Goal: Task Accomplishment & Management: Manage account settings

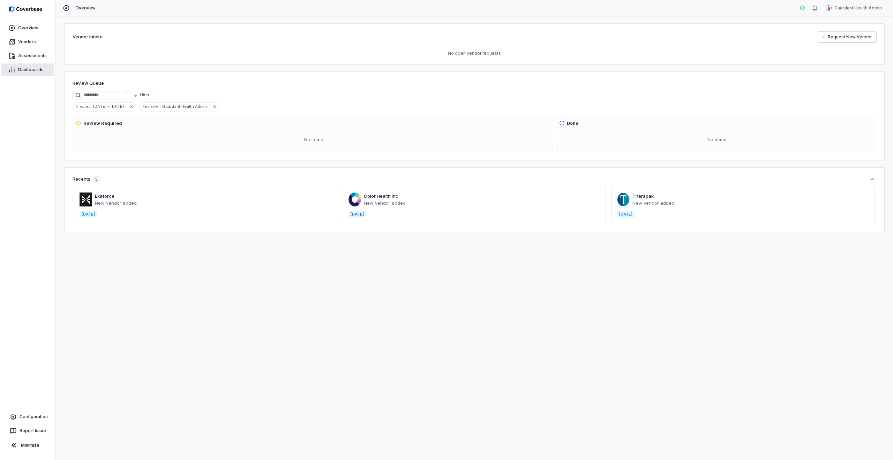
click at [16, 73] on link "Dashboards" at bounding box center [27, 70] width 53 height 13
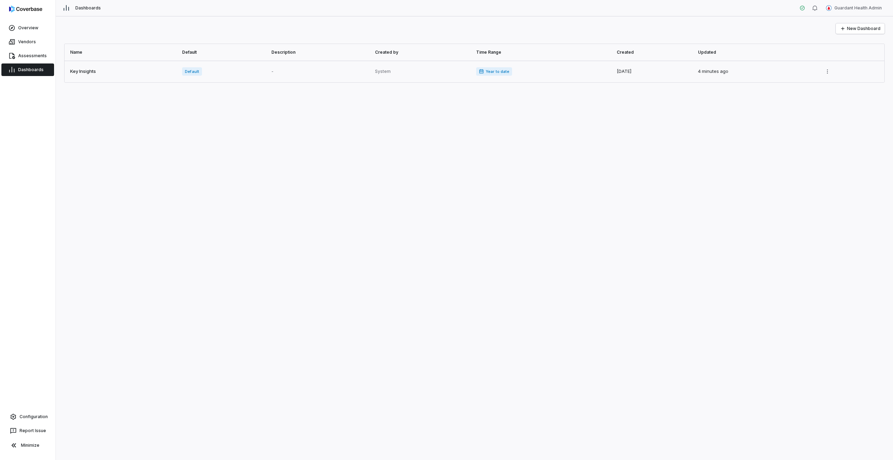
click at [117, 61] on link at bounding box center [121, 72] width 113 height 22
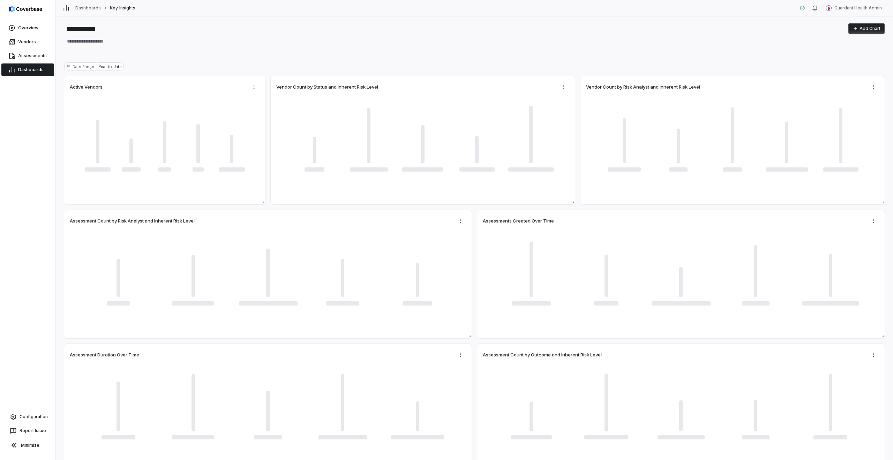
type textarea "*"
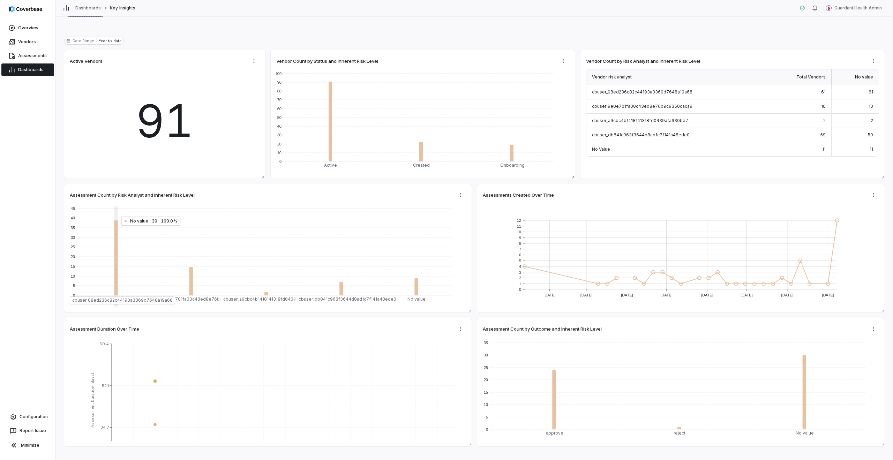
scroll to position [40, 0]
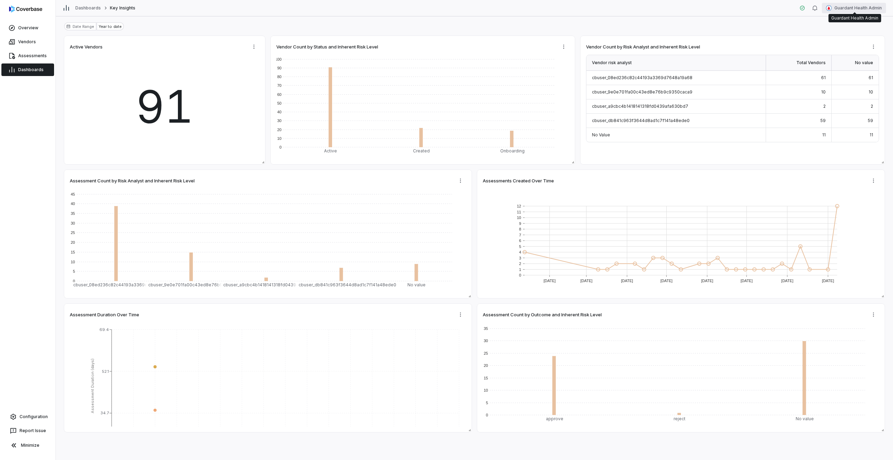
click at [870, 9] on html "**********" at bounding box center [446, 230] width 893 height 460
click at [843, 67] on div "Log out" at bounding box center [856, 64] width 53 height 11
click at [846, 4] on html "**********" at bounding box center [446, 230] width 893 height 460
click at [851, 59] on div "Log out" at bounding box center [856, 64] width 53 height 11
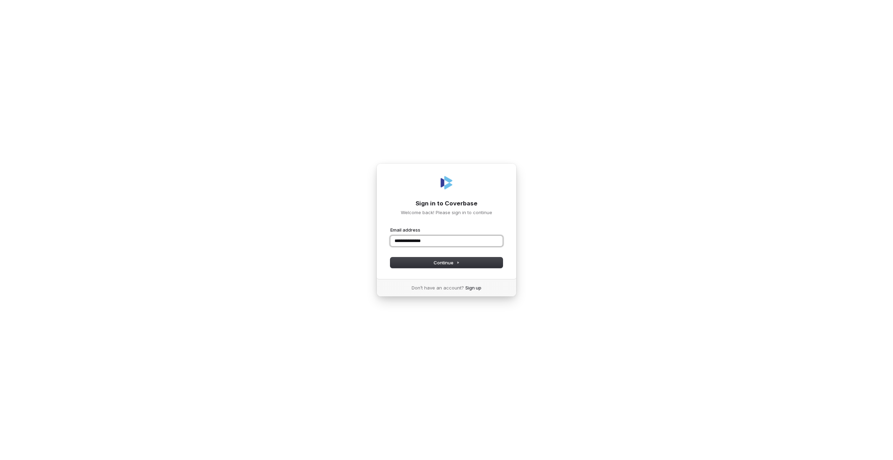
click at [391, 227] on button "submit" at bounding box center [391, 227] width 0 height 0
type input "**********"
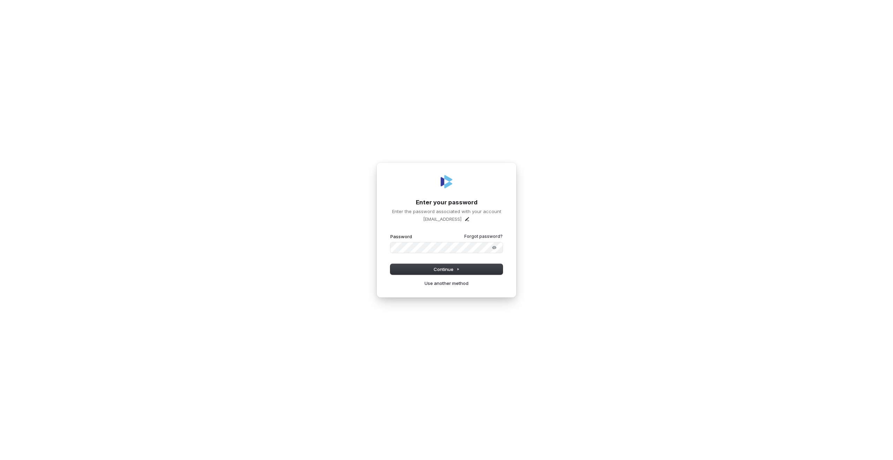
click at [391, 233] on button "submit" at bounding box center [391, 233] width 0 height 0
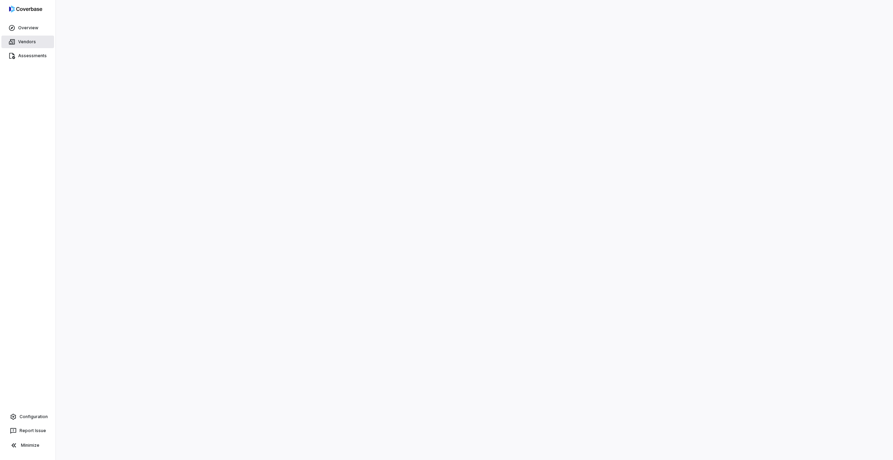
click at [27, 37] on link "Vendors" at bounding box center [27, 42] width 53 height 13
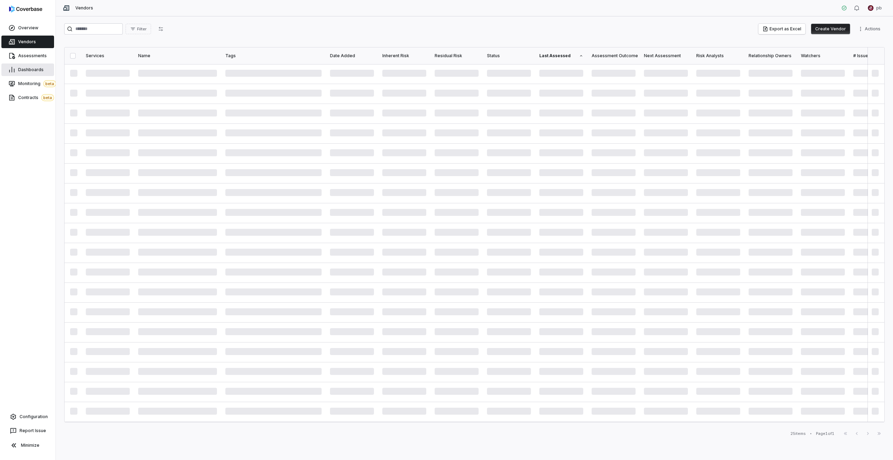
click at [25, 66] on link "Dashboards" at bounding box center [27, 70] width 53 height 13
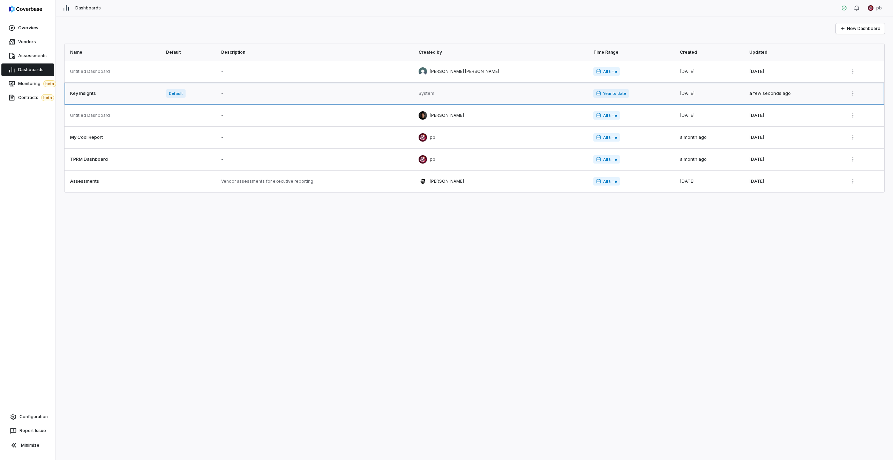
click at [120, 92] on link at bounding box center [113, 94] width 97 height 22
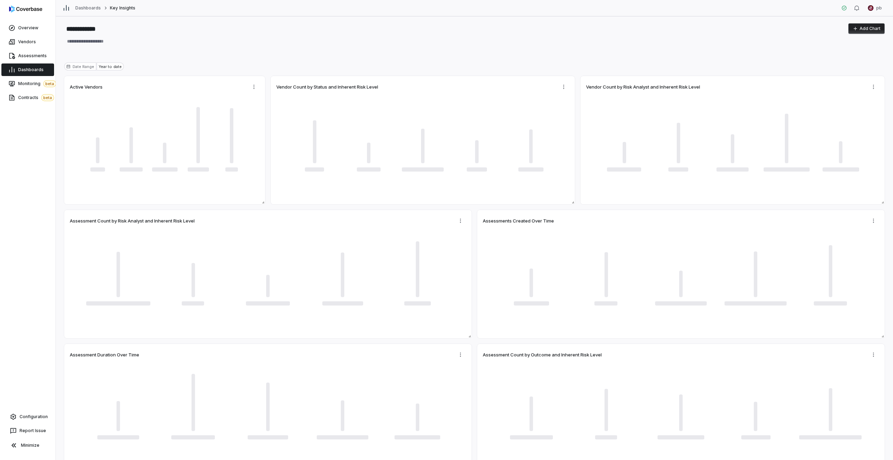
type textarea "*"
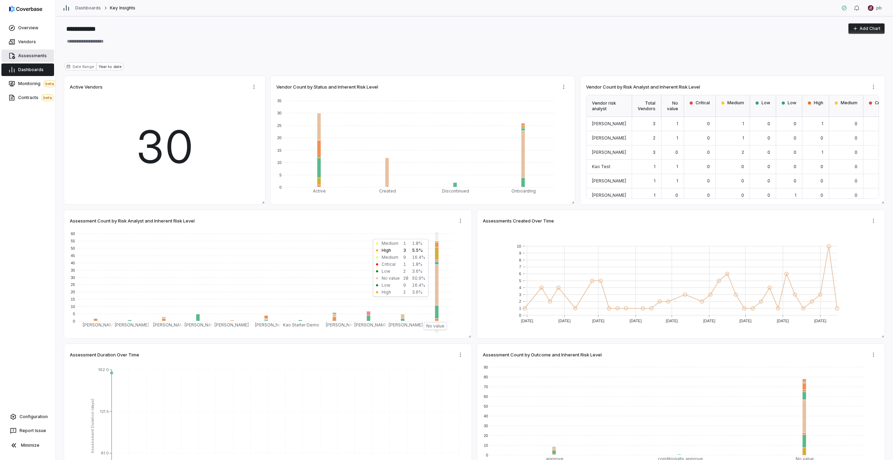
click at [42, 50] on link "Assessments" at bounding box center [27, 56] width 53 height 13
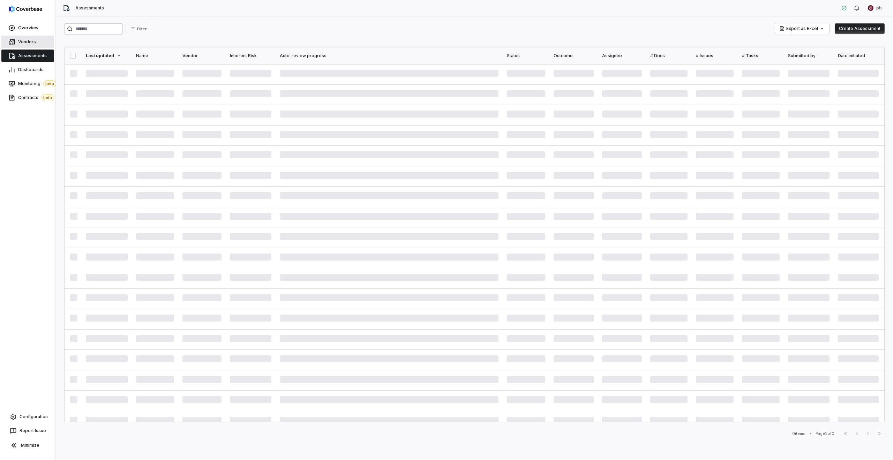
click at [38, 46] on link "Vendors" at bounding box center [27, 42] width 53 height 13
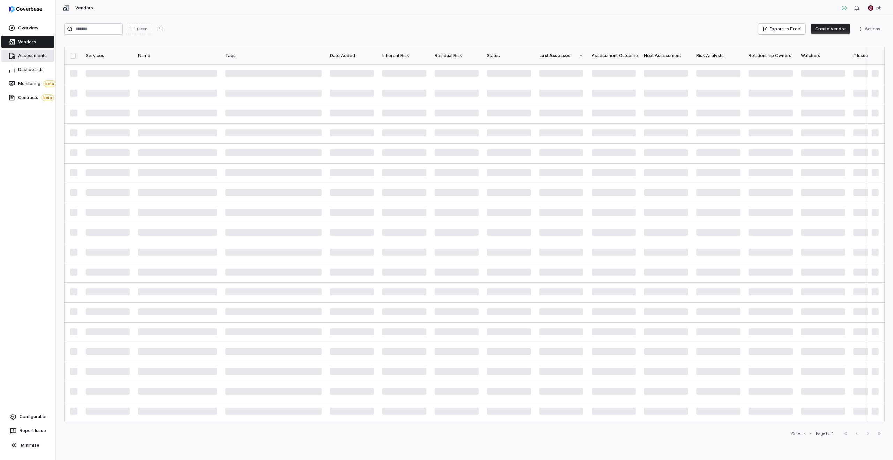
click at [39, 51] on link "Assessments" at bounding box center [27, 56] width 53 height 13
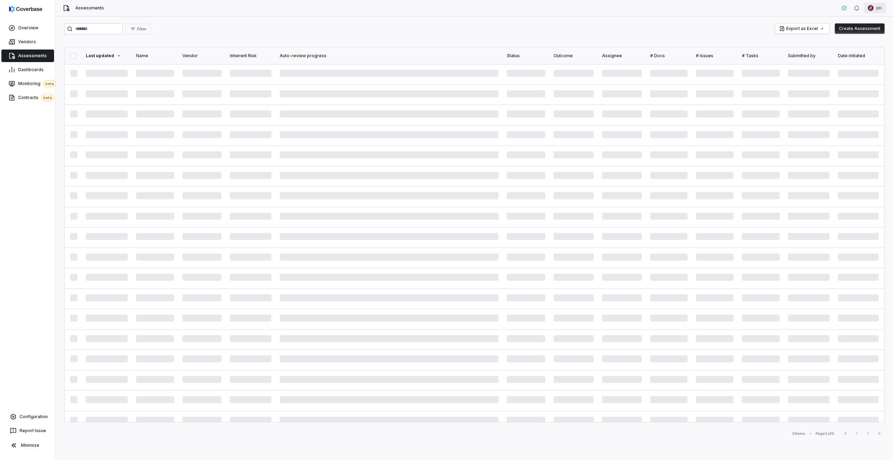
click at [880, 8] on html "Overview Vendors Assessments Dashboards Monitoring beta Contracts beta Configur…" at bounding box center [446, 230] width 893 height 460
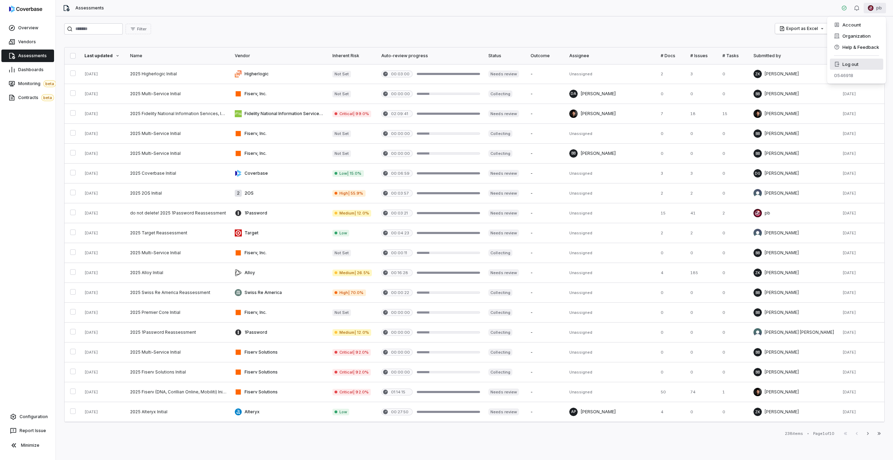
click at [857, 65] on div "Log out" at bounding box center [856, 64] width 53 height 11
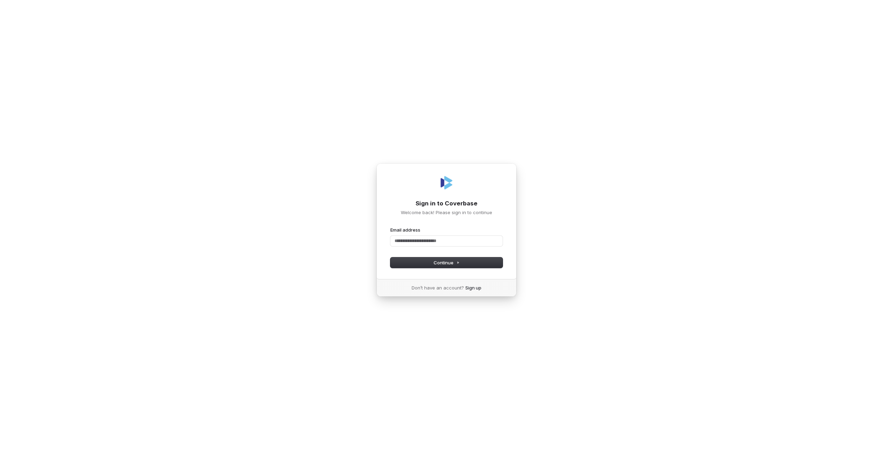
click at [433, 233] on div "Email address" at bounding box center [447, 237] width 112 height 20
click at [431, 240] on input "Email address" at bounding box center [447, 241] width 112 height 10
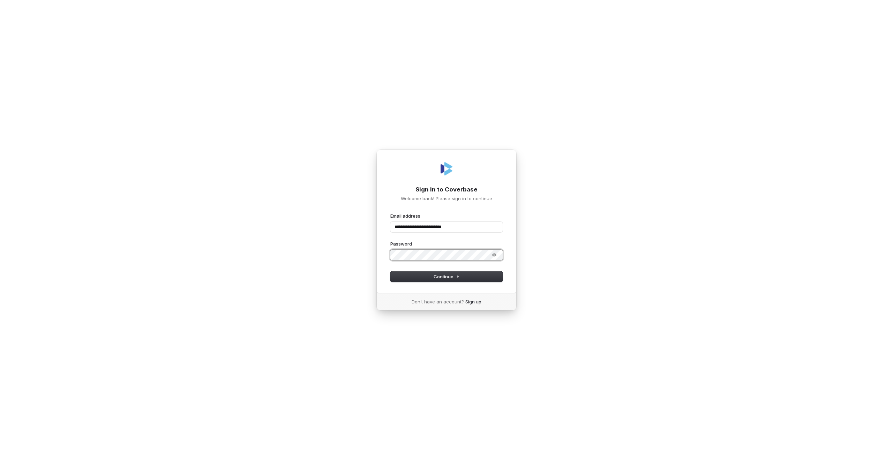
click at [391, 213] on button "submit" at bounding box center [391, 213] width 0 height 0
type input "**********"
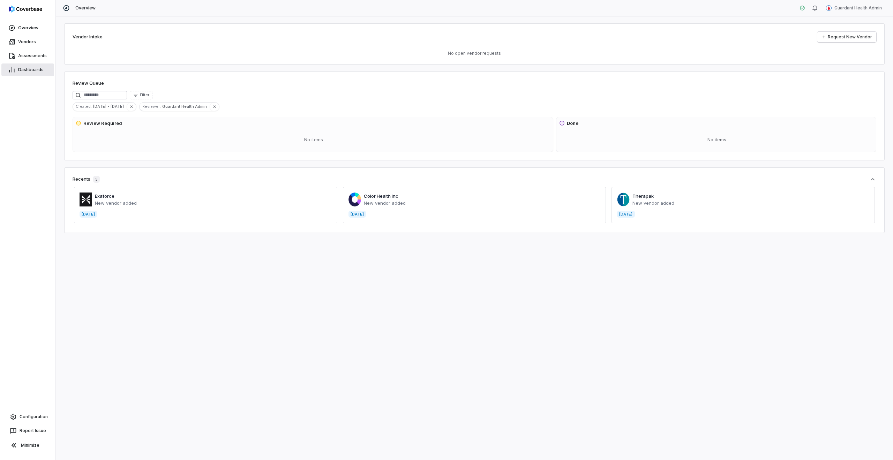
click at [35, 65] on link "Dashboards" at bounding box center [27, 70] width 53 height 13
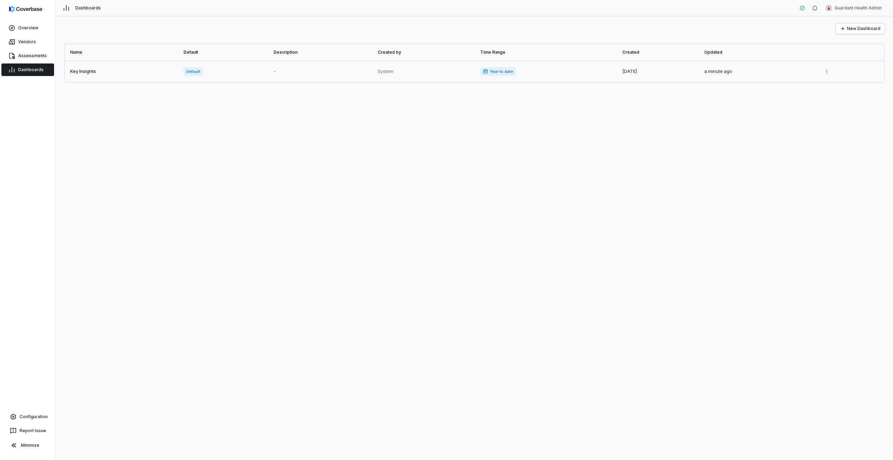
click at [432, 72] on link at bounding box center [425, 72] width 102 height 22
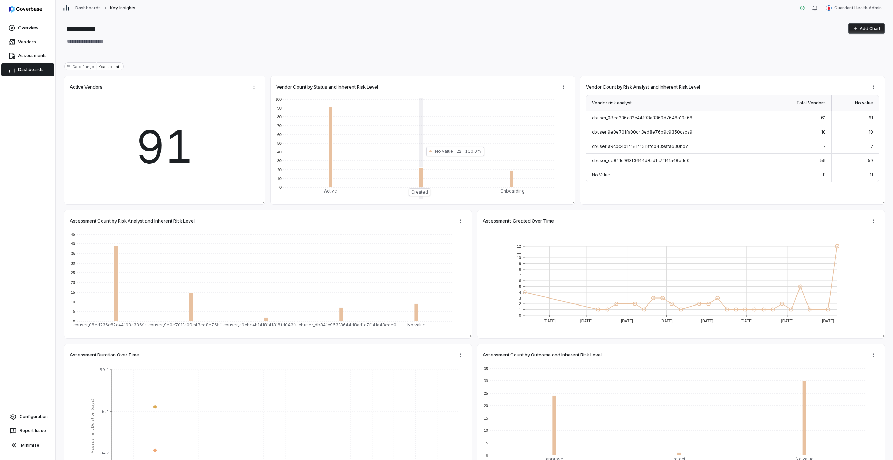
type textarea "*"
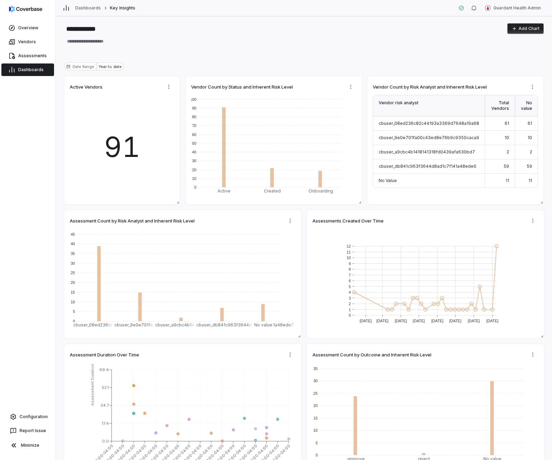
type textarea "*"
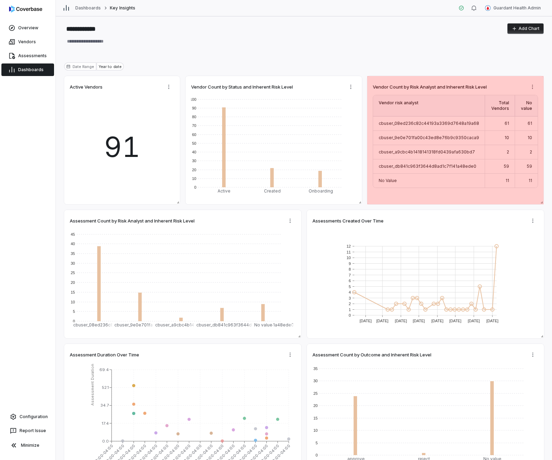
type textarea "*"
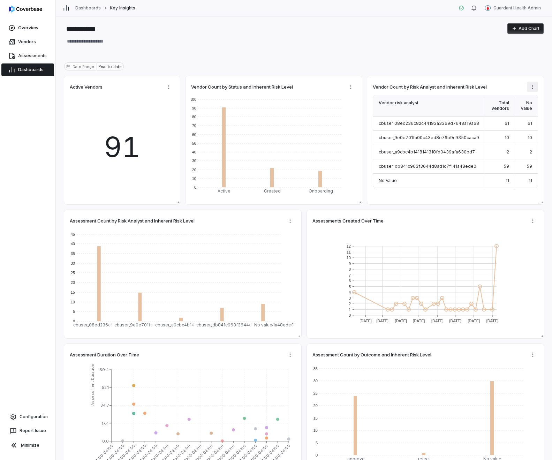
click at [532, 85] on html "**********" at bounding box center [276, 230] width 552 height 460
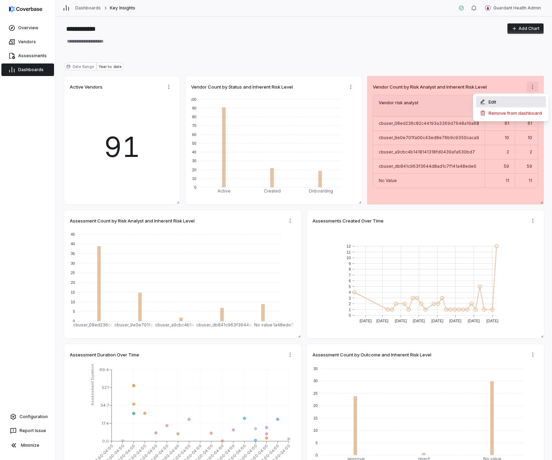
click at [528, 97] on div "Edit" at bounding box center [511, 101] width 70 height 11
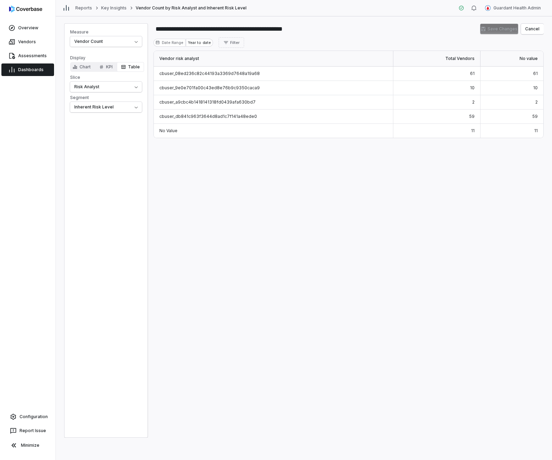
drag, startPoint x: 261, startPoint y: 72, endPoint x: 182, endPoint y: 74, distance: 78.6
click at [182, 74] on div "cbuser_08ed236c82c44193a3369d7648a19a68" at bounding box center [274, 74] width 240 height 14
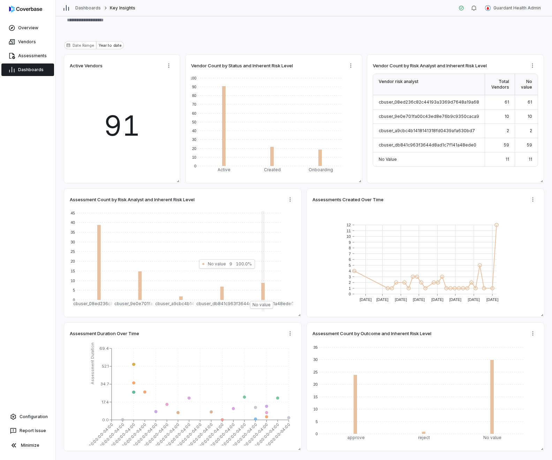
scroll to position [40, 0]
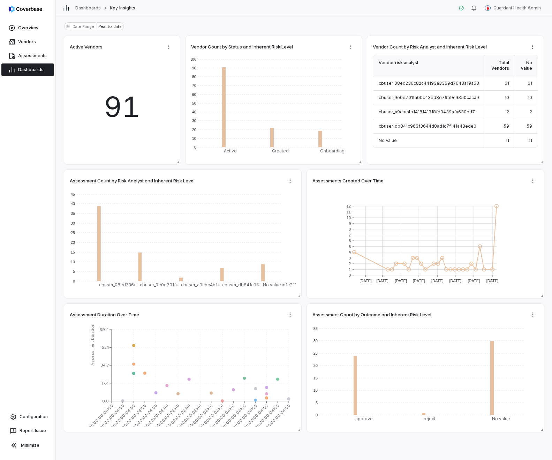
type textarea "*"
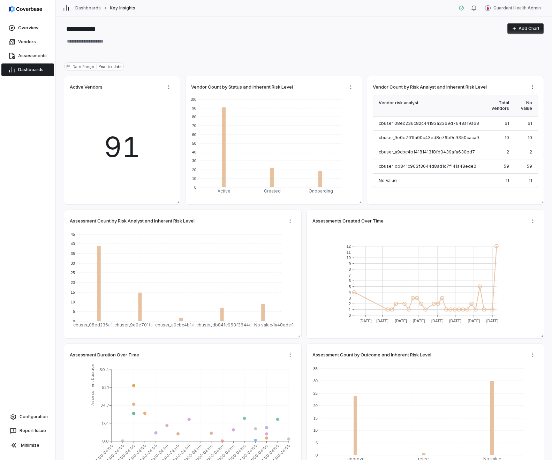
type textarea "*"
click at [536, 88] on html "**********" at bounding box center [276, 230] width 552 height 460
type textarea "*"
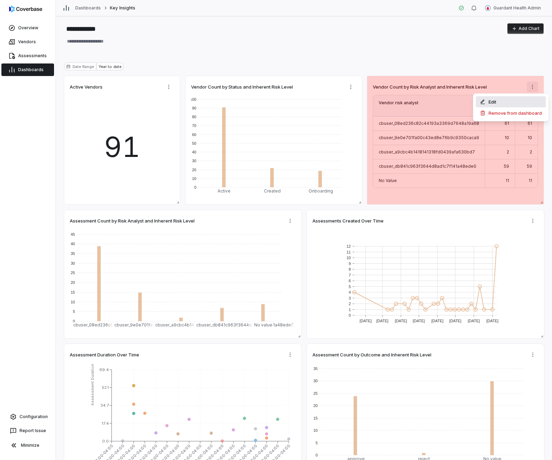
click at [527, 100] on div "Edit" at bounding box center [511, 101] width 70 height 11
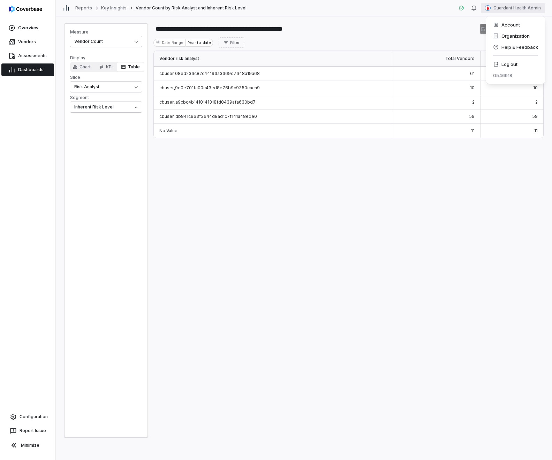
click at [535, 9] on html "**********" at bounding box center [276, 230] width 552 height 460
click at [504, 58] on div "Account Organization Help & Feedback Log out 0546918" at bounding box center [516, 49] width 59 height 67
click at [503, 60] on div "Log out" at bounding box center [515, 64] width 53 height 11
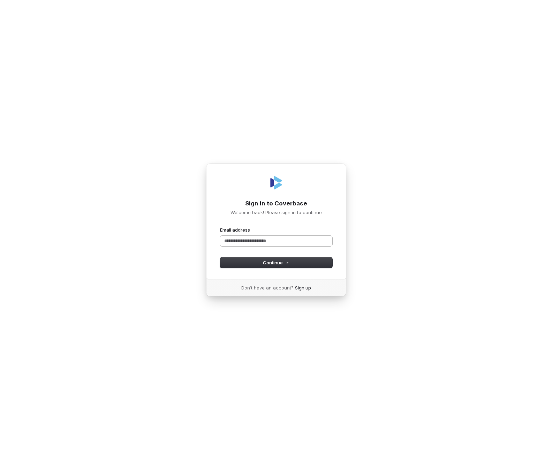
click at [257, 239] on input "Email address" at bounding box center [276, 241] width 112 height 10
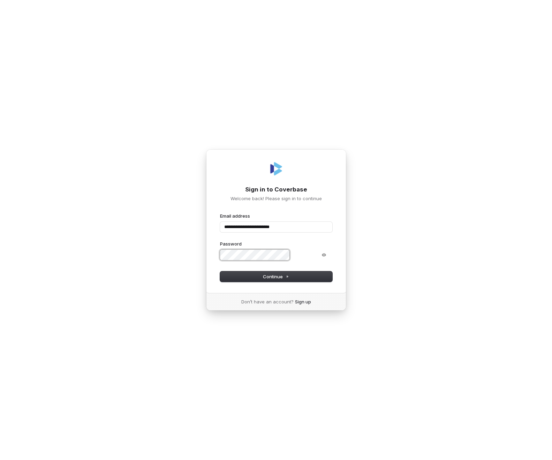
click at [220, 213] on button "submit" at bounding box center [220, 213] width 0 height 0
type input "**********"
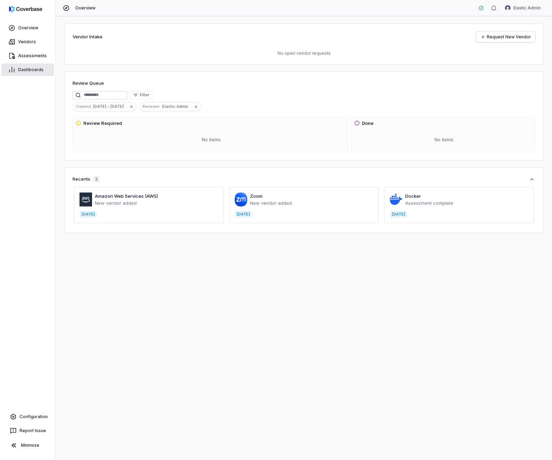
click at [42, 70] on span "Dashboards" at bounding box center [30, 70] width 25 height 6
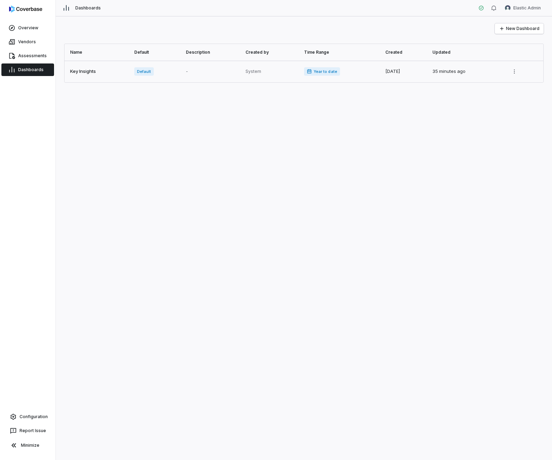
click at [116, 72] on link at bounding box center [98, 72] width 66 height 22
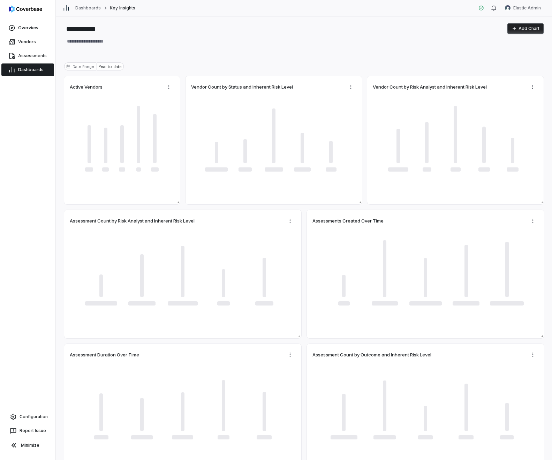
type textarea "*"
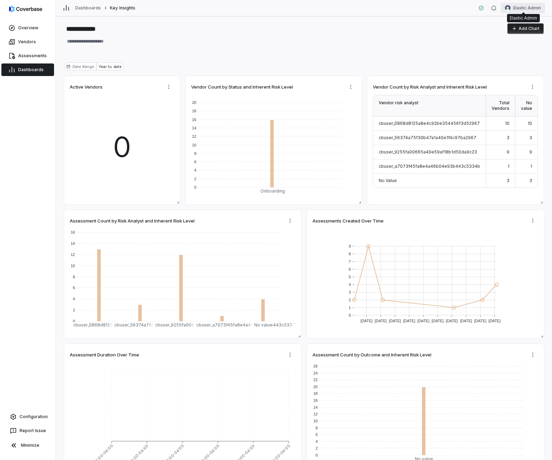
click at [513, 7] on html "**********" at bounding box center [276, 230] width 552 height 460
click at [506, 61] on div "Log out" at bounding box center [515, 64] width 53 height 11
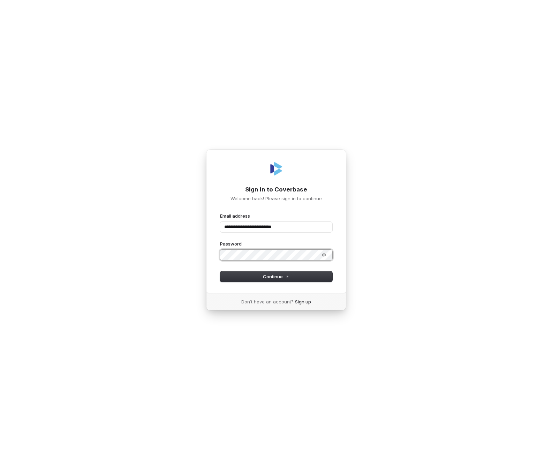
click at [220, 213] on button "submit" at bounding box center [220, 213] width 0 height 0
type input "**********"
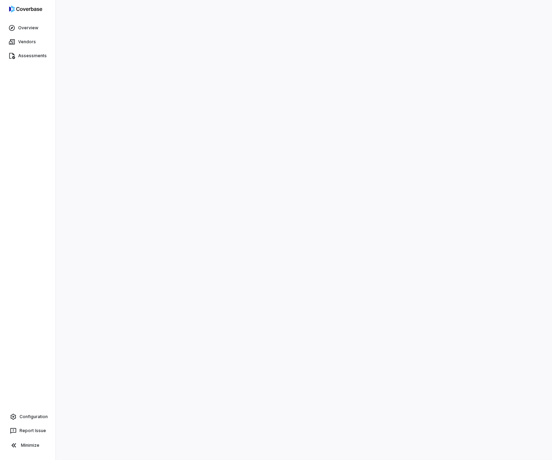
click at [445, 121] on div at bounding box center [304, 230] width 497 height 460
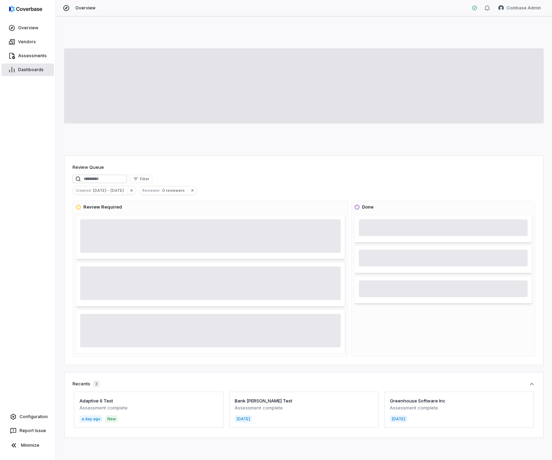
click at [37, 72] on span "Dashboards" at bounding box center [30, 70] width 25 height 6
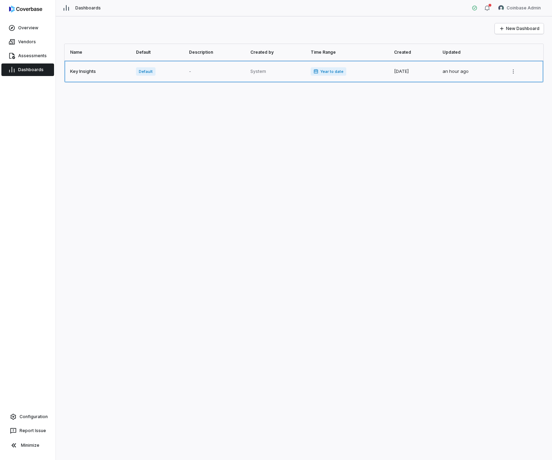
click at [89, 72] on link at bounding box center [98, 72] width 67 height 22
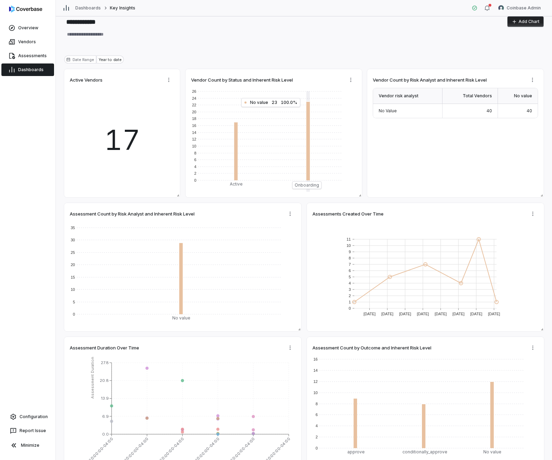
scroll to position [16, 0]
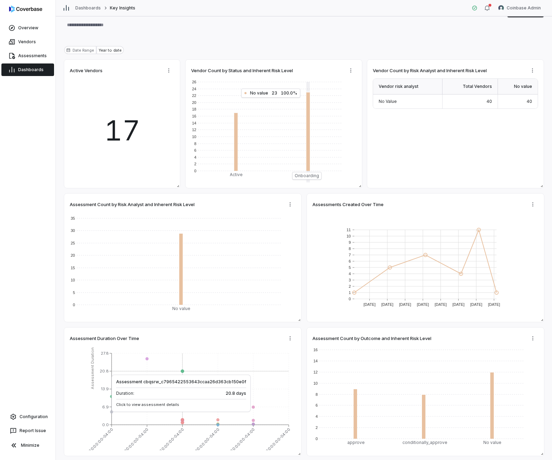
type textarea "*"
click at [528, 18] on div "**********" at bounding box center [304, 19] width 480 height 24
click at [525, 13] on html "**********" at bounding box center [276, 230] width 552 height 460
click at [513, 72] on div "0546918" at bounding box center [515, 75] width 53 height 11
click at [511, 65] on div "Log out" at bounding box center [515, 64] width 53 height 11
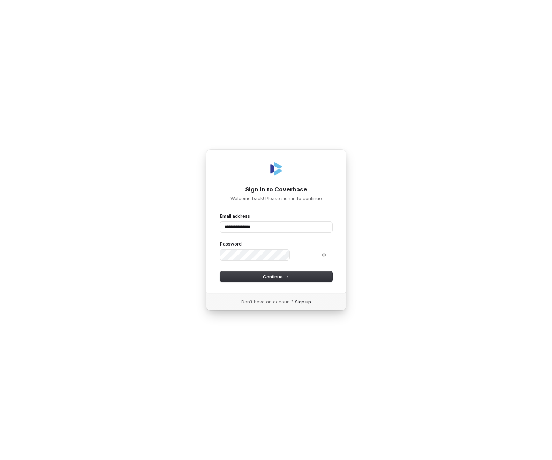
click at [289, 245] on div "Password" at bounding box center [276, 244] width 112 height 6
click at [291, 270] on form "**********" at bounding box center [276, 247] width 112 height 69
click at [286, 278] on icon at bounding box center [287, 276] width 3 height 3
type input "**********"
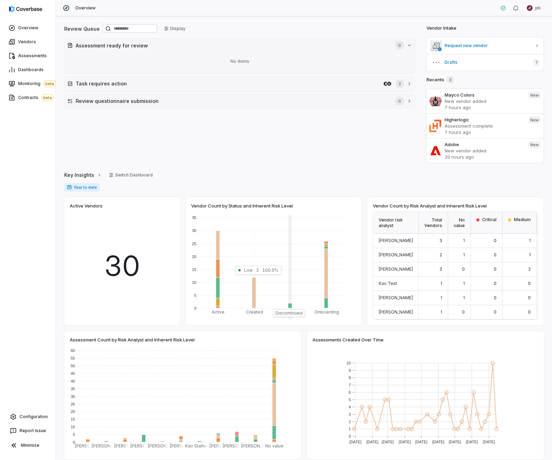
scroll to position [161, 0]
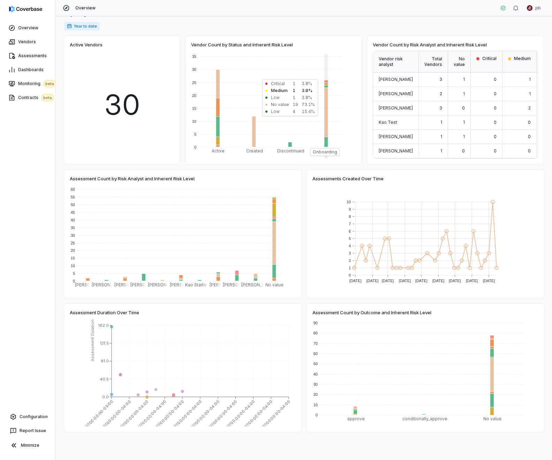
click at [537, 13] on div "Overview pb" at bounding box center [304, 8] width 497 height 16
click at [535, 10] on html "Overview Vendors Assessments Dashboards Monitoring beta Contracts beta Configur…" at bounding box center [276, 230] width 552 height 460
click at [519, 61] on div "Log out" at bounding box center [515, 64] width 53 height 11
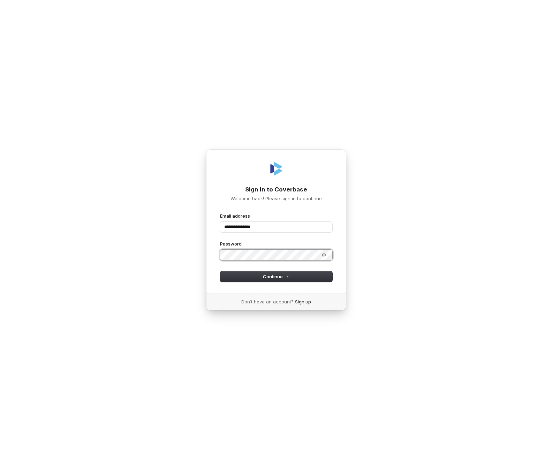
click at [220, 213] on button "submit" at bounding box center [220, 213] width 0 height 0
type input "**********"
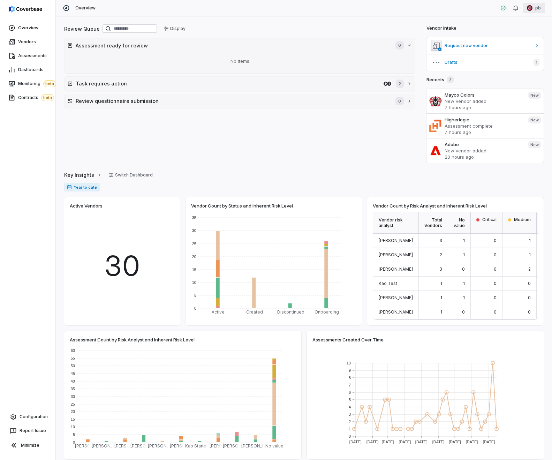
click at [545, 8] on html "Overview Vendors Assessments Dashboards Monitoring beta Contracts beta Configur…" at bounding box center [276, 230] width 552 height 460
click at [516, 70] on div "0546918" at bounding box center [515, 75] width 53 height 11
click at [515, 67] on div "Log out" at bounding box center [515, 64] width 53 height 11
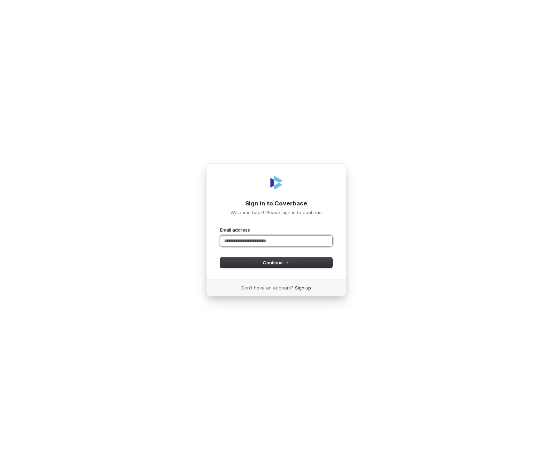
paste input "**********"
click at [220, 227] on button "submit" at bounding box center [220, 227] width 0 height 0
type input "**********"
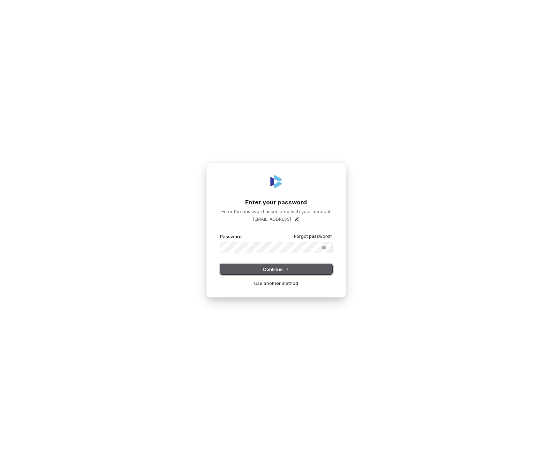
click at [280, 267] on span "Continue" at bounding box center [276, 269] width 26 height 6
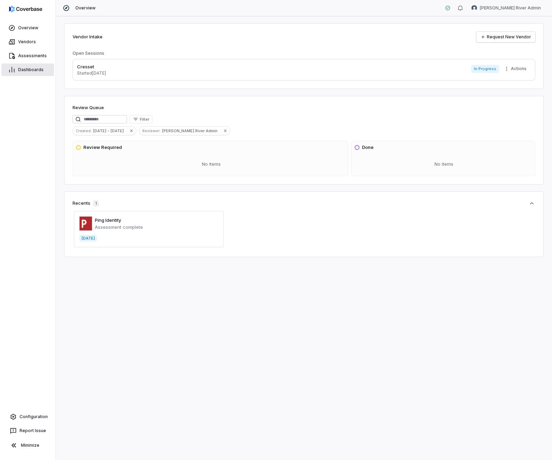
click at [35, 70] on span "Dashboards" at bounding box center [30, 70] width 25 height 6
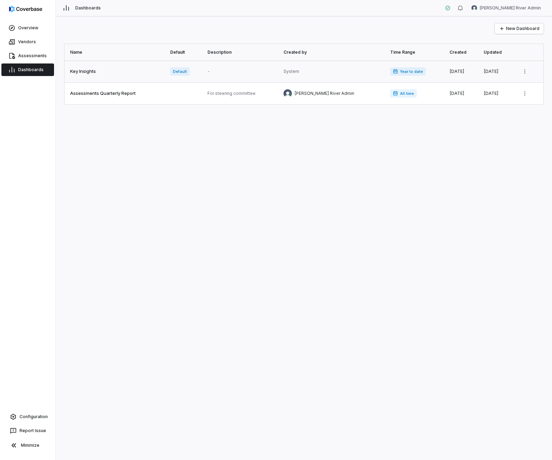
click at [88, 78] on link at bounding box center [116, 72] width 102 height 22
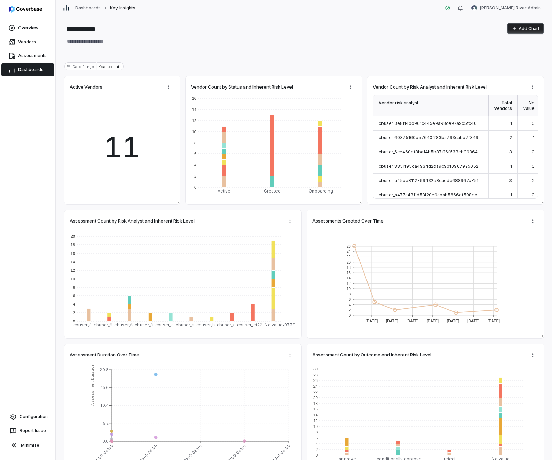
click at [47, 70] on link "Dashboards" at bounding box center [27, 70] width 53 height 13
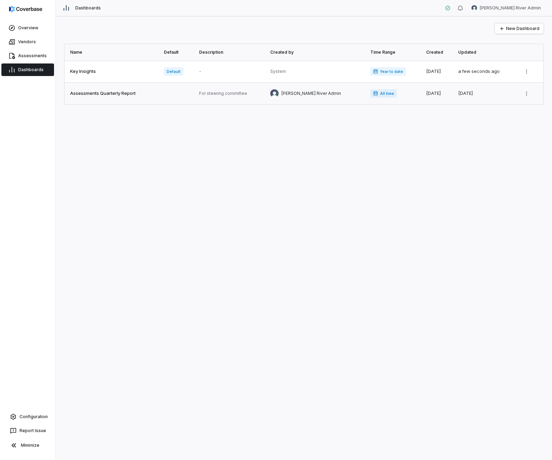
click at [93, 92] on link at bounding box center [112, 94] width 95 height 22
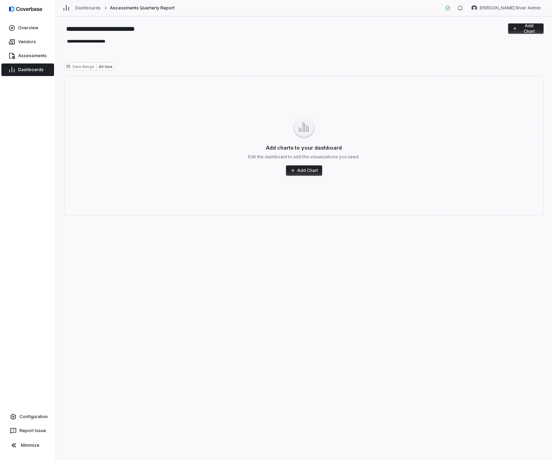
click at [32, 75] on link "Dashboards" at bounding box center [27, 70] width 53 height 13
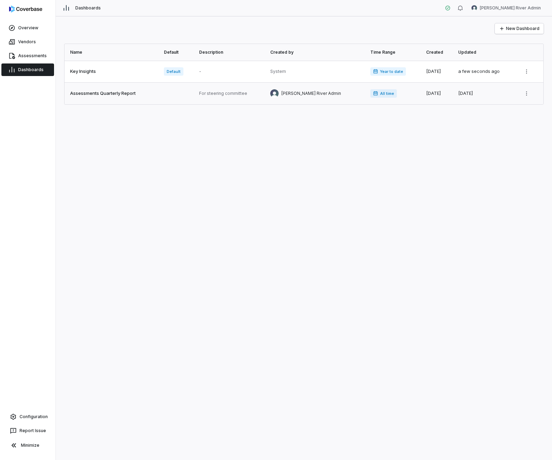
click at [105, 92] on link at bounding box center [112, 94] width 95 height 22
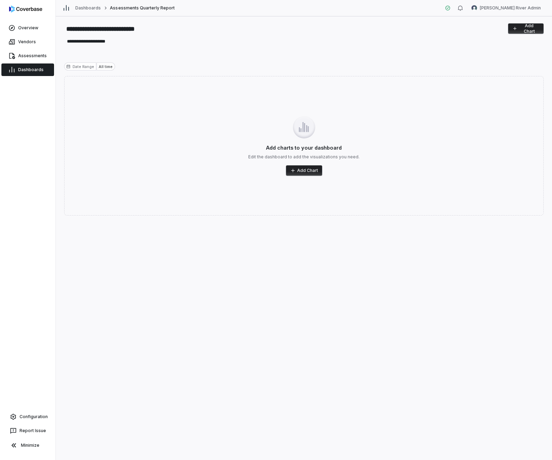
click at [22, 79] on div "Overview Vendors Assessments Dashboards Configuration Report Issue Minimize" at bounding box center [27, 230] width 55 height 460
click at [22, 74] on link "Dashboards" at bounding box center [27, 70] width 53 height 13
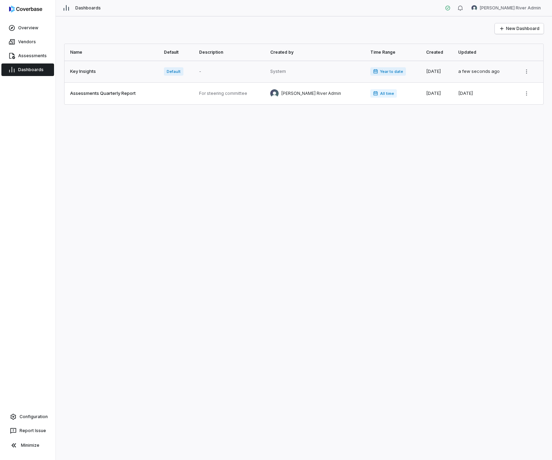
click at [78, 66] on link at bounding box center [112, 72] width 95 height 22
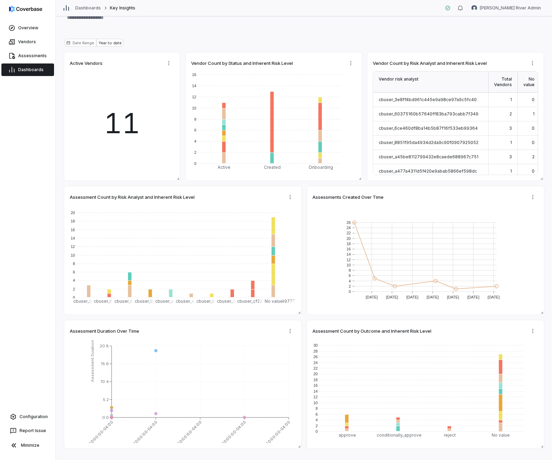
scroll to position [40, 0]
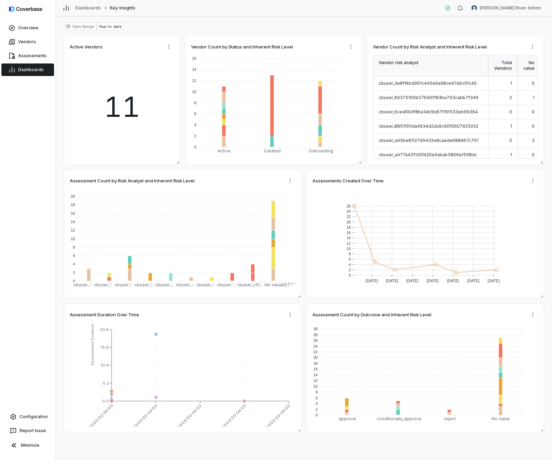
click at [27, 74] on link "Dashboards" at bounding box center [27, 70] width 53 height 13
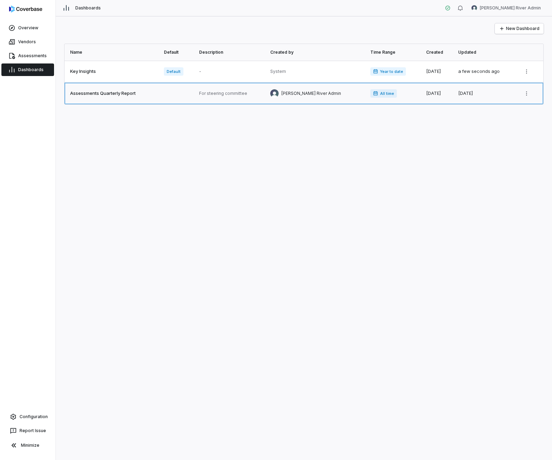
click at [94, 95] on link at bounding box center [112, 94] width 95 height 22
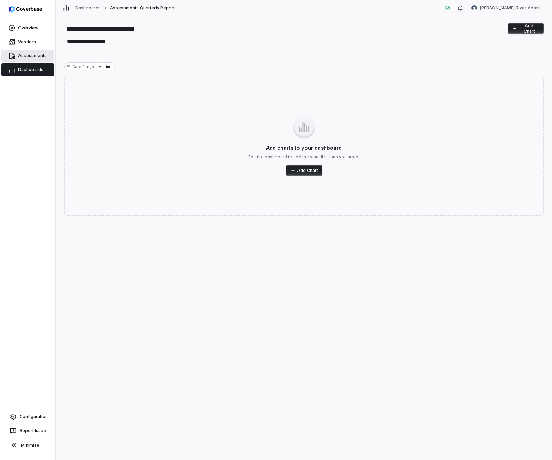
click at [32, 57] on span "Assessments" at bounding box center [32, 56] width 29 height 6
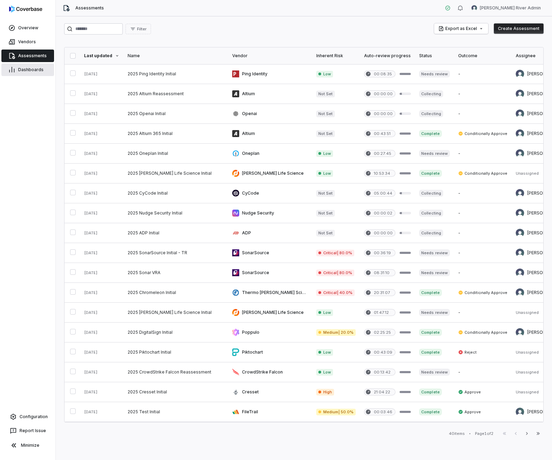
click at [29, 66] on link "Dashboards" at bounding box center [27, 70] width 53 height 13
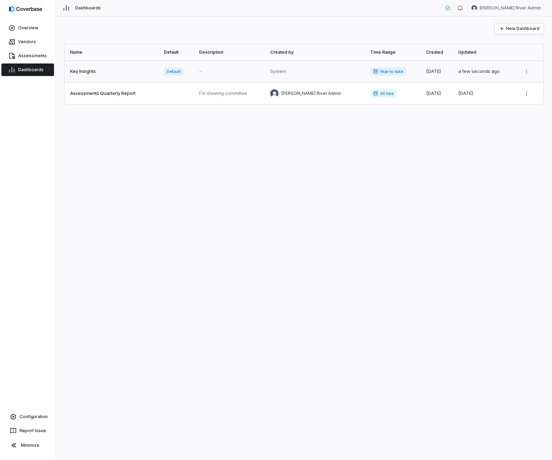
click at [84, 76] on link at bounding box center [112, 72] width 95 height 22
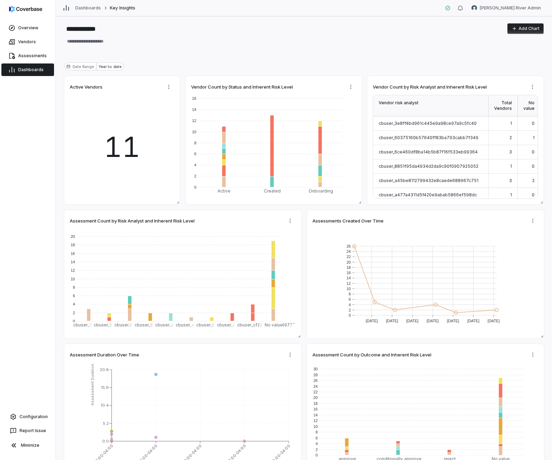
click at [22, 72] on span "Dashboards" at bounding box center [30, 70] width 25 height 6
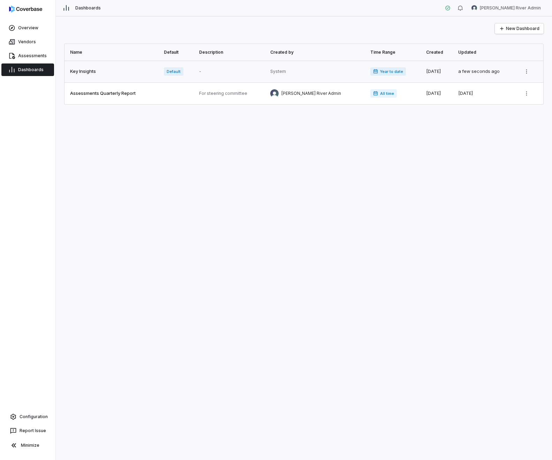
click at [69, 69] on link at bounding box center [112, 72] width 95 height 22
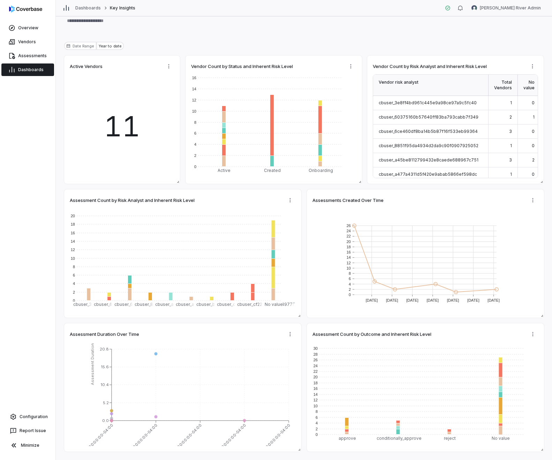
scroll to position [40, 0]
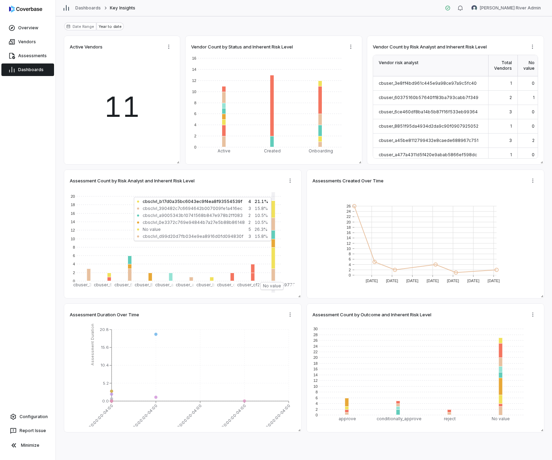
click at [250, 440] on div "**********" at bounding box center [304, 238] width 497 height 444
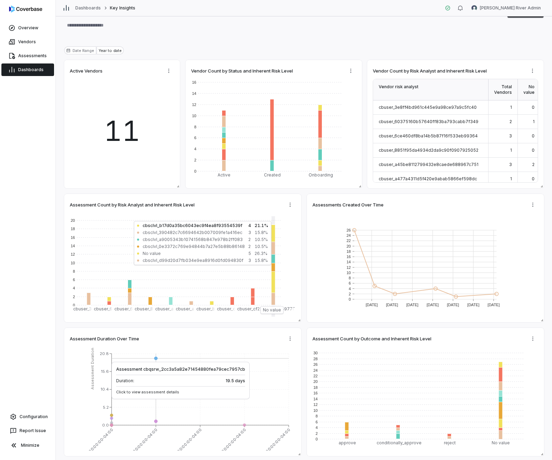
scroll to position [0, 0]
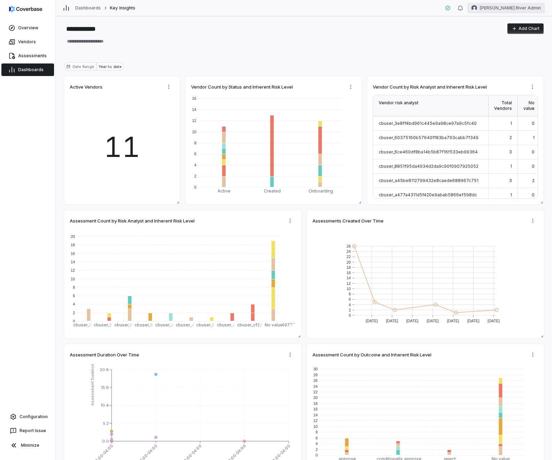
click at [505, 5] on html "**********" at bounding box center [276, 230] width 552 height 460
type textarea "*"
click at [500, 61] on div "Log out" at bounding box center [515, 64] width 53 height 11
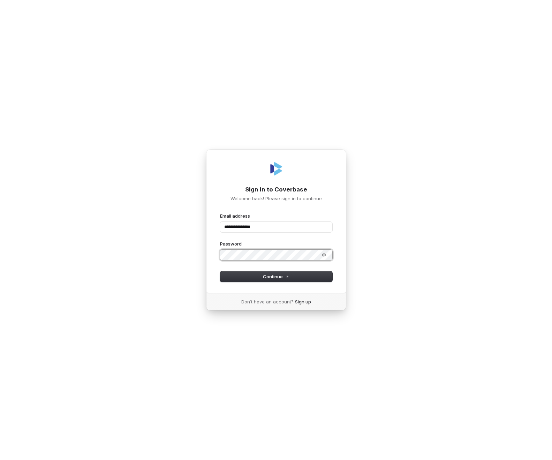
click at [220, 213] on button "submit" at bounding box center [220, 213] width 0 height 0
type input "**********"
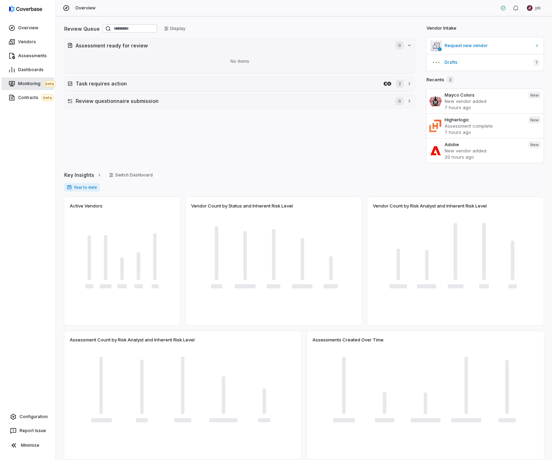
click at [35, 78] on link "Monitoring beta" at bounding box center [27, 83] width 53 height 13
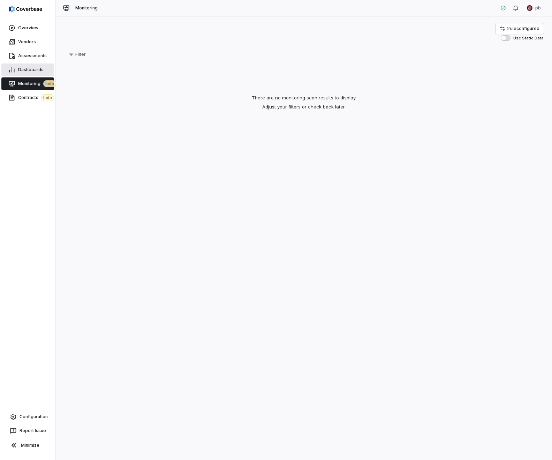
click at [33, 71] on span "Dashboards" at bounding box center [30, 70] width 25 height 6
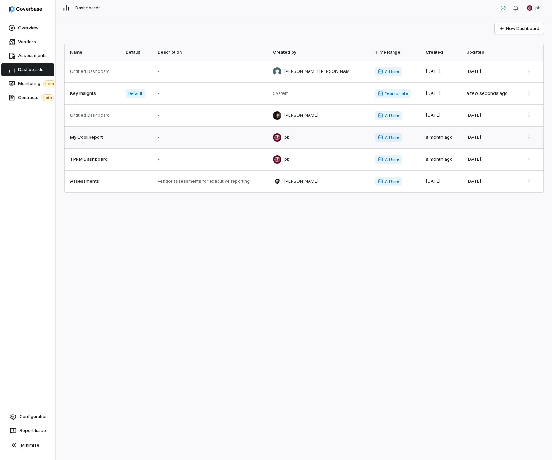
click at [93, 140] on link at bounding box center [93, 138] width 57 height 22
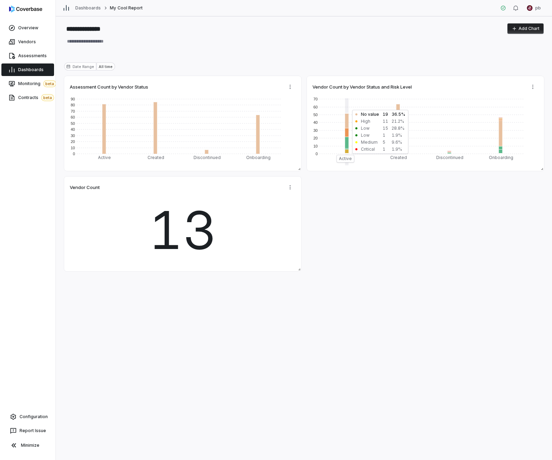
click at [31, 69] on span "Dashboards" at bounding box center [30, 70] width 25 height 6
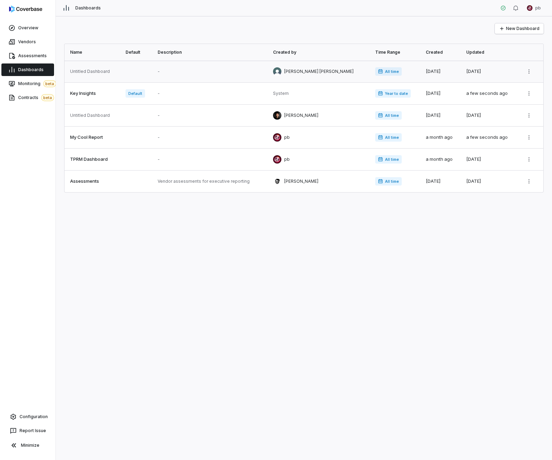
click at [116, 72] on link at bounding box center [93, 72] width 57 height 22
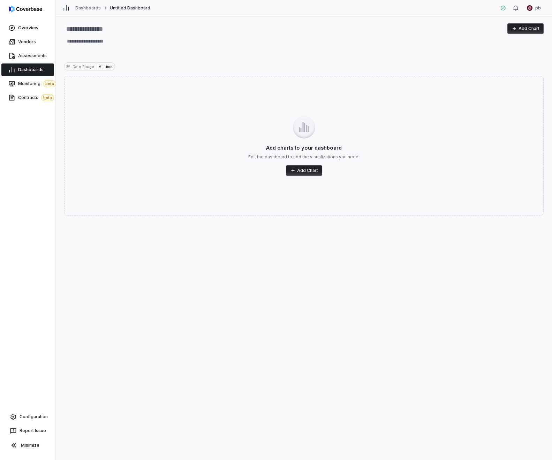
click at [5, 70] on link "Dashboards" at bounding box center [27, 70] width 53 height 13
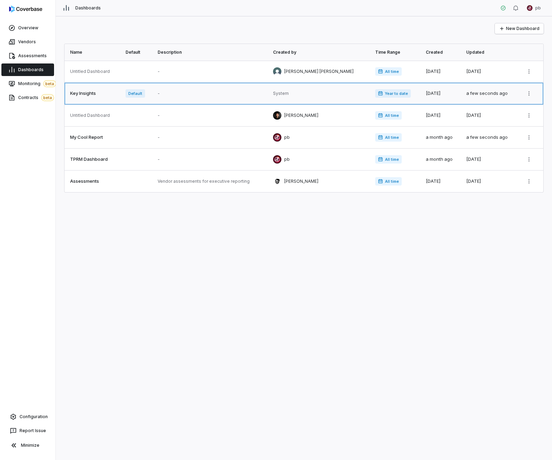
click at [115, 95] on link at bounding box center [93, 94] width 57 height 22
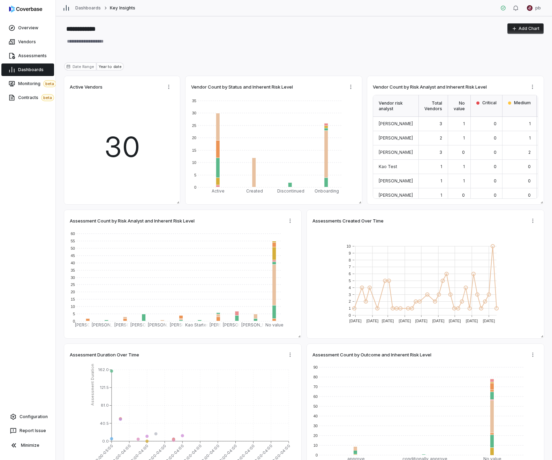
scroll to position [40, 0]
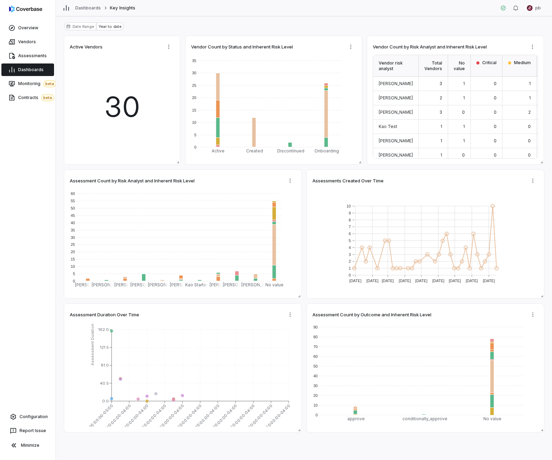
click at [30, 66] on link "Dashboards" at bounding box center [27, 70] width 53 height 13
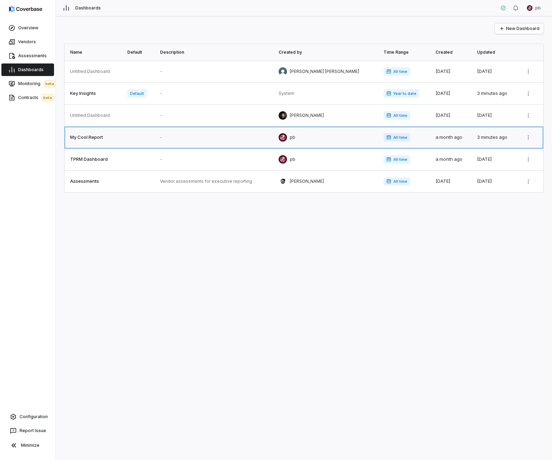
click at [139, 132] on link at bounding box center [139, 138] width 33 height 22
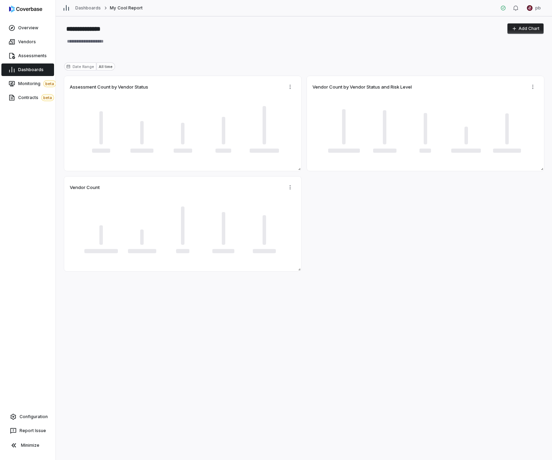
type textarea "*"
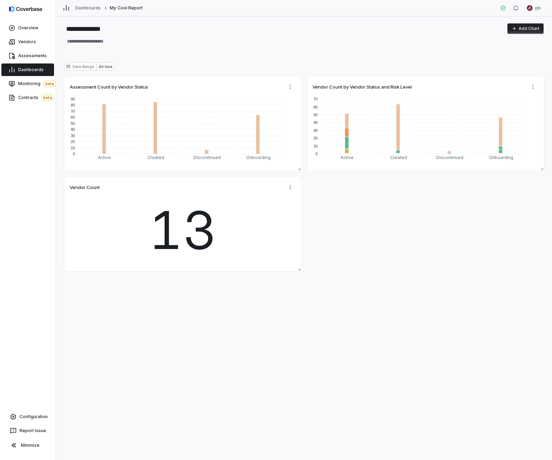
click at [516, 26] on icon "button" at bounding box center [515, 29] width 6 height 6
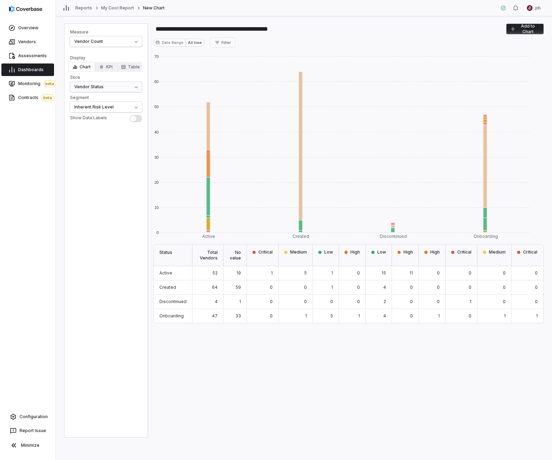
click at [128, 90] on html "**********" at bounding box center [276, 230] width 552 height 460
select select "**********"
type input "**********"
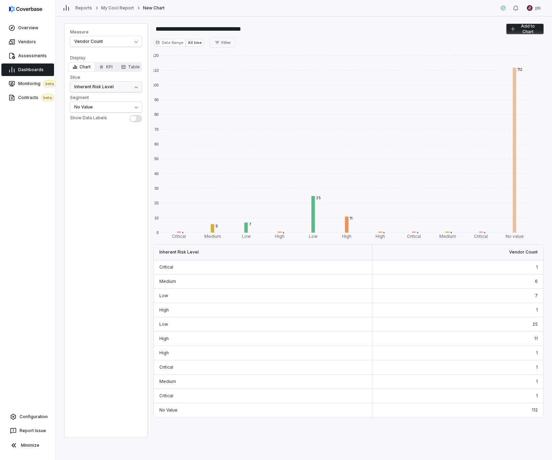
click at [108, 90] on html "**********" at bounding box center [276, 230] width 552 height 460
select select "**********"
type input "**********"
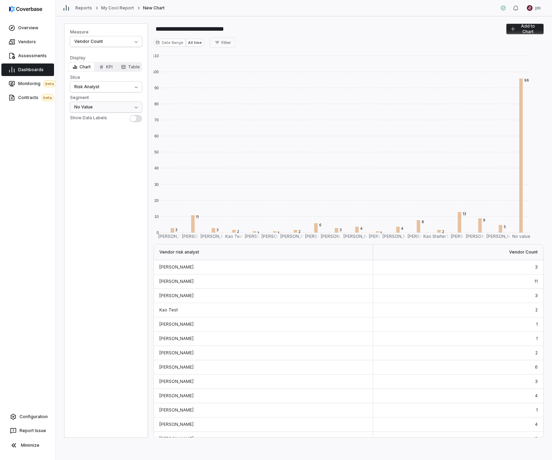
click at [98, 108] on html "**********" at bounding box center [276, 230] width 552 height 460
select select "**********"
type input "**********"
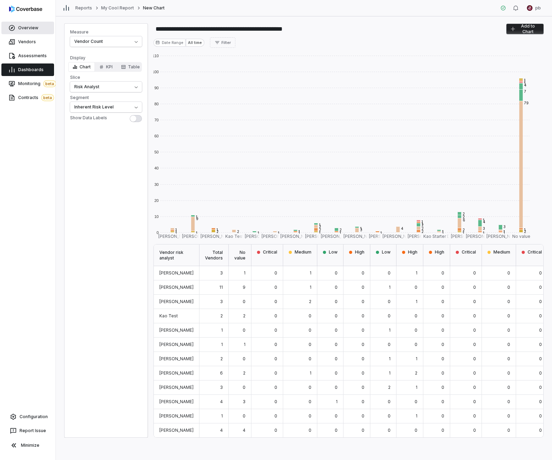
click at [16, 30] on link "Overview" at bounding box center [27, 28] width 53 height 13
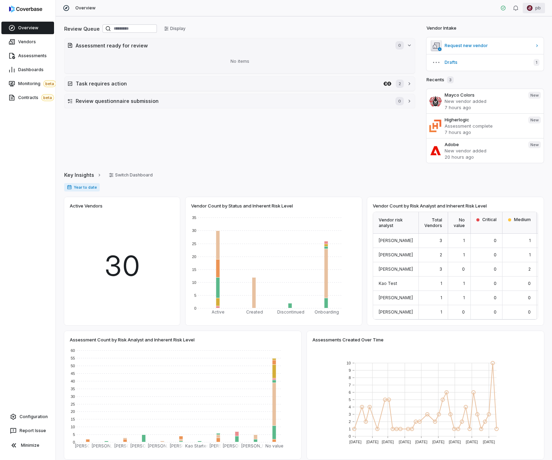
click at [542, 7] on html "Overview Vendors Assessments Dashboards Monitoring beta Contracts beta Configur…" at bounding box center [276, 230] width 552 height 460
click at [532, 59] on div "Log out" at bounding box center [515, 64] width 53 height 11
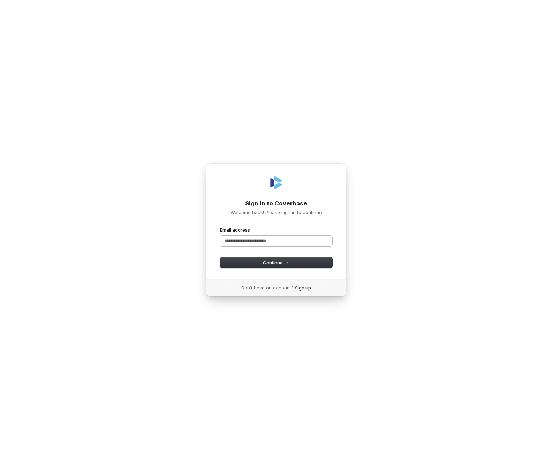
click at [302, 243] on input "Email address" at bounding box center [276, 241] width 112 height 10
paste input "**********"
click at [324, 255] on form "**********" at bounding box center [276, 247] width 112 height 41
click at [313, 260] on button "Continue" at bounding box center [276, 263] width 112 height 10
type input "**********"
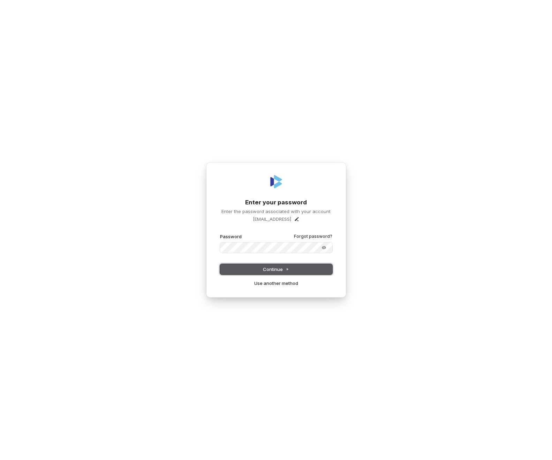
click at [279, 270] on span "Continue" at bounding box center [276, 269] width 26 height 6
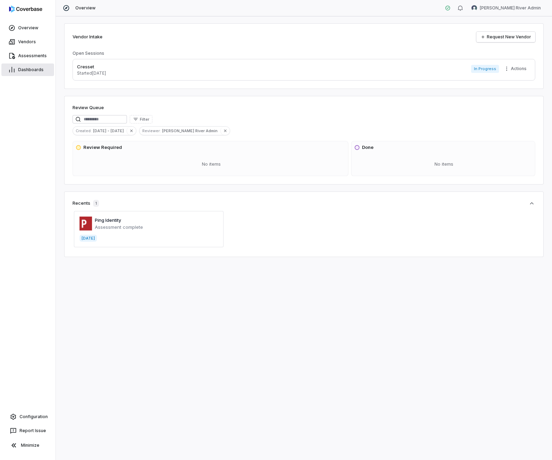
click at [19, 67] on span "Dashboards" at bounding box center [30, 70] width 25 height 6
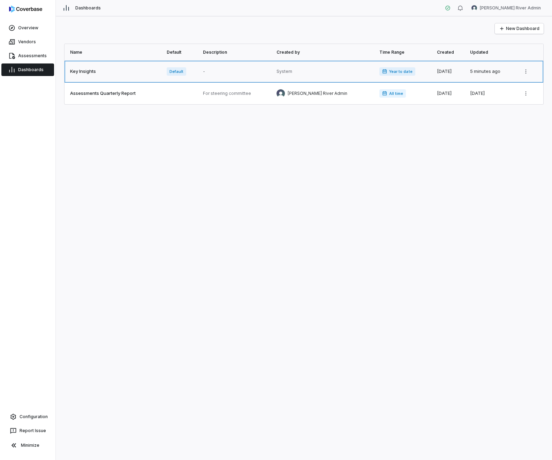
click at [108, 69] on link at bounding box center [114, 72] width 98 height 22
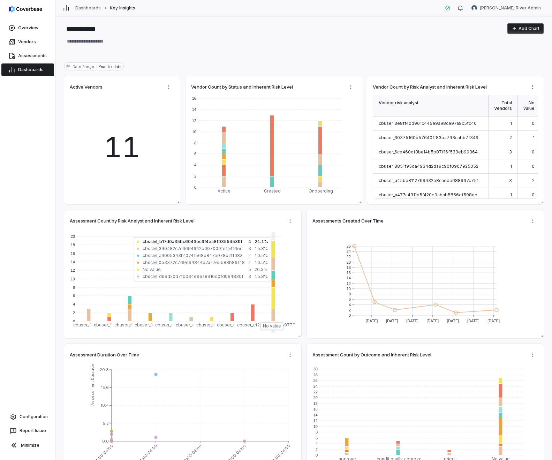
type textarea "*"
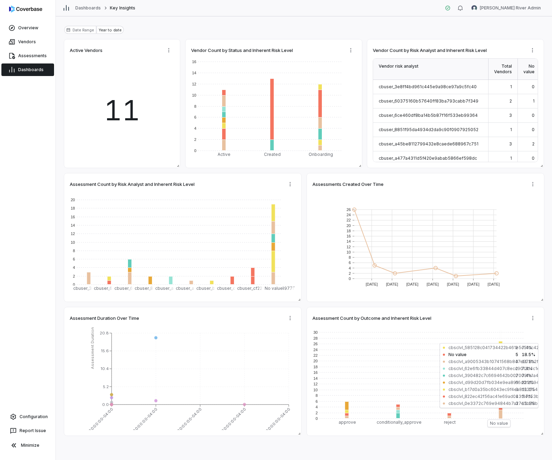
scroll to position [40, 0]
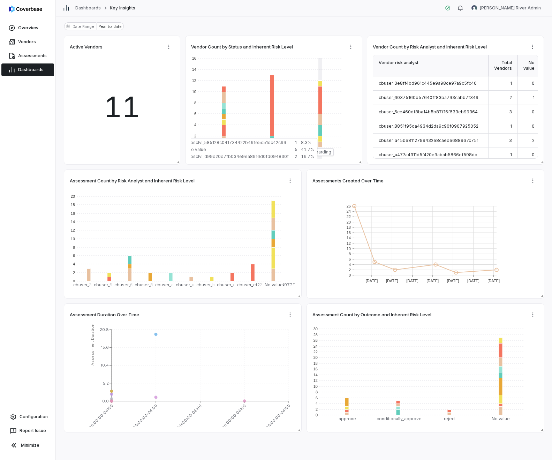
click at [365, 24] on div "Date Range Year to date" at bounding box center [304, 29] width 480 height 14
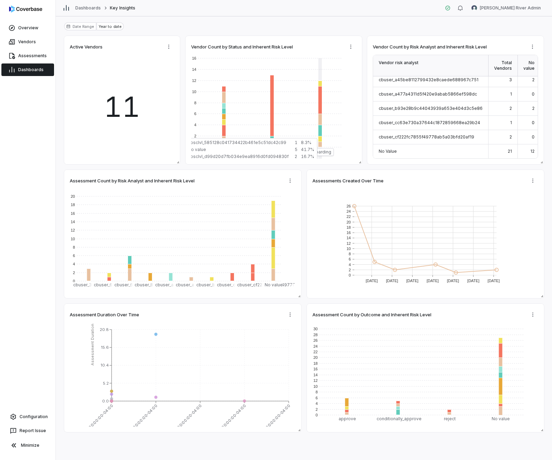
scroll to position [0, 0]
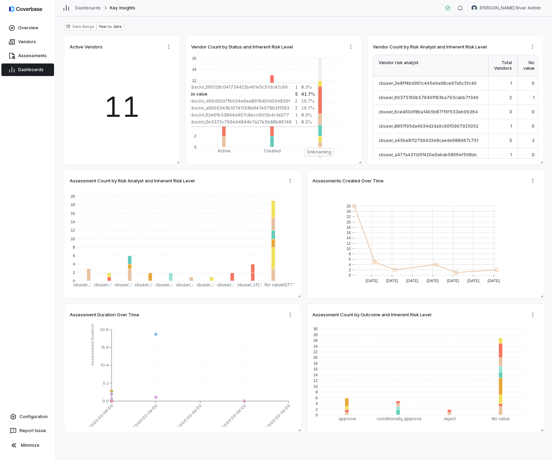
type textarea "*"
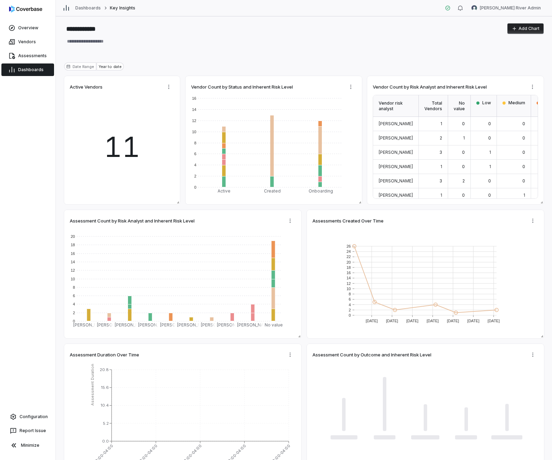
type textarea "*"
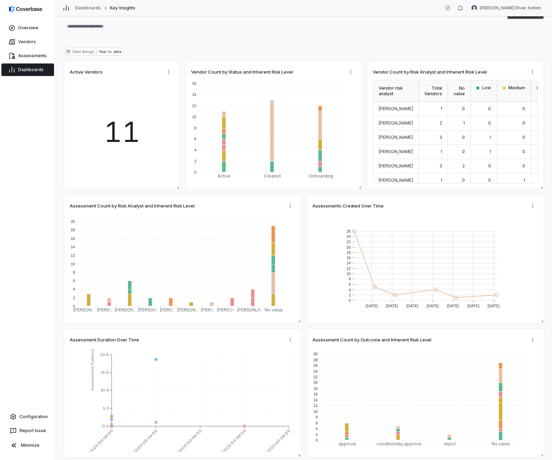
scroll to position [40, 0]
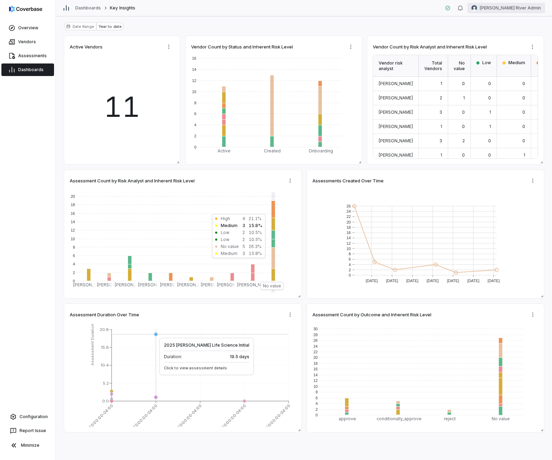
click at [526, 3] on html "**********" at bounding box center [276, 230] width 552 height 460
click at [514, 67] on div "Log out" at bounding box center [515, 64] width 53 height 11
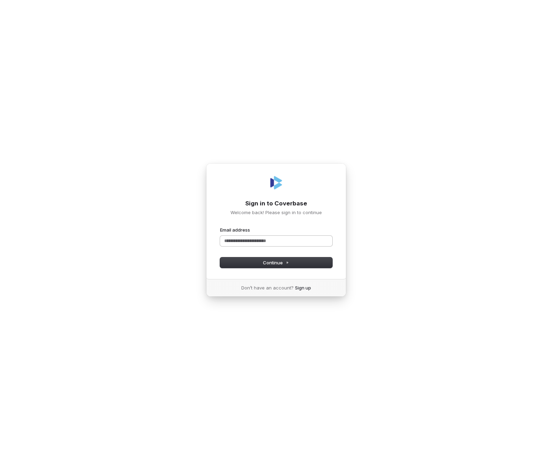
click at [257, 237] on input "Email address" at bounding box center [276, 241] width 112 height 10
paste input "**********"
click at [266, 262] on span "Continue" at bounding box center [276, 263] width 26 height 6
type input "**********"
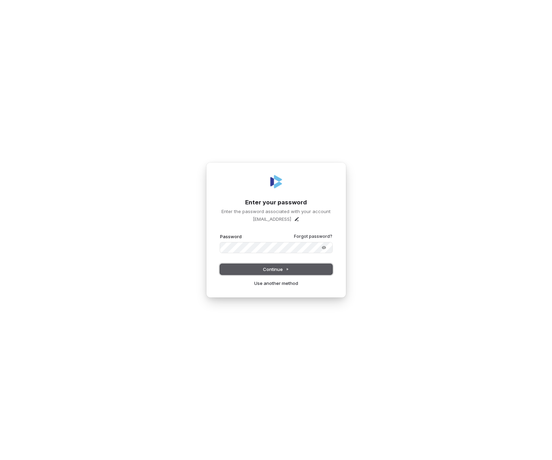
click at [242, 272] on button "Continue" at bounding box center [276, 269] width 112 height 10
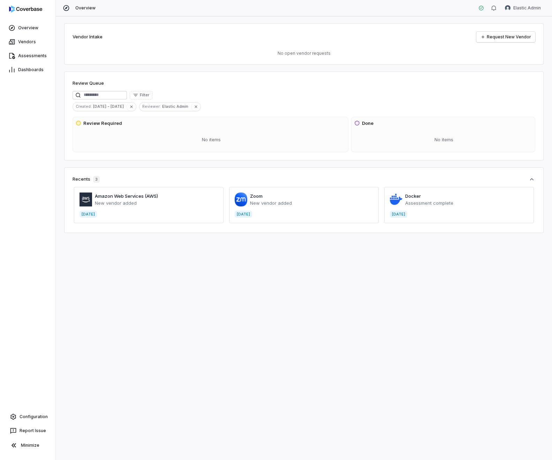
click at [40, 79] on div "Overview Vendors Assessments Dashboards Configuration Report Issue Minimize" at bounding box center [27, 230] width 55 height 460
click at [36, 69] on span "Dashboards" at bounding box center [30, 70] width 25 height 6
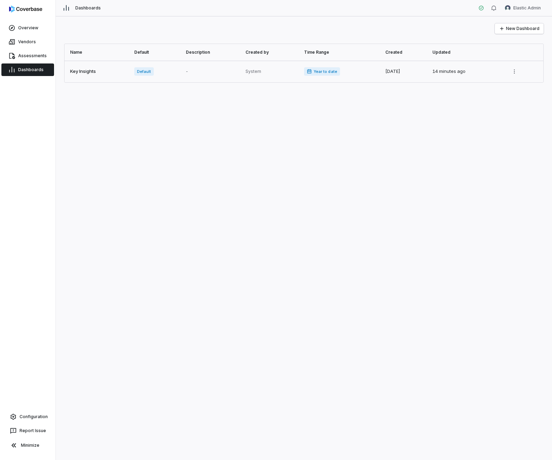
click at [111, 75] on link at bounding box center [98, 72] width 66 height 22
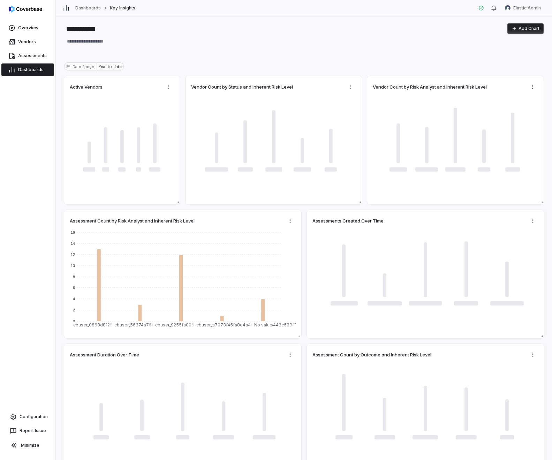
type textarea "*"
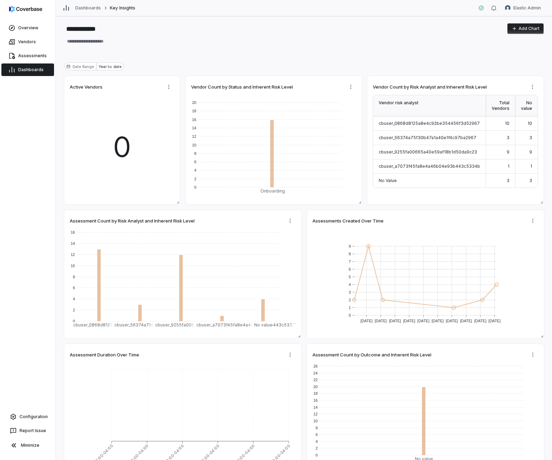
type textarea "*"
click at [522, 12] on html "**********" at bounding box center [276, 230] width 552 height 460
click at [445, 39] on html "**********" at bounding box center [276, 230] width 552 height 460
type textarea "*"
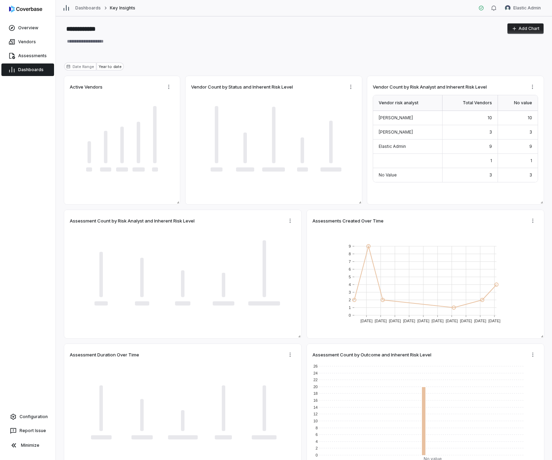
type textarea "*"
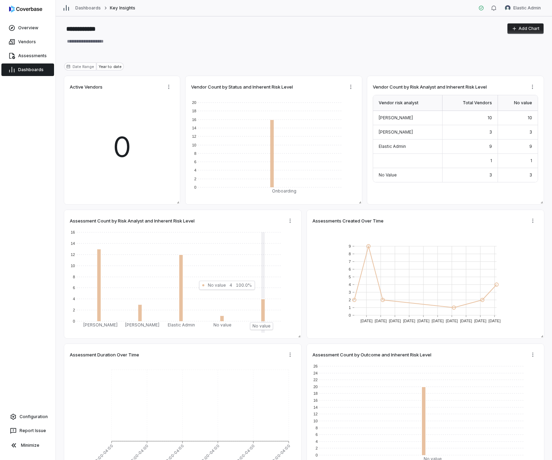
type textarea "*"
click at [518, 9] on html "**********" at bounding box center [276, 230] width 552 height 460
click at [511, 59] on div "Log out" at bounding box center [515, 64] width 53 height 11
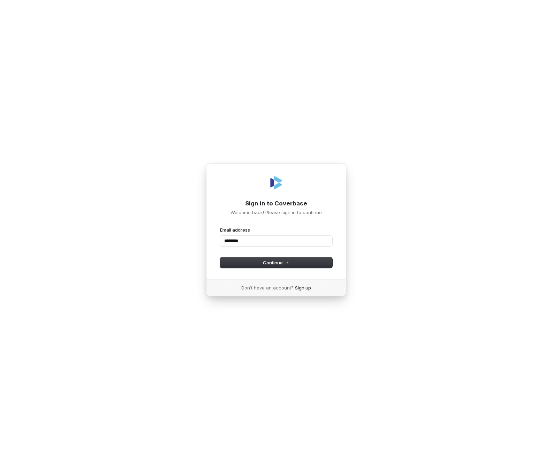
type input "********"
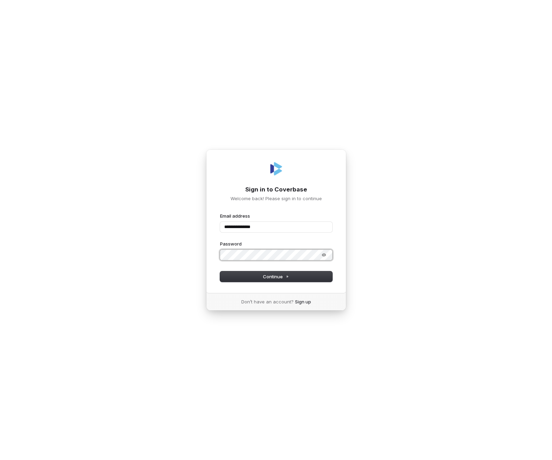
click at [220, 213] on button "submit" at bounding box center [220, 213] width 0 height 0
type input "**********"
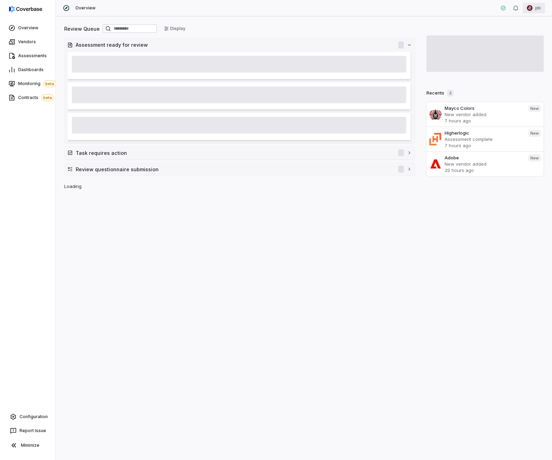
click at [530, 12] on html "Overview Vendors Assessments Dashboards Monitoring beta Contracts beta Configur…" at bounding box center [276, 230] width 552 height 460
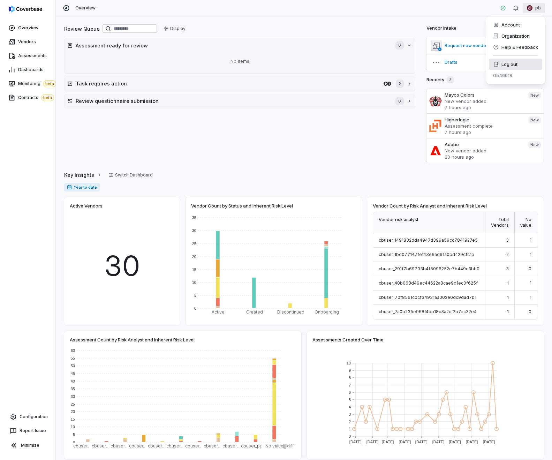
click at [524, 60] on div "Log out" at bounding box center [515, 64] width 53 height 11
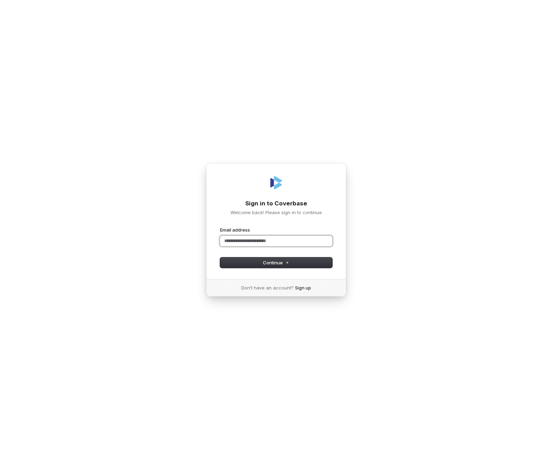
paste input "**********"
click at [307, 252] on form "**********" at bounding box center [276, 247] width 112 height 41
click at [306, 256] on form "**********" at bounding box center [276, 247] width 112 height 41
click at [321, 261] on button "Continue" at bounding box center [276, 263] width 112 height 10
type input "**********"
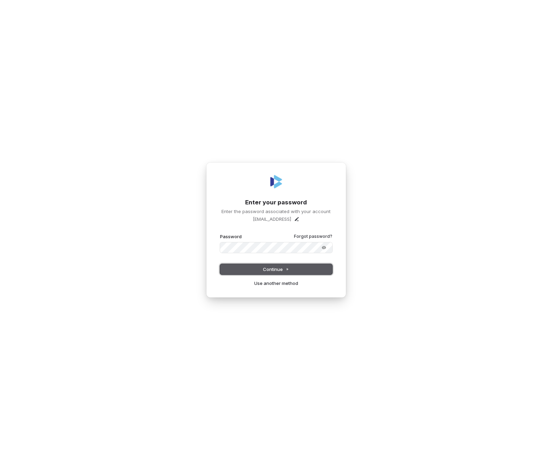
click at [288, 265] on button "Continue" at bounding box center [276, 269] width 112 height 10
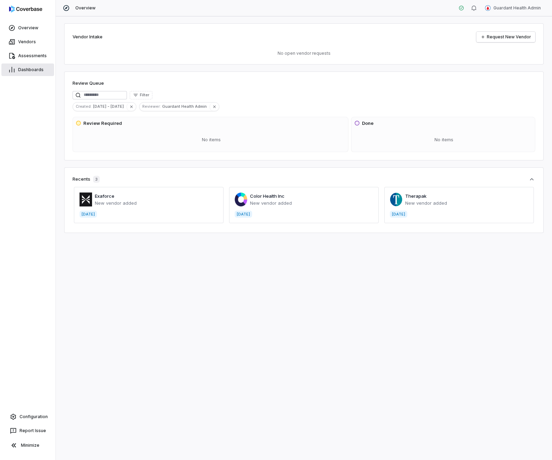
click at [37, 68] on span "Dashboards" at bounding box center [30, 70] width 25 height 6
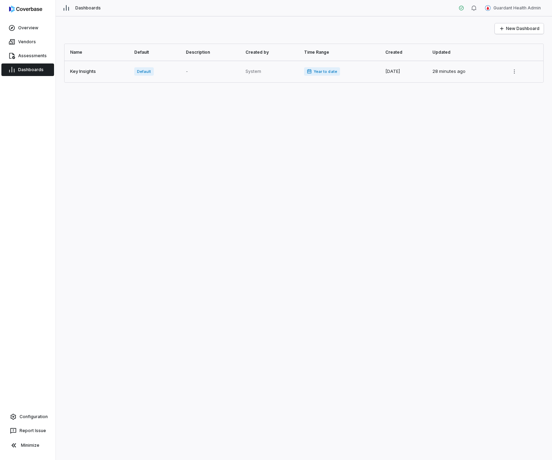
click at [112, 79] on link at bounding box center [98, 72] width 66 height 22
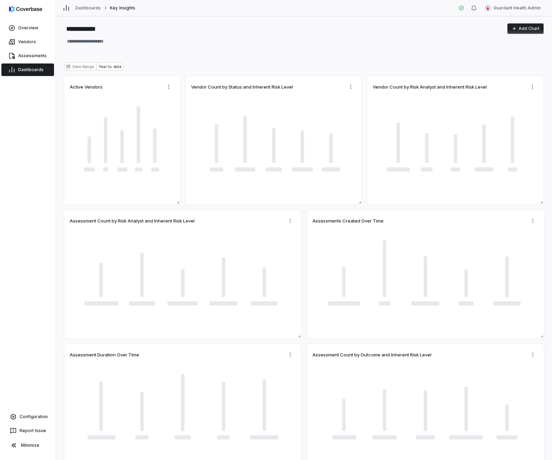
type textarea "*"
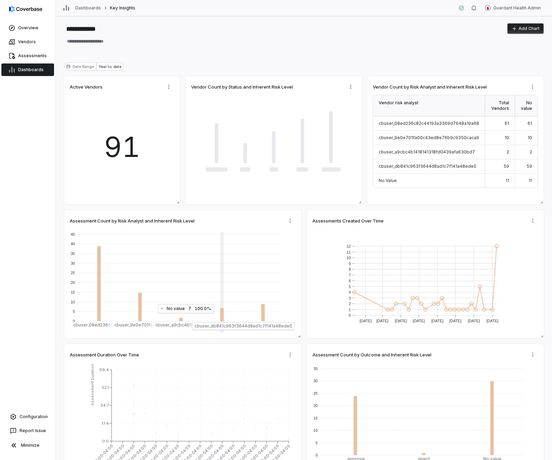
type textarea "*"
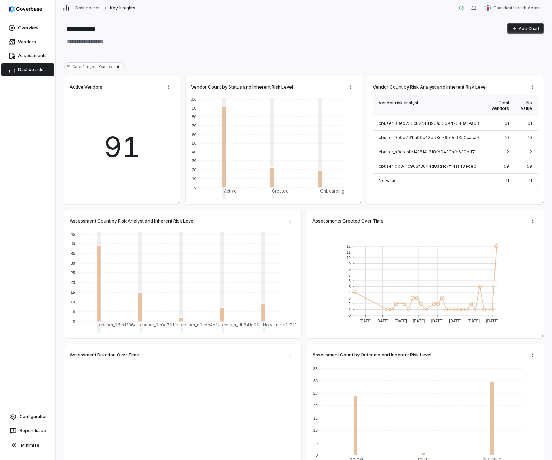
type textarea "*"
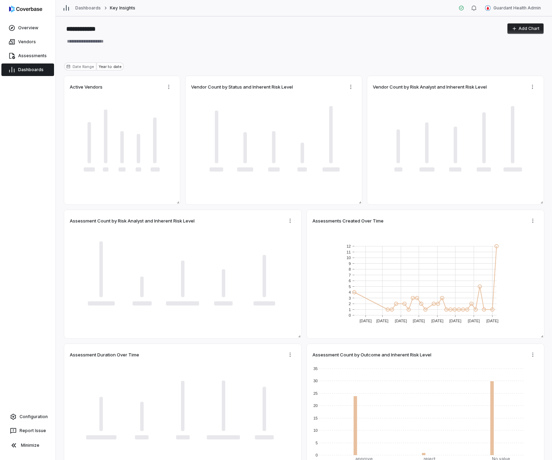
type textarea "*"
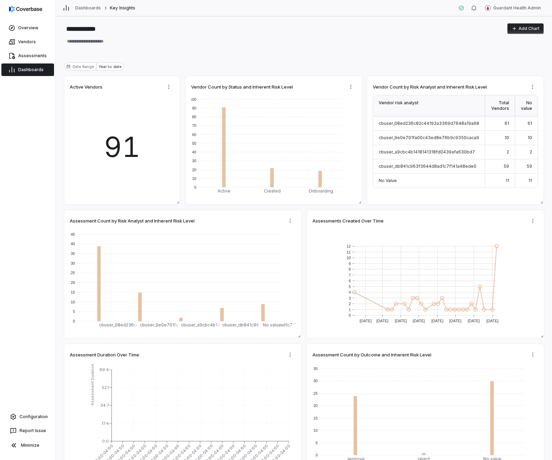
type textarea "*"
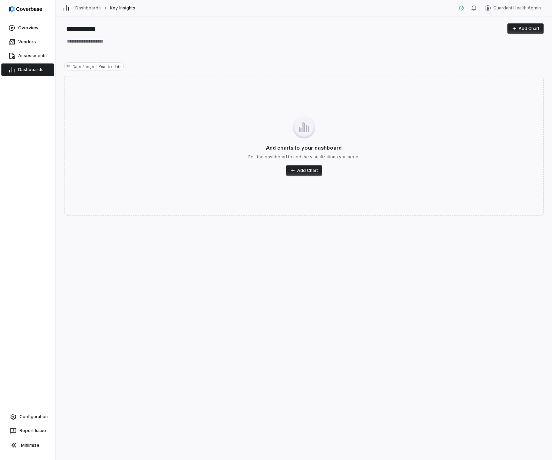
type textarea "*"
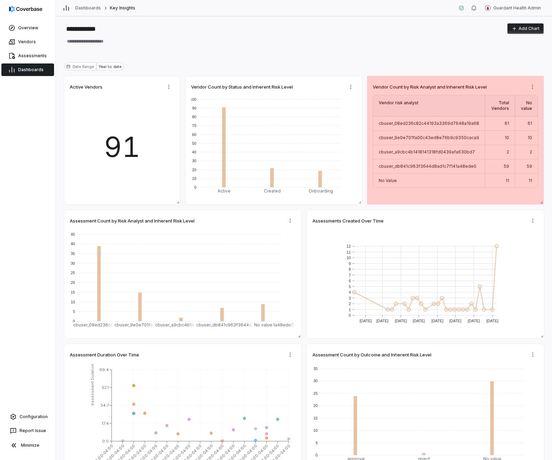
type textarea "*"
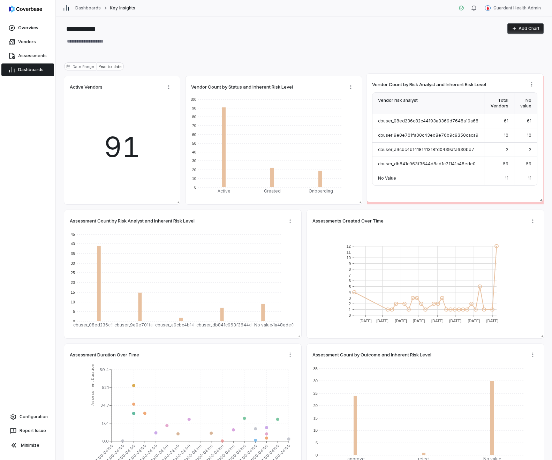
click at [465, 82] on span "Vendor Count by Risk Analyst and Inherent Risk Level" at bounding box center [429, 84] width 114 height 6
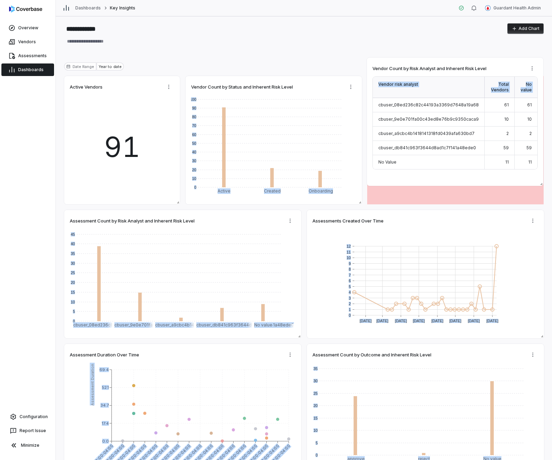
drag, startPoint x: 461, startPoint y: 82, endPoint x: 461, endPoint y: 64, distance: 17.8
click at [461, 64] on div "Vendor Count by Risk Analyst and Inherent Risk Level" at bounding box center [455, 68] width 165 height 10
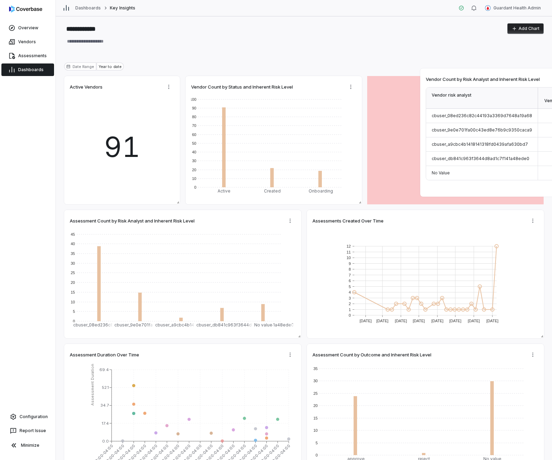
drag, startPoint x: 451, startPoint y: 90, endPoint x: 513, endPoint y: 79, distance: 63.0
click at [513, 79] on span "Vendor Count by Risk Analyst and Inherent Risk Level" at bounding box center [483, 79] width 114 height 6
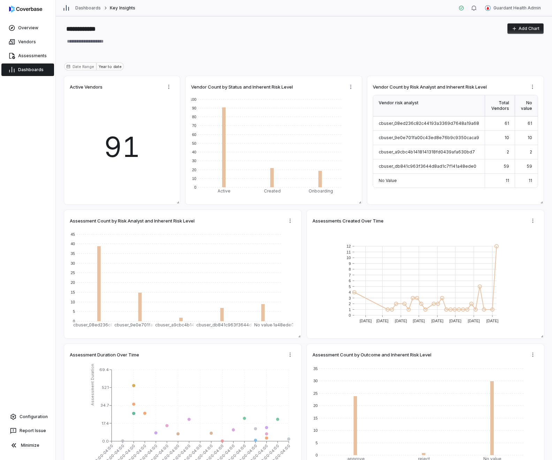
click at [473, 58] on div "**********" at bounding box center [304, 238] width 497 height 444
type textarea "*"
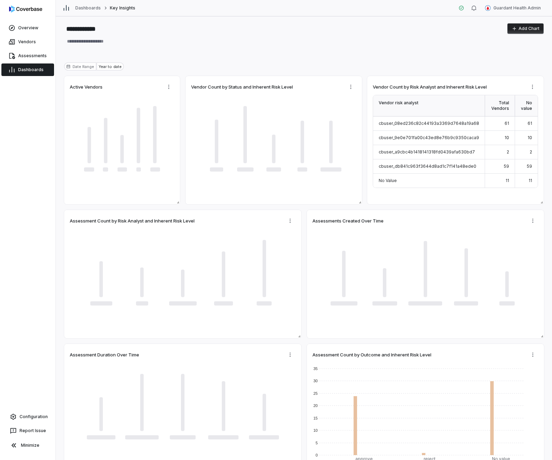
type textarea "*"
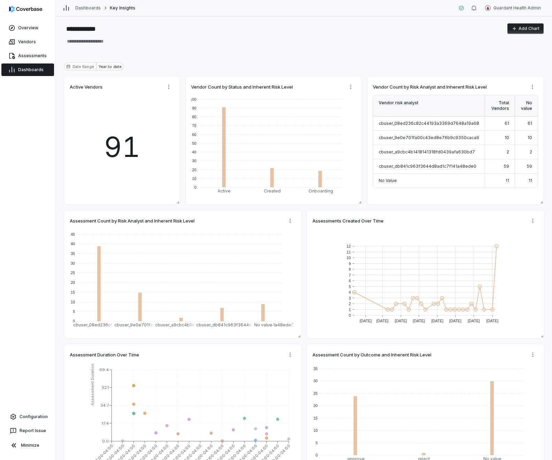
scroll to position [40, 0]
type textarea "*"
click at [523, 29] on button "Add Chart" at bounding box center [526, 28] width 36 height 10
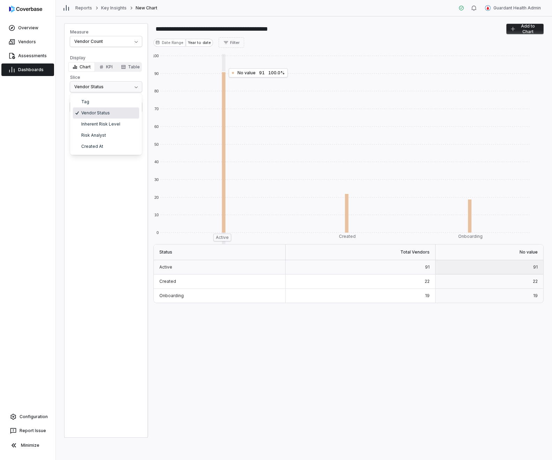
click at [110, 88] on html "**********" at bounding box center [276, 230] width 552 height 460
select select "**********"
type input "**********"
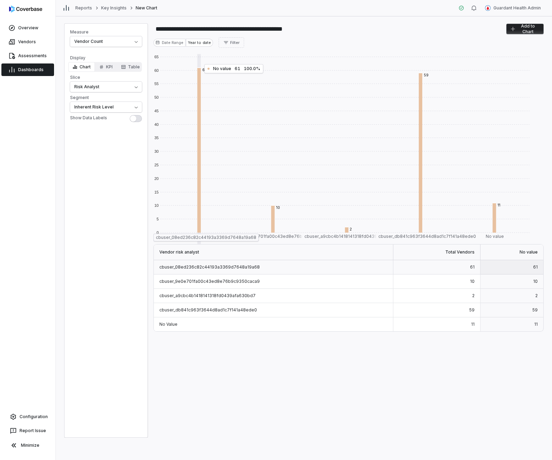
click at [35, 72] on span "Dashboards" at bounding box center [30, 70] width 25 height 6
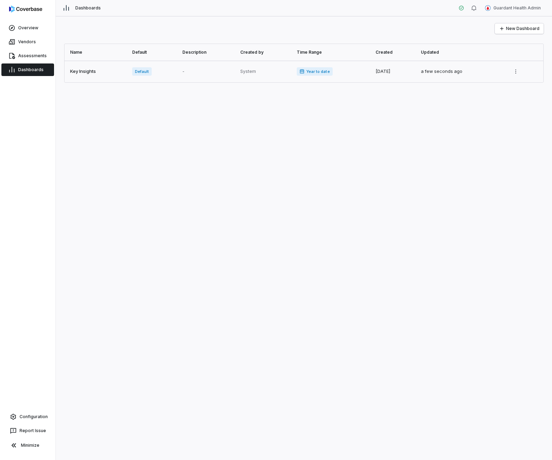
click at [108, 72] on link at bounding box center [97, 72] width 64 height 22
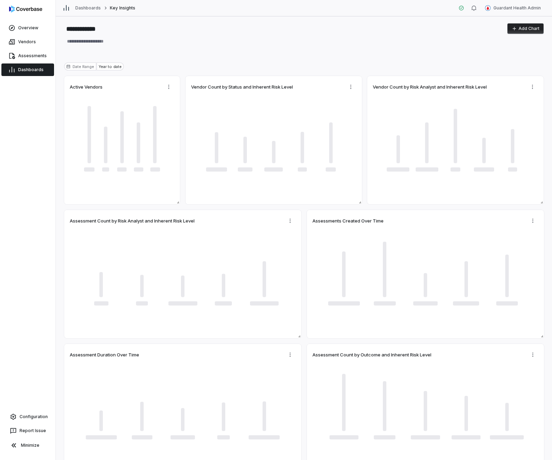
type textarea "*"
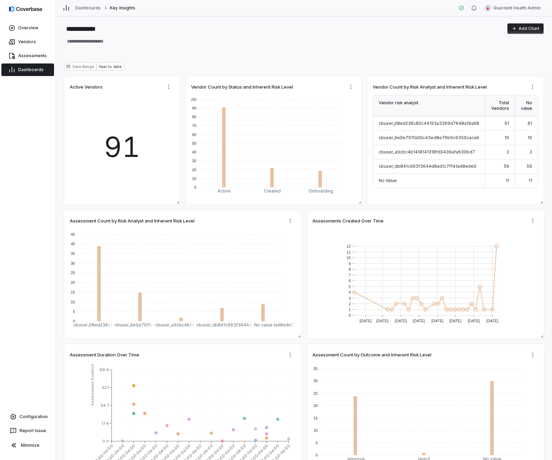
type textarea "*"
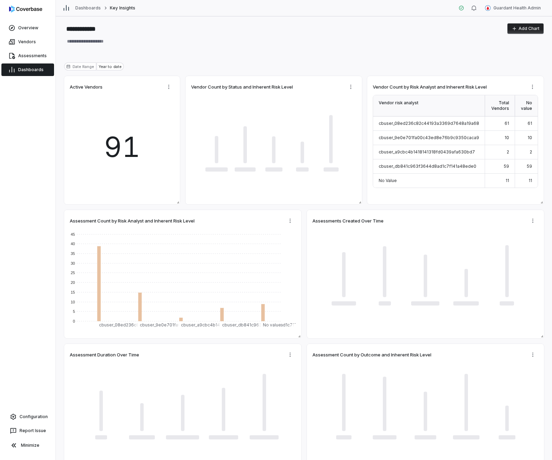
type textarea "*"
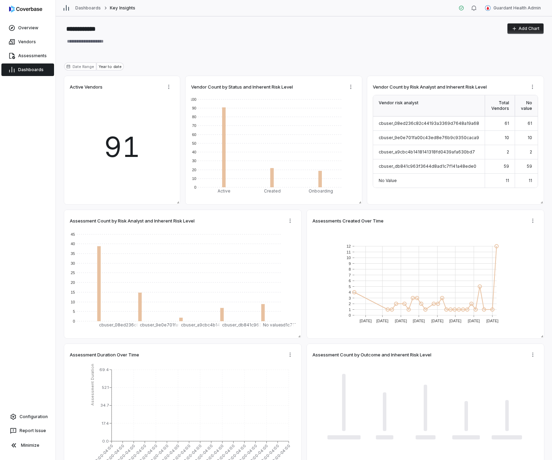
type textarea "*"
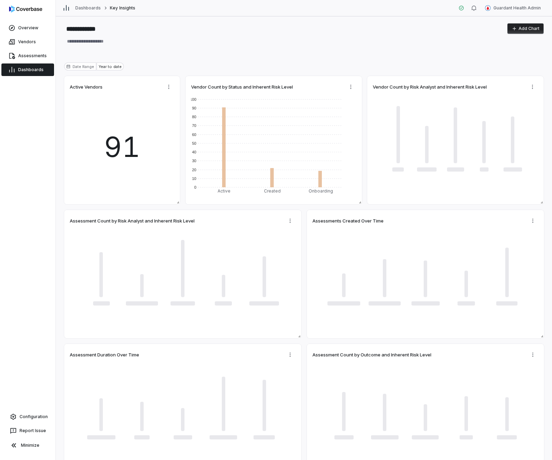
type textarea "*"
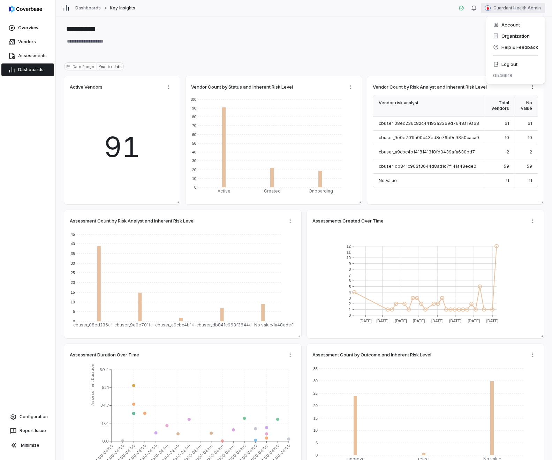
click at [518, 7] on html "**********" at bounding box center [276, 230] width 552 height 460
click at [519, 65] on div "Log out" at bounding box center [515, 64] width 53 height 11
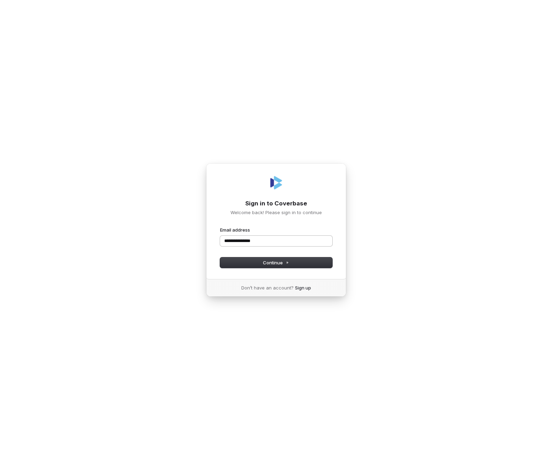
click at [220, 227] on button "submit" at bounding box center [220, 227] width 0 height 0
type input "**********"
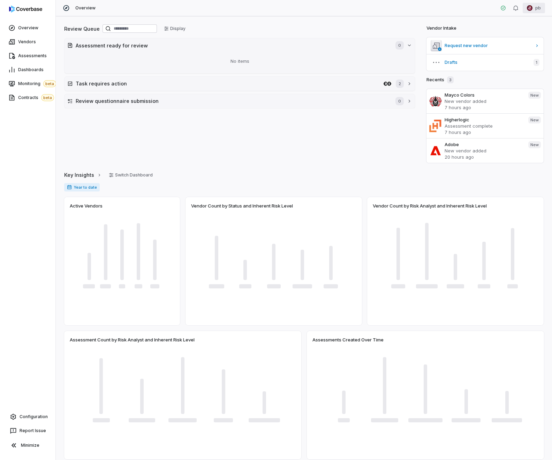
click at [533, 10] on html "Overview Vendors Assessments Dashboards Monitoring beta Contracts beta Configur…" at bounding box center [276, 230] width 552 height 460
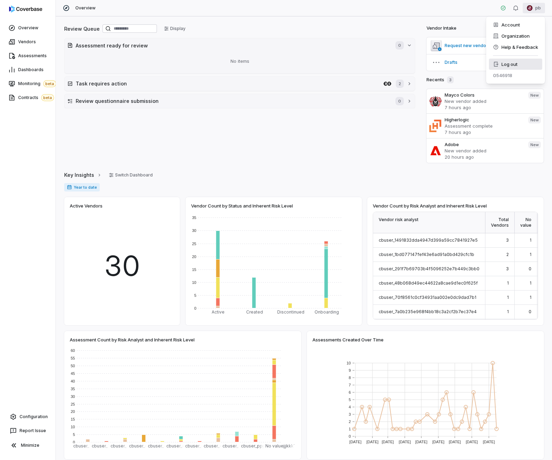
click at [528, 66] on div "Log out" at bounding box center [515, 64] width 53 height 11
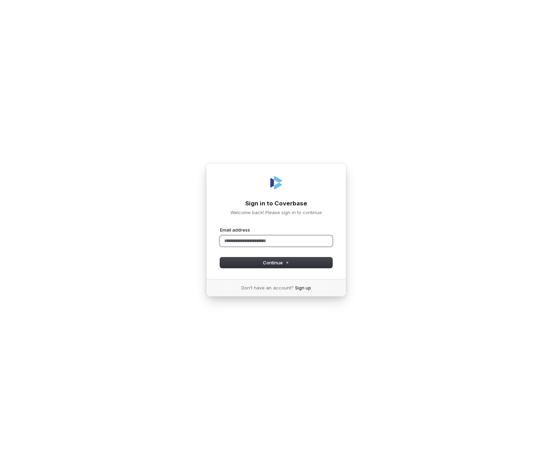
paste input "**********"
click at [220, 227] on button "submit" at bounding box center [220, 227] width 0 height 0
type input "**********"
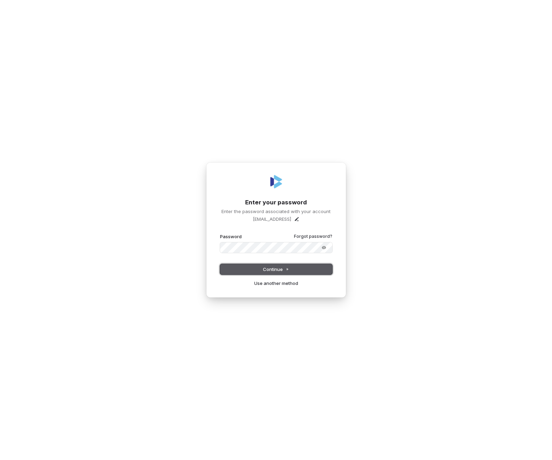
click at [255, 268] on button "Continue" at bounding box center [276, 269] width 112 height 10
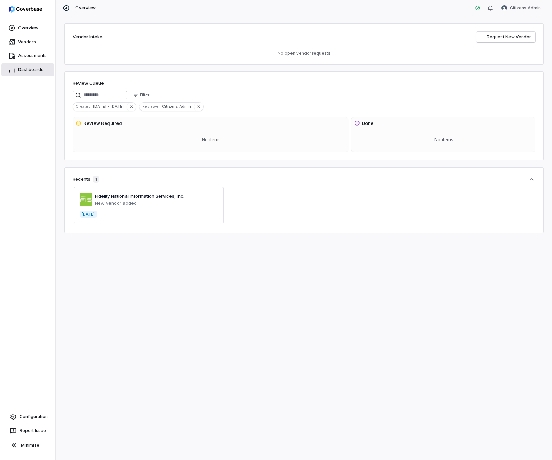
click at [21, 72] on span "Dashboards" at bounding box center [30, 70] width 25 height 6
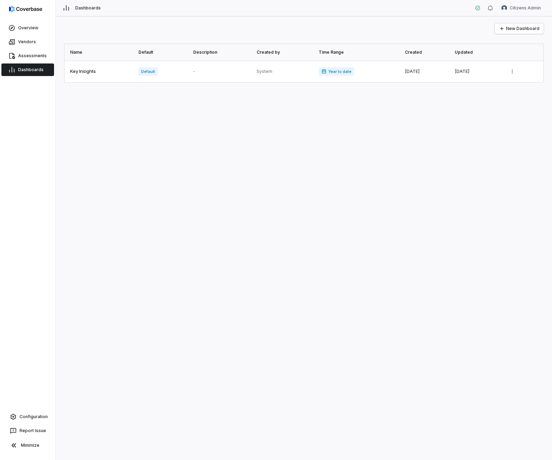
click at [95, 83] on div "New Dashboard Name Default Description Created by Time Range Created Updated Ke…" at bounding box center [304, 238] width 497 height 444
click at [89, 75] on link at bounding box center [100, 72] width 70 height 22
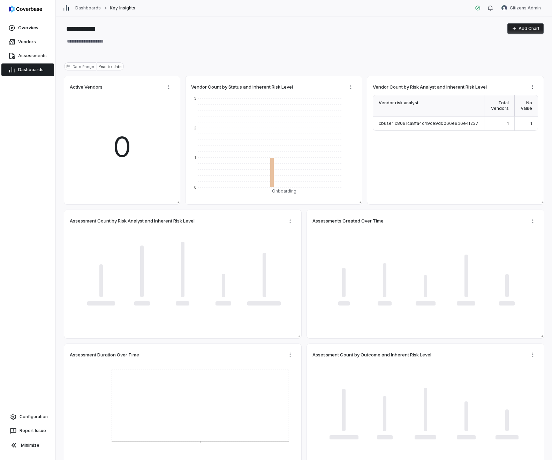
type textarea "*"
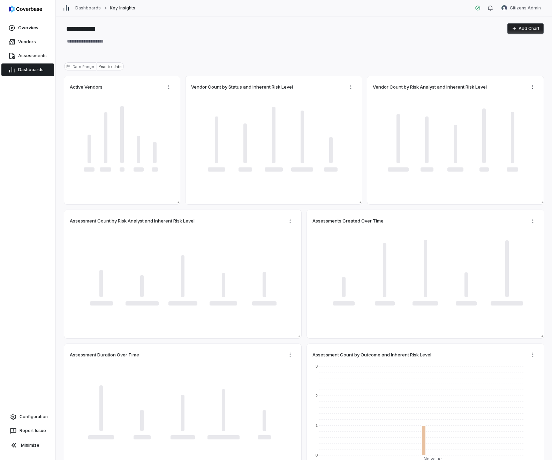
type textarea "*"
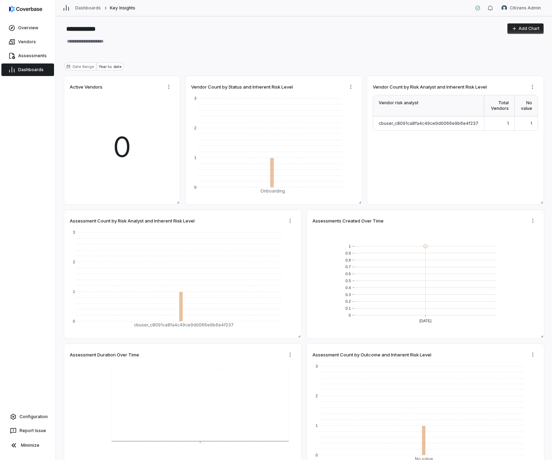
click at [15, 70] on icon at bounding box center [11, 69] width 7 height 7
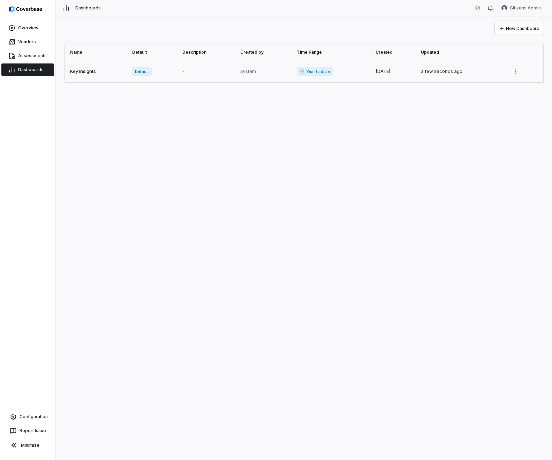
click at [81, 72] on link at bounding box center [97, 72] width 64 height 22
type textarea "*"
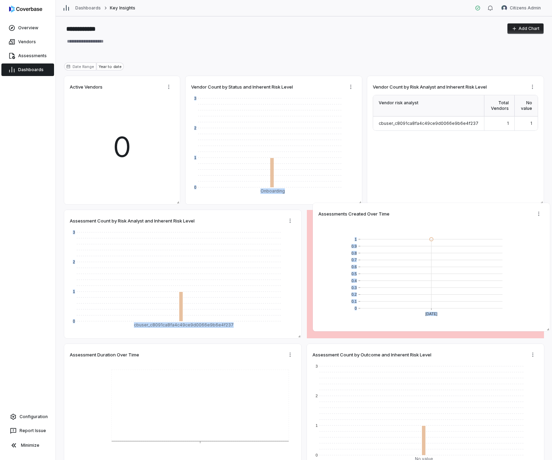
drag, startPoint x: 400, startPoint y: 224, endPoint x: 406, endPoint y: 218, distance: 7.7
click at [406, 218] on div "Assessments Created Over Time" at bounding box center [432, 214] width 226 height 10
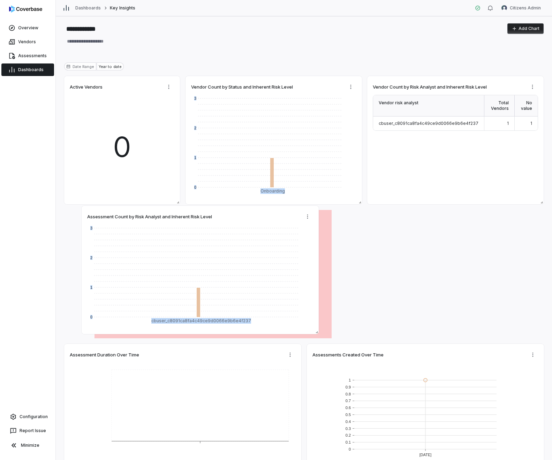
click at [265, 221] on div "Assessment Count by Risk Analyst and Inherent Risk Level" at bounding box center [200, 216] width 226 height 10
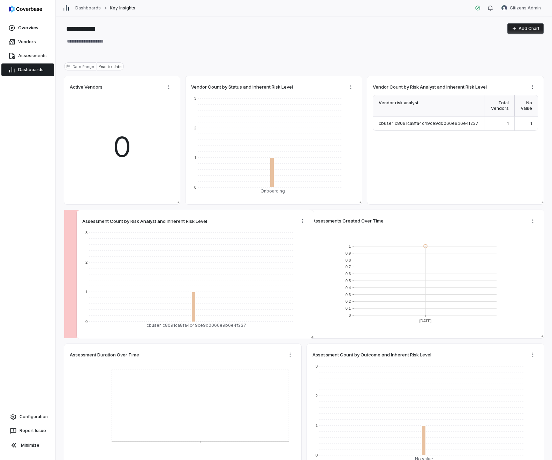
drag, startPoint x: 247, startPoint y: 223, endPoint x: 243, endPoint y: 224, distance: 4.2
click at [243, 224] on div "Assessment Count by Risk Analyst and Inherent Risk Level" at bounding box center [195, 221] width 226 height 10
type textarea "*"
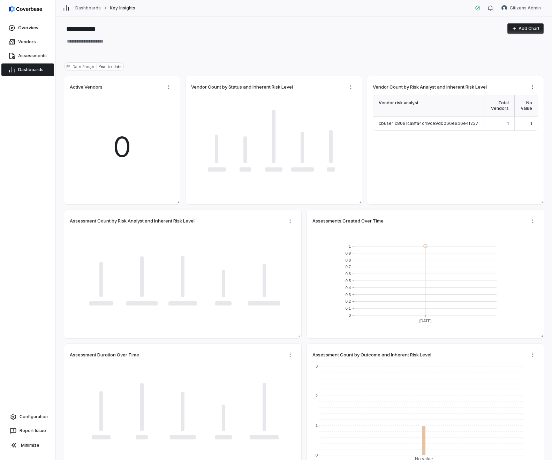
type textarea "*"
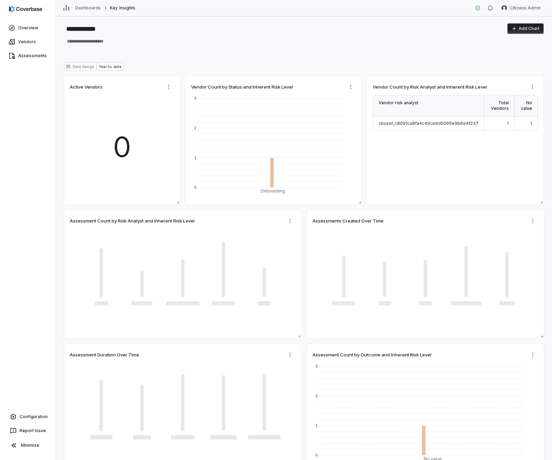
type textarea "*"
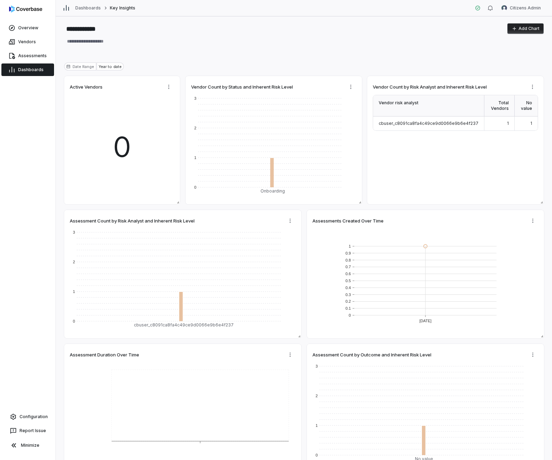
type textarea "*"
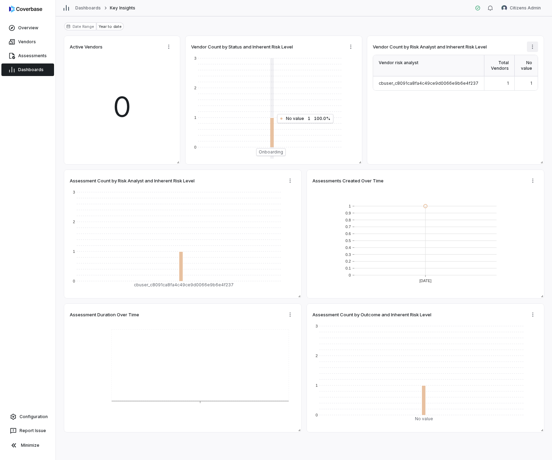
click at [531, 50] on html "**********" at bounding box center [276, 230] width 552 height 460
click at [529, 56] on div "Edit" at bounding box center [511, 61] width 70 height 11
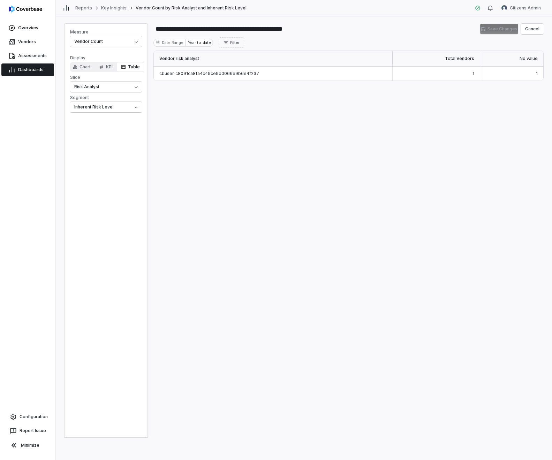
click at [250, 157] on div "Vendor risk analyst Total Vendors No value cbuser_c8091ca8fa4c49ce9d0066e9b6e4f…" at bounding box center [349, 244] width 391 height 387
click at [34, 71] on span "Dashboards" at bounding box center [30, 70] width 25 height 6
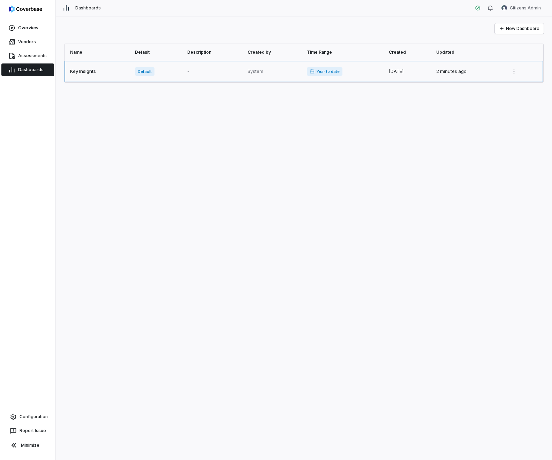
click at [91, 74] on link at bounding box center [98, 72] width 66 height 22
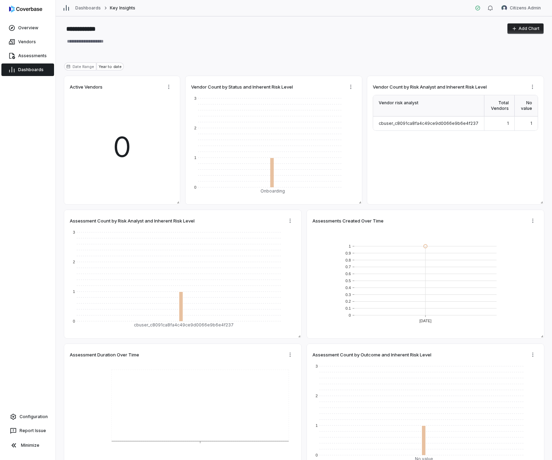
type textarea "*"
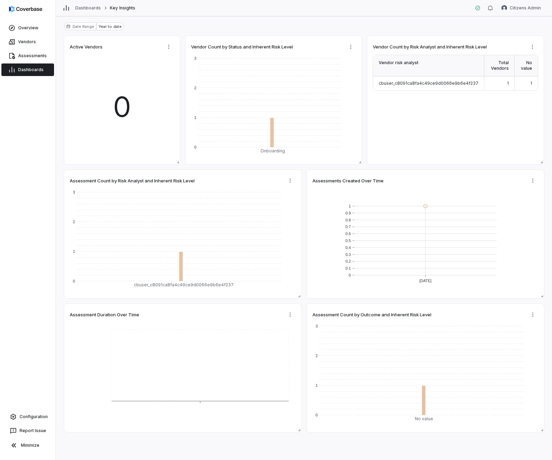
type textarea "*"
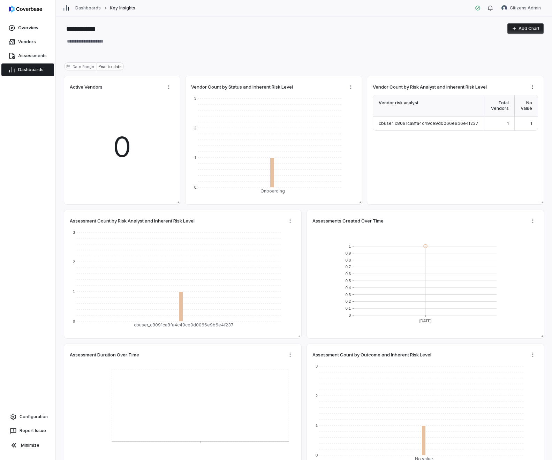
click at [446, 57] on div "**********" at bounding box center [304, 238] width 497 height 444
type textarea "*"
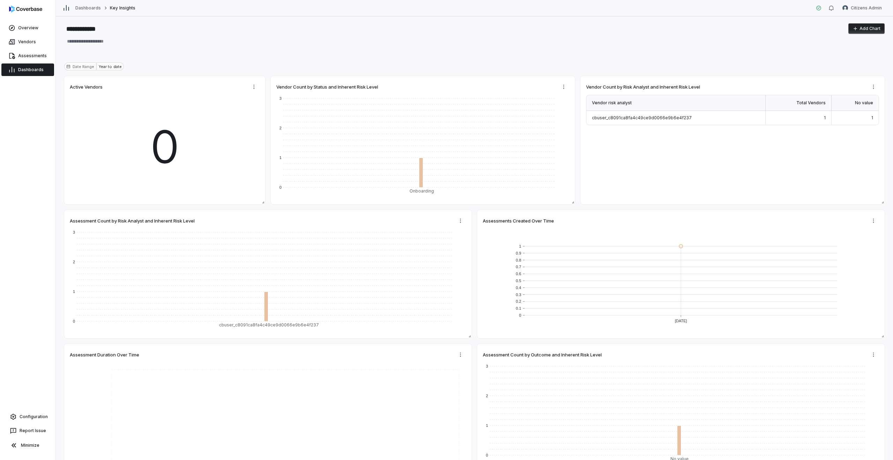
type textarea "*"
click at [552, 91] on html "**********" at bounding box center [446, 230] width 893 height 460
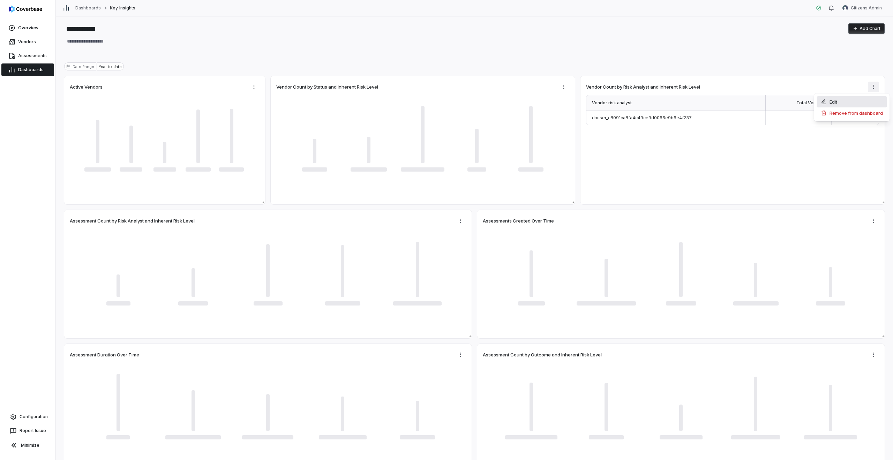
click at [552, 99] on div "Edit" at bounding box center [852, 101] width 70 height 11
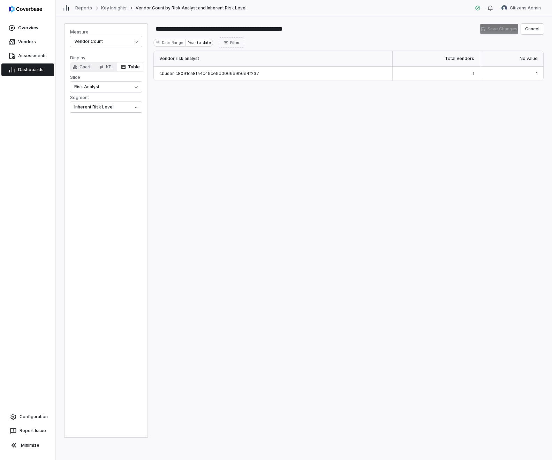
click at [328, 264] on div "Vendor risk analyst Total Vendors No value cbuser_c8091ca8fa4c49ce9d0066e9b6e4f…" at bounding box center [349, 244] width 391 height 387
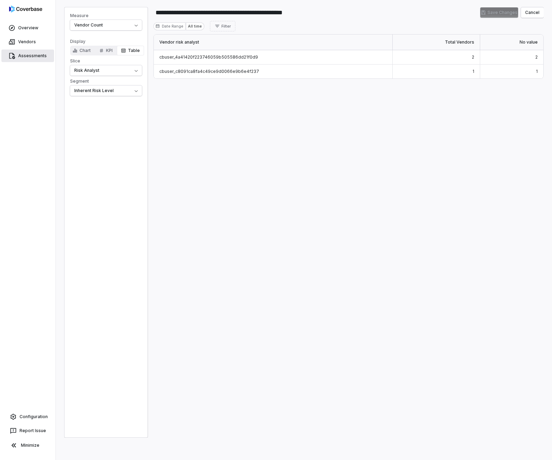
click at [31, 52] on link "Assessments" at bounding box center [27, 56] width 53 height 13
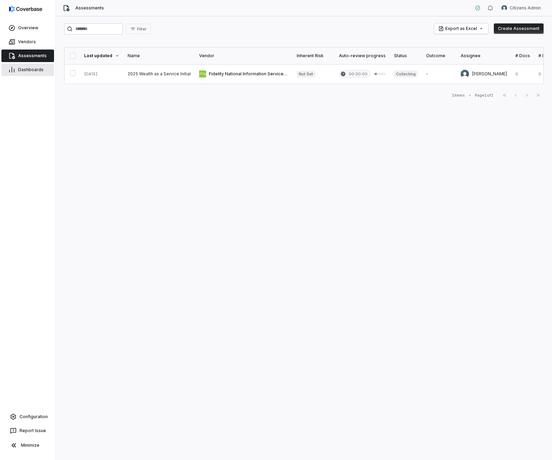
click at [41, 68] on span "Dashboards" at bounding box center [30, 70] width 25 height 6
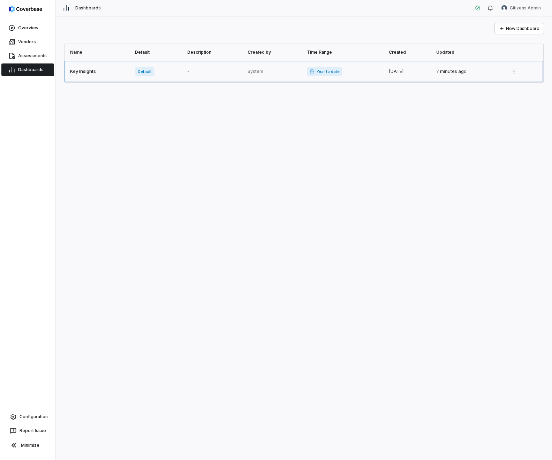
click link
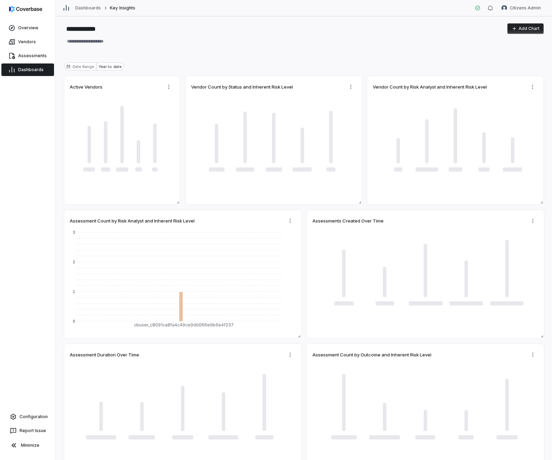
type textarea "*"
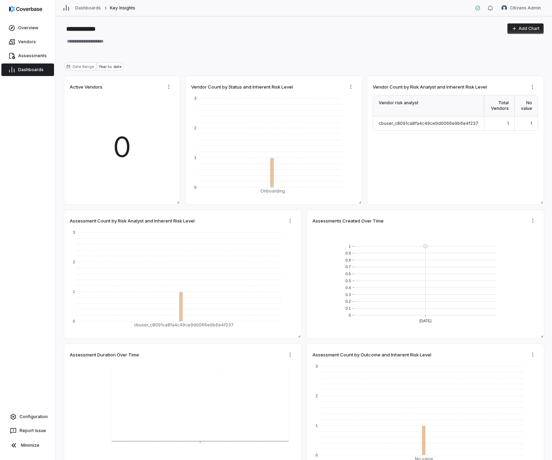
type textarea "*"
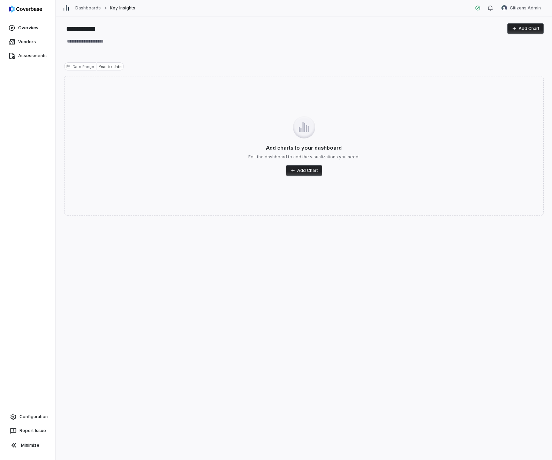
type textarea "*"
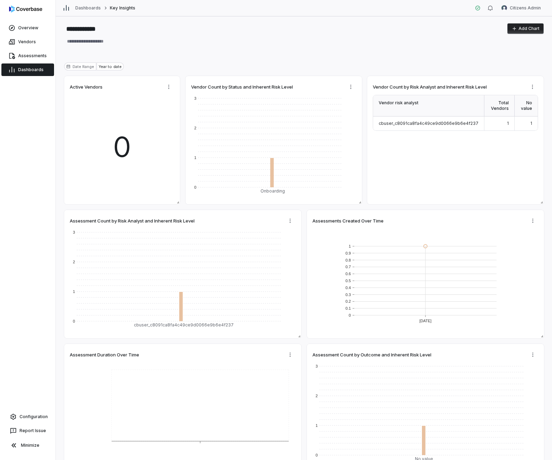
type textarea "*"
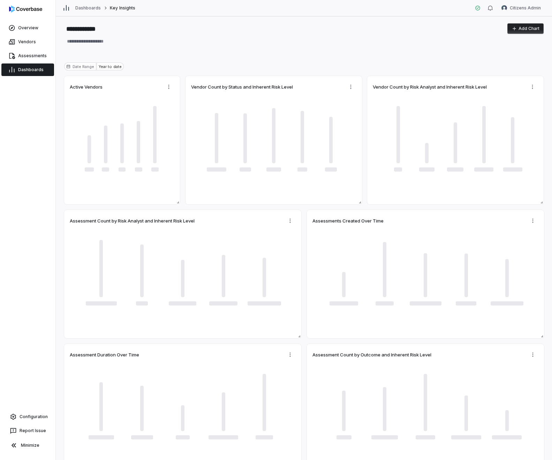
type textarea "*"
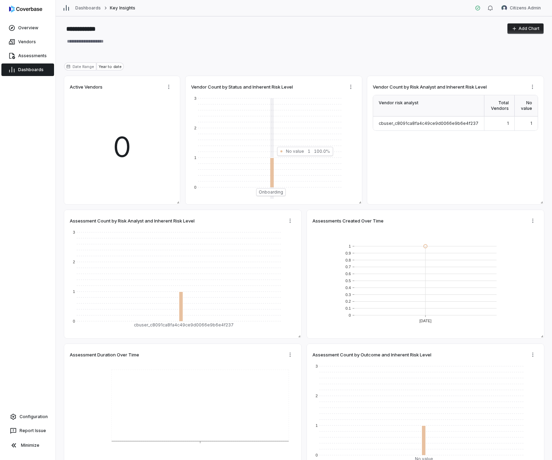
type textarea "*"
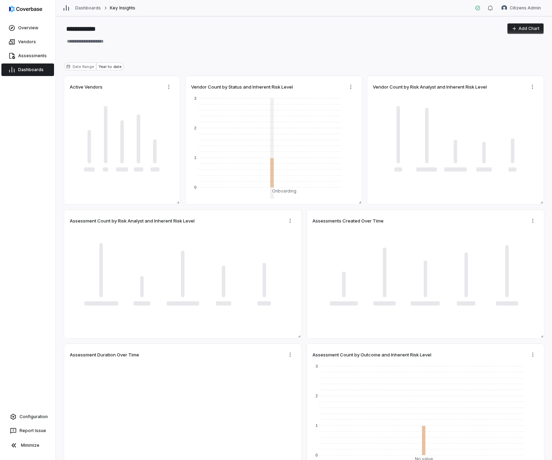
type textarea "*"
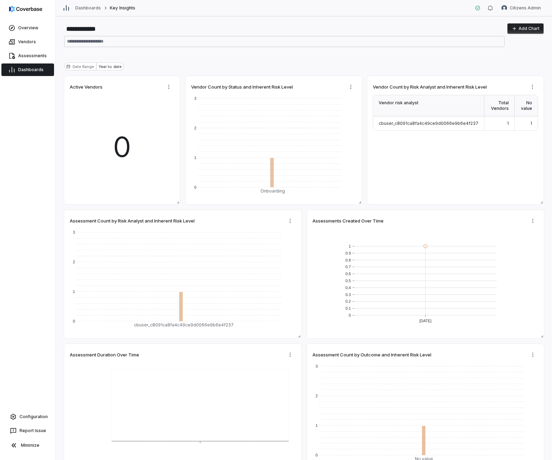
type textarea "*"
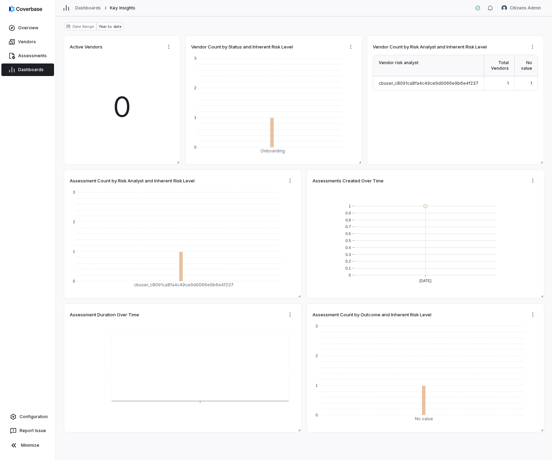
type textarea "*"
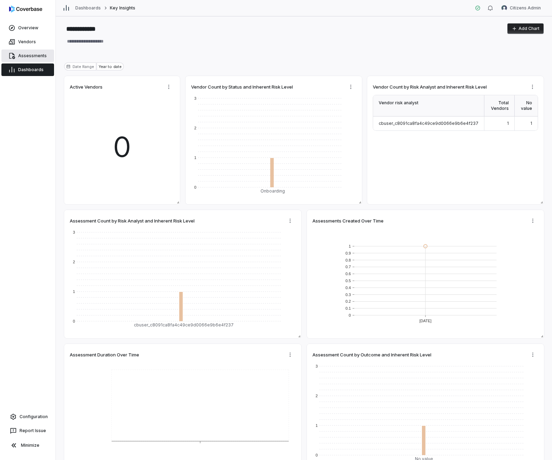
click at [36, 57] on span "Assessments" at bounding box center [32, 56] width 29 height 6
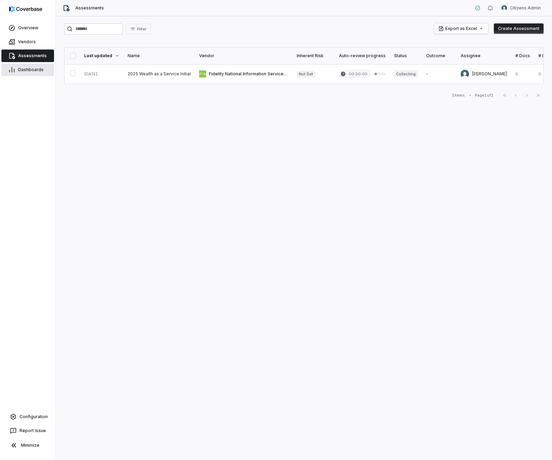
click at [33, 70] on span "Dashboards" at bounding box center [30, 70] width 25 height 6
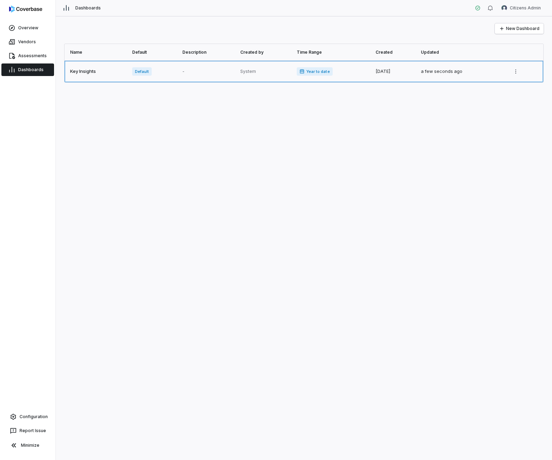
click at [71, 69] on link at bounding box center [97, 72] width 64 height 22
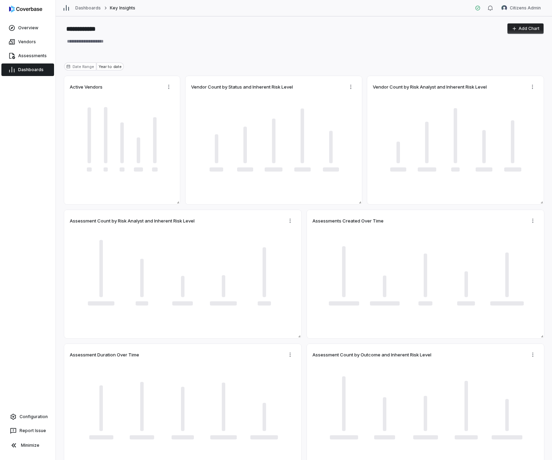
type textarea "*"
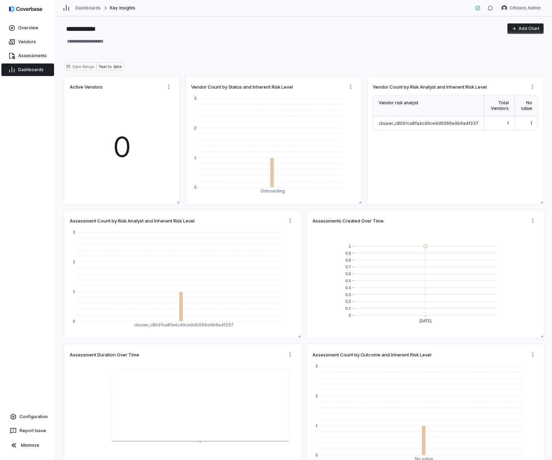
click at [510, 13] on div "Dashboards Key Insights Citizens Admin" at bounding box center [304, 8] width 497 height 16
click at [511, 9] on html "**********" at bounding box center [276, 230] width 552 height 460
click at [515, 61] on div "Log out" at bounding box center [515, 64] width 53 height 11
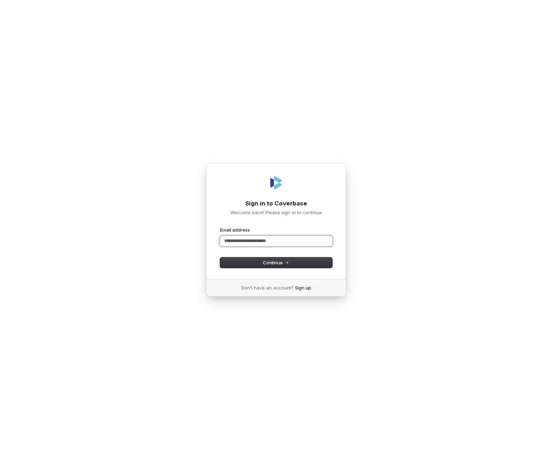
paste input "**********"
click at [318, 259] on button "Continue" at bounding box center [276, 263] width 112 height 10
type input "**********"
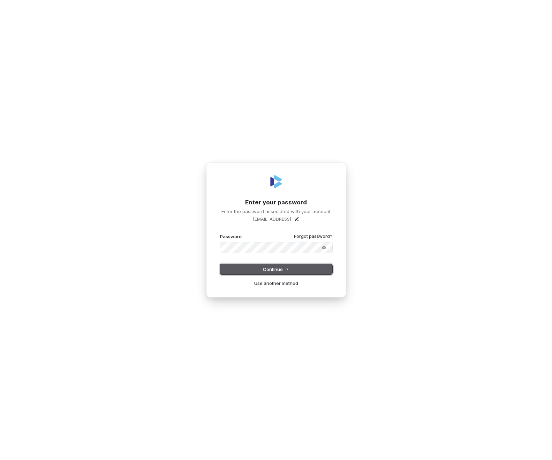
click at [275, 273] on button "Continue" at bounding box center [276, 269] width 112 height 10
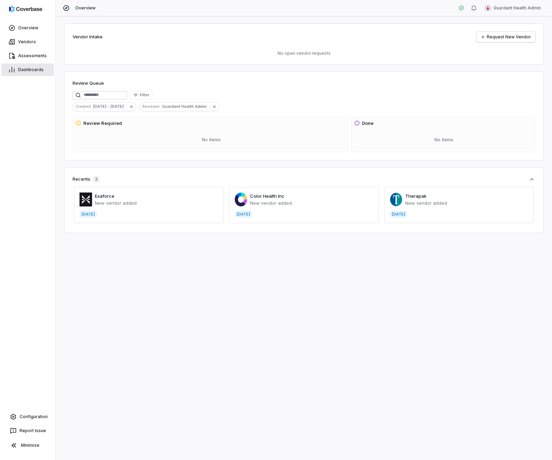
click at [48, 73] on link "Dashboards" at bounding box center [27, 70] width 53 height 13
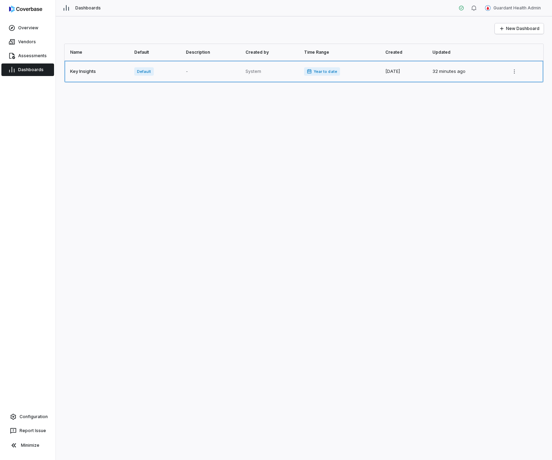
click at [119, 73] on link at bounding box center [98, 72] width 66 height 22
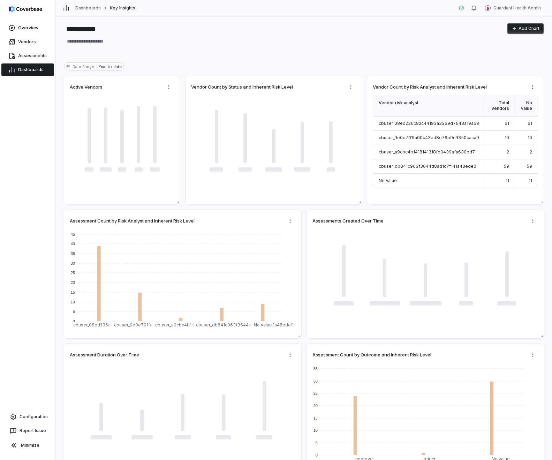
type textarea "*"
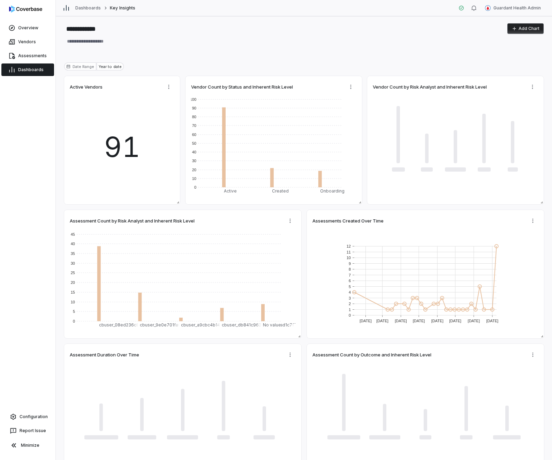
type textarea "*"
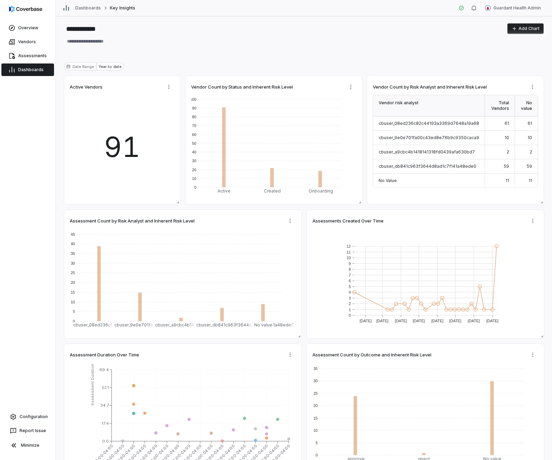
click at [520, 15] on div "Dashboards Key Insights Guardant Health Admin" at bounding box center [304, 8] width 497 height 16
click at [518, 7] on html "**********" at bounding box center [276, 230] width 552 height 460
click at [503, 61] on div "Log out" at bounding box center [515, 64] width 53 height 11
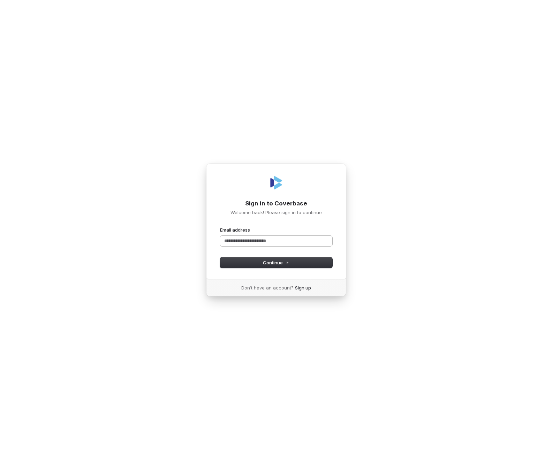
drag, startPoint x: 321, startPoint y: 219, endPoint x: 306, endPoint y: 238, distance: 23.6
click at [321, 219] on div "Sign in to Coverbase Welcome back! Please sign in to continue Email address Pas…" at bounding box center [276, 221] width 140 height 116
click at [303, 245] on input "Email address" at bounding box center [276, 241] width 112 height 10
paste input "**********"
click at [293, 263] on button "Continue" at bounding box center [276, 263] width 112 height 10
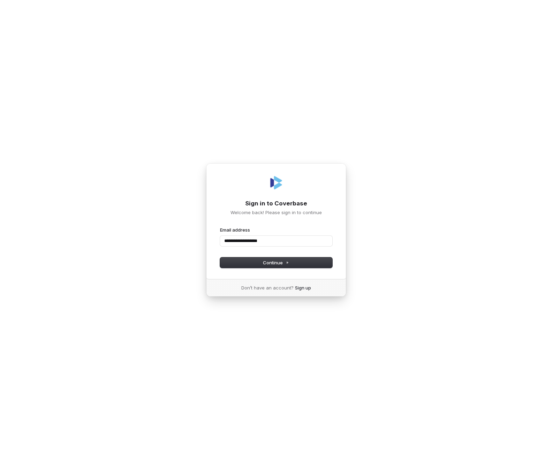
click at [317, 247] on form "**********" at bounding box center [276, 247] width 112 height 41
click at [311, 249] on form "**********" at bounding box center [276, 247] width 112 height 41
click at [311, 244] on input "**********" at bounding box center [276, 241] width 112 height 10
paste input "*******"
click at [307, 261] on button "Continue" at bounding box center [276, 263] width 112 height 10
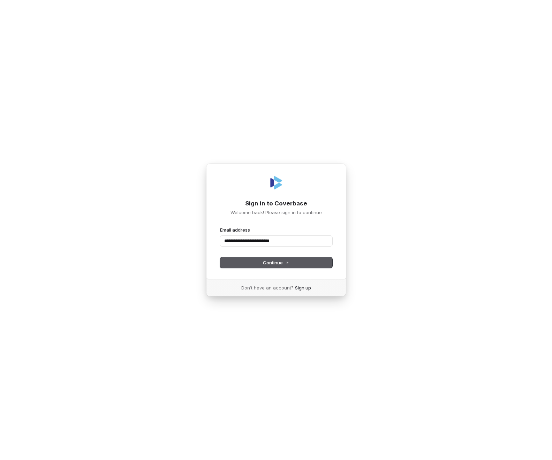
type input "**********"
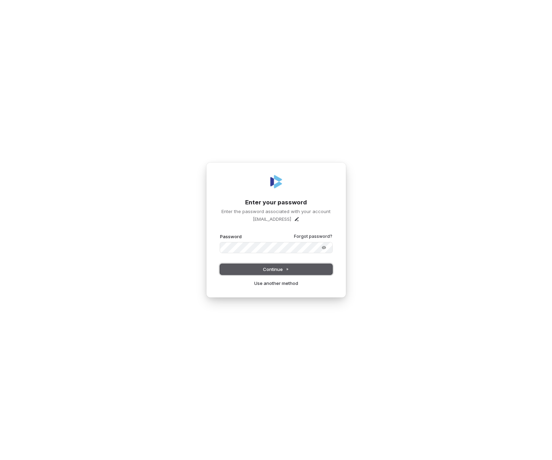
click at [305, 265] on button "Continue" at bounding box center [276, 269] width 112 height 10
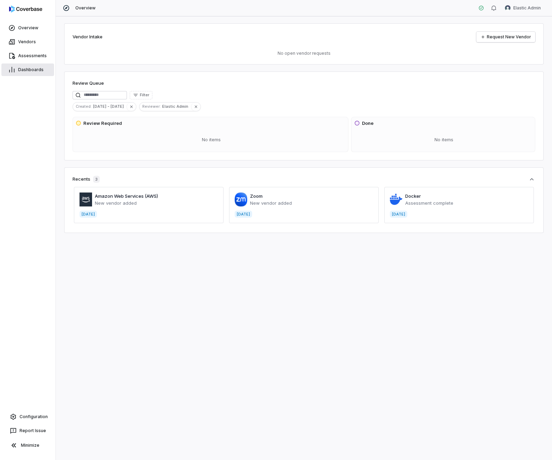
click at [42, 70] on span "Dashboards" at bounding box center [30, 70] width 25 height 6
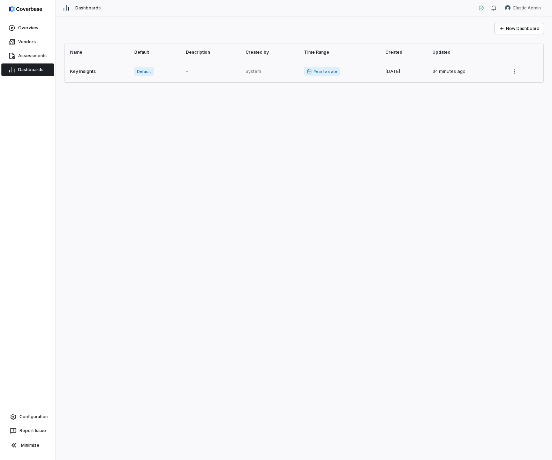
click at [102, 75] on link at bounding box center [98, 72] width 66 height 22
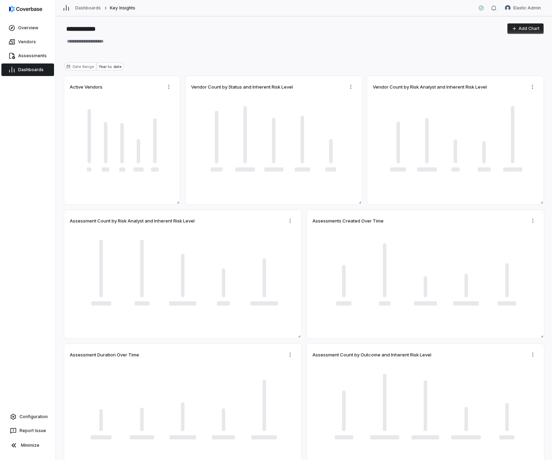
type textarea "*"
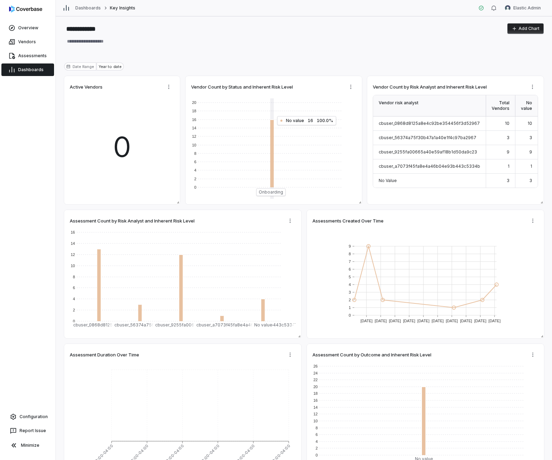
type textarea "*"
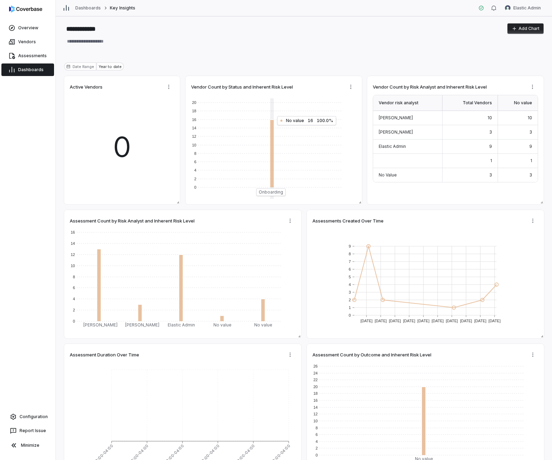
type textarea "*"
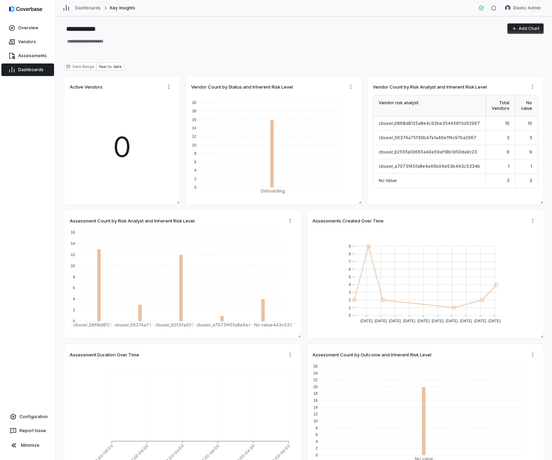
type textarea "*"
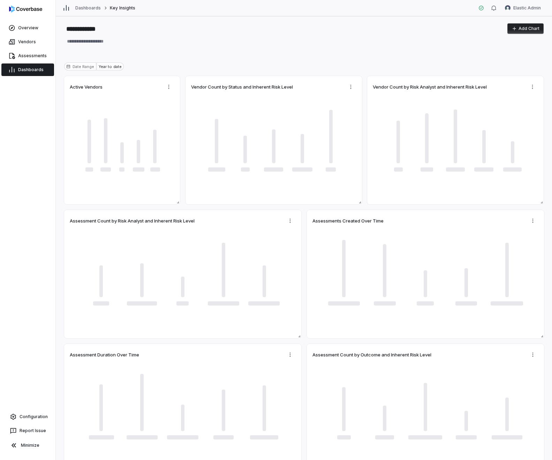
type textarea "*"
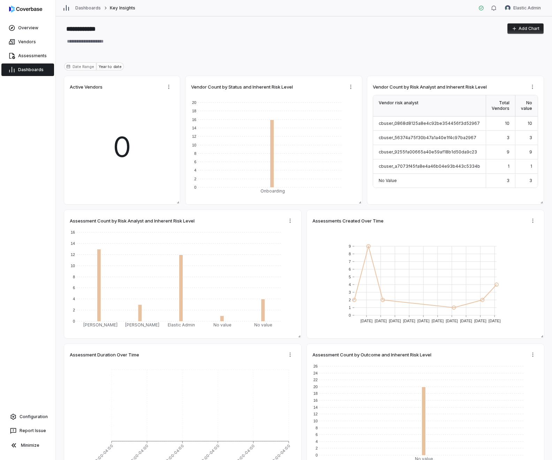
click at [456, 59] on div "**********" at bounding box center [304, 238] width 497 height 444
type textarea "*"
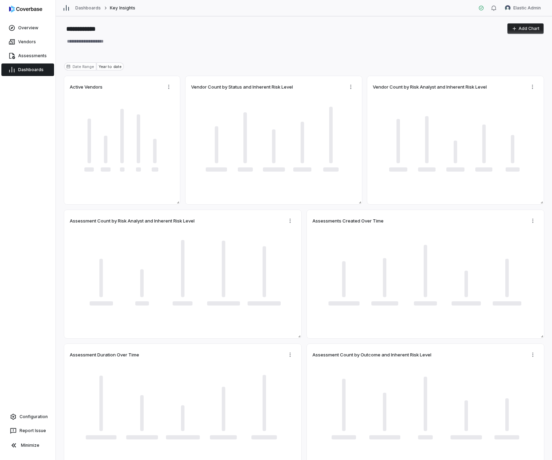
type textarea "*"
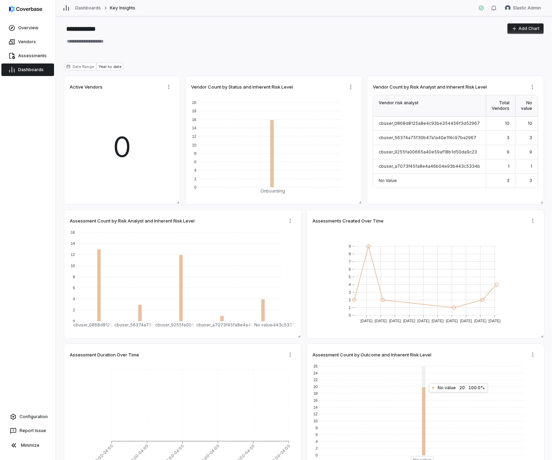
type textarea "*"
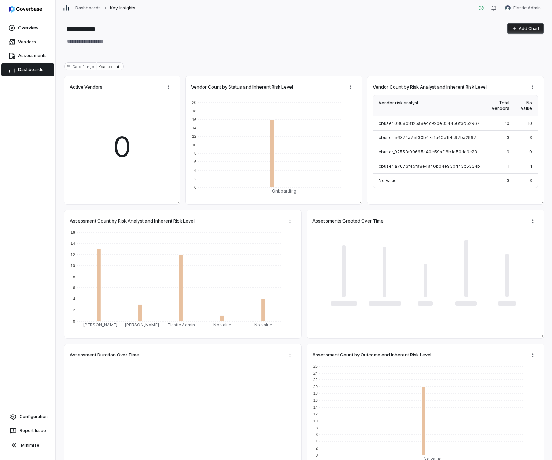
type textarea "*"
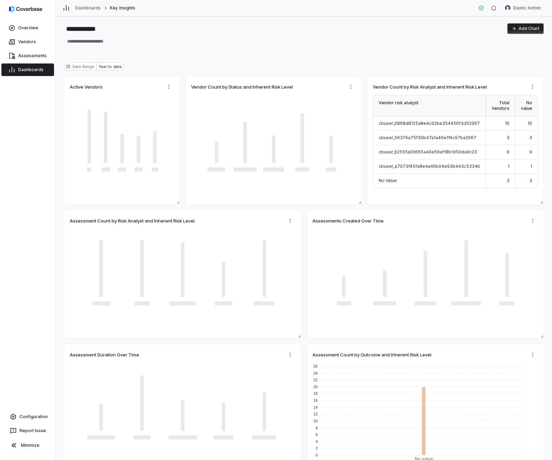
type textarea "*"
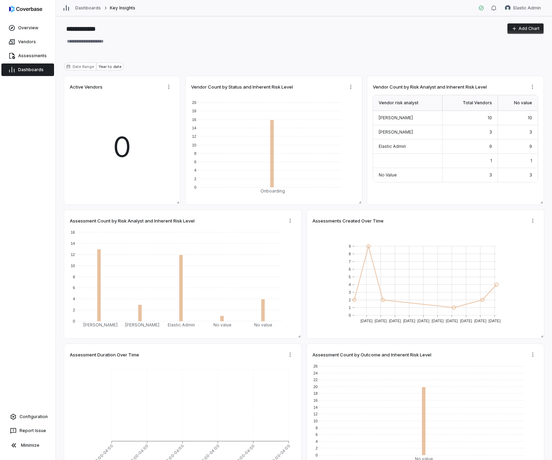
type textarea "*"
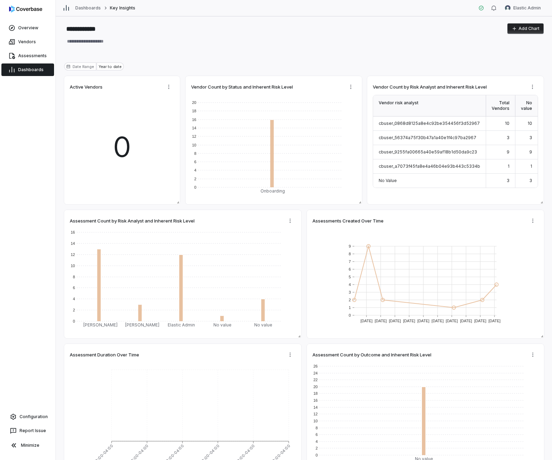
type textarea "*"
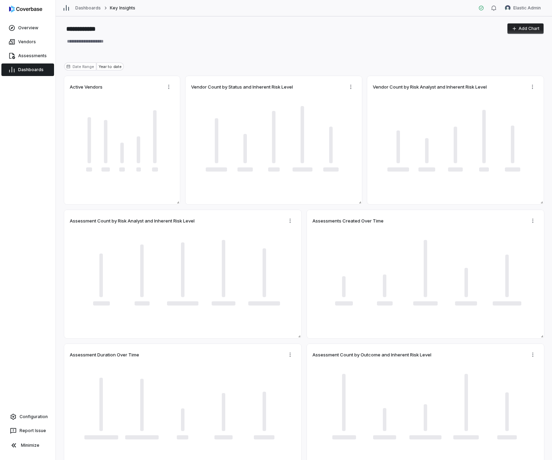
type textarea "*"
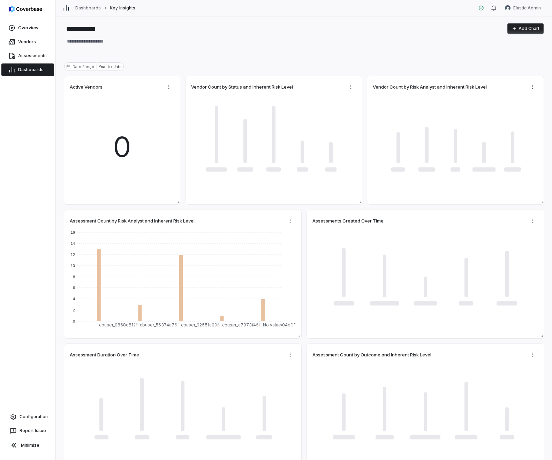
type textarea "*"
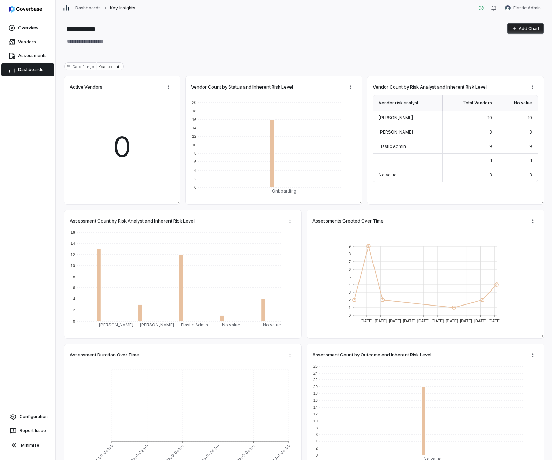
type textarea "*"
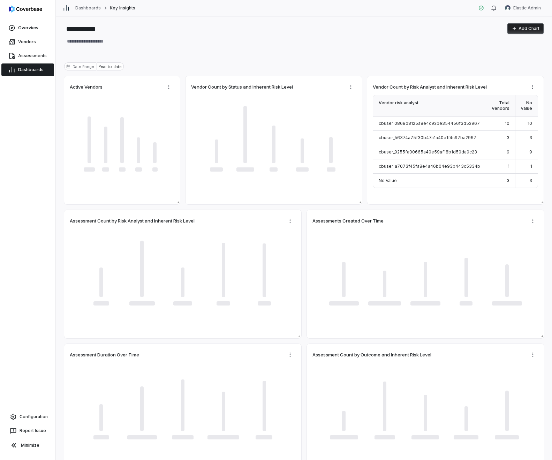
type textarea "*"
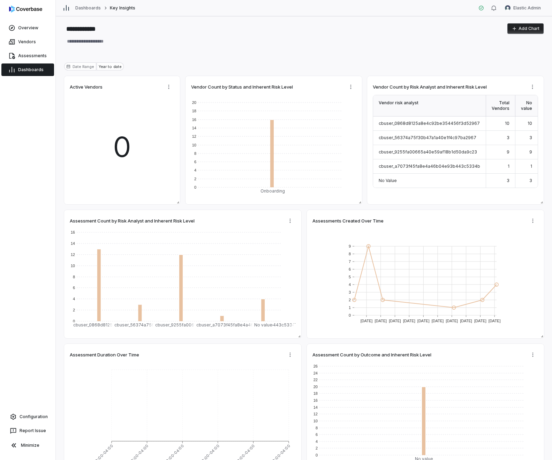
type textarea "*"
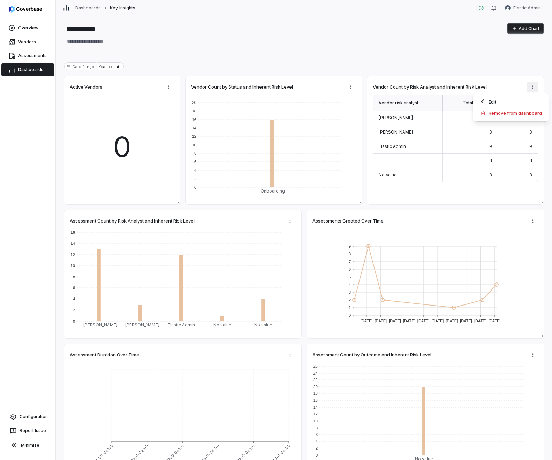
click at [531, 90] on html "**********" at bounding box center [276, 230] width 552 height 460
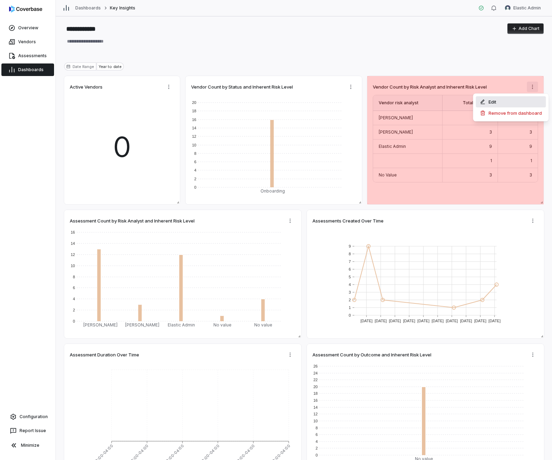
click at [528, 101] on div "Edit" at bounding box center [511, 101] width 70 height 11
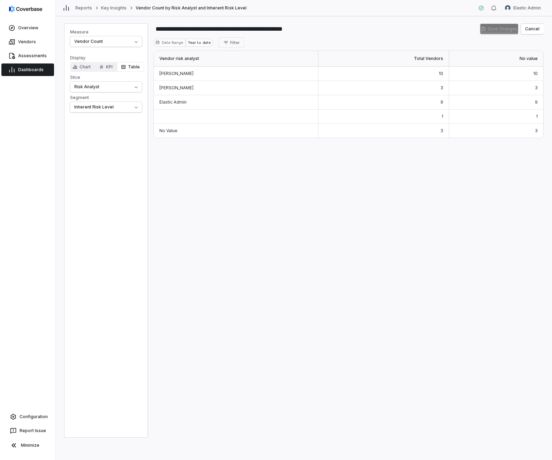
click at [200, 113] on div at bounding box center [236, 117] width 165 height 14
click at [194, 116] on div at bounding box center [236, 117] width 165 height 14
click at [177, 125] on div "No Value" at bounding box center [236, 131] width 165 height 14
click at [174, 129] on span "No Value" at bounding box center [168, 130] width 18 height 5
click at [179, 117] on div at bounding box center [236, 117] width 165 height 14
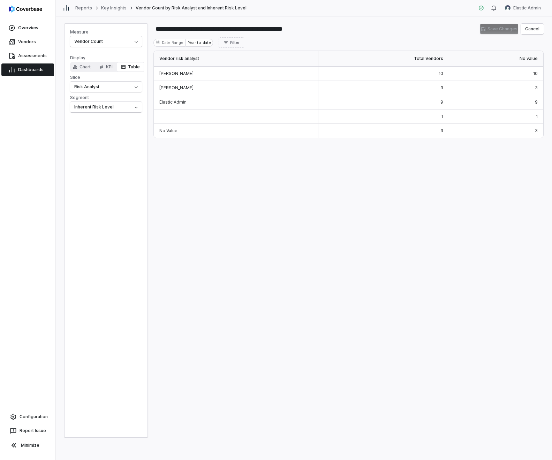
click at [334, 118] on div "1" at bounding box center [384, 117] width 131 height 14
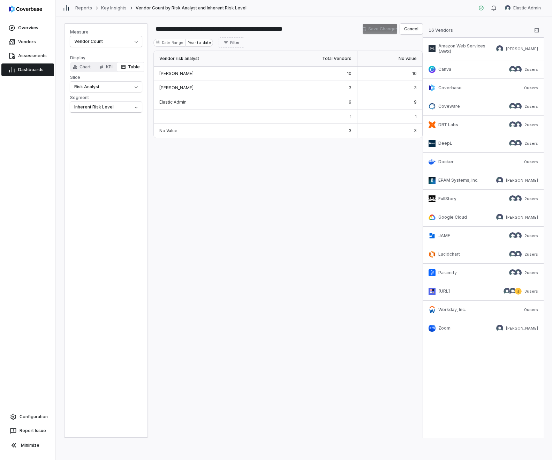
click at [393, 57] on div "**********" at bounding box center [304, 238] width 497 height 444
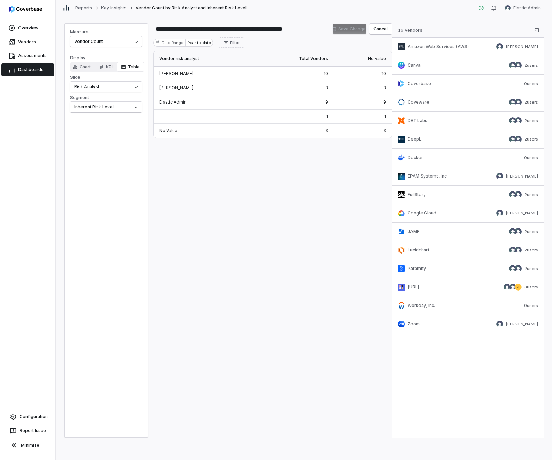
click at [236, 112] on div at bounding box center [204, 117] width 101 height 14
click at [425, 314] on link "Workday, Inc. 0 users" at bounding box center [468, 305] width 151 height 18
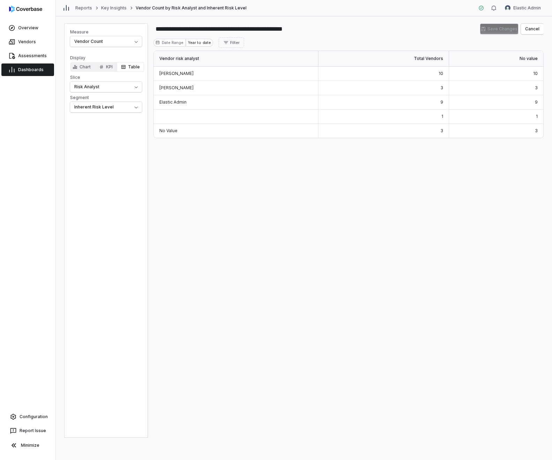
click at [175, 120] on div at bounding box center [236, 117] width 165 height 14
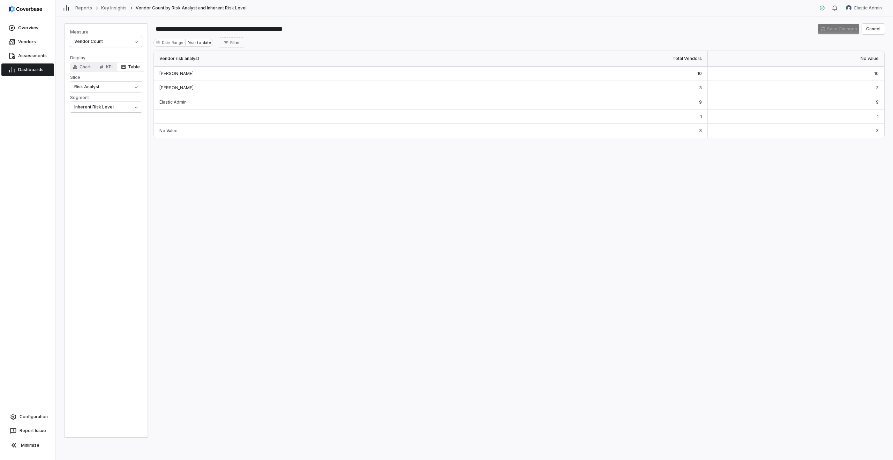
click at [32, 72] on span "Dashboards" at bounding box center [30, 70] width 25 height 6
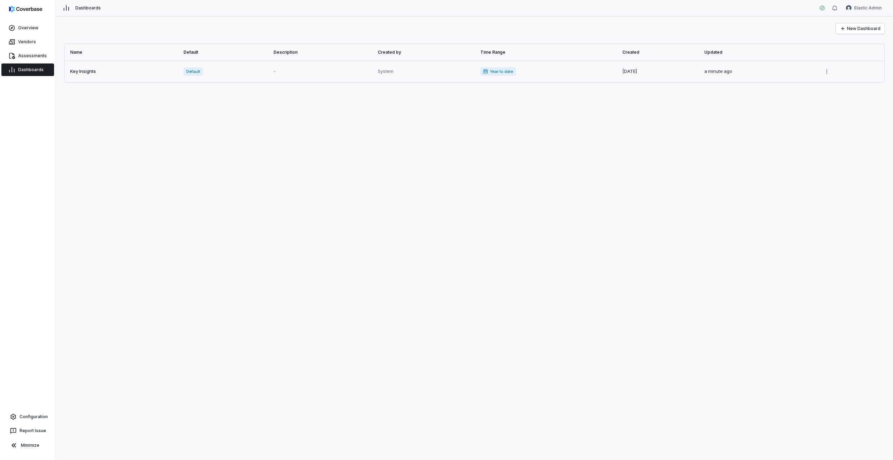
click at [95, 75] on link at bounding box center [122, 72] width 115 height 22
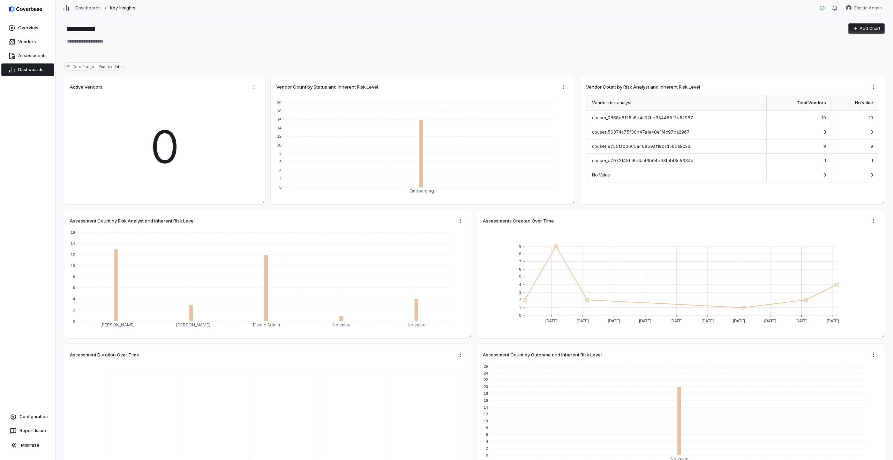
type textarea "*"
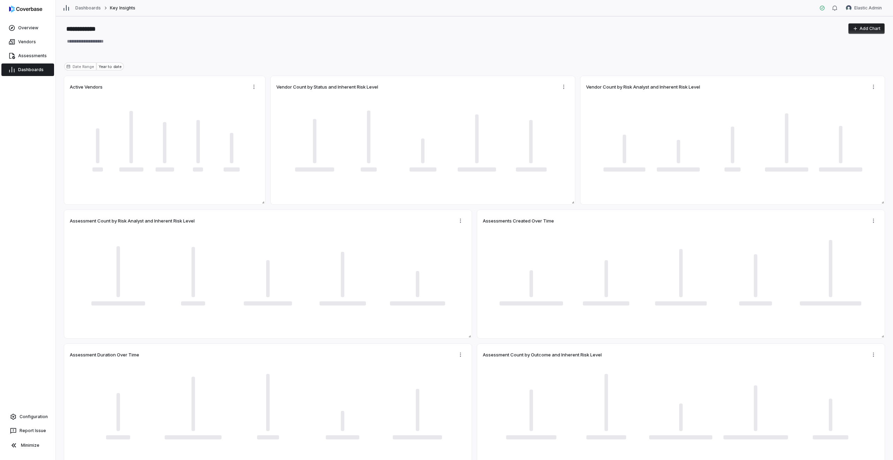
type textarea "*"
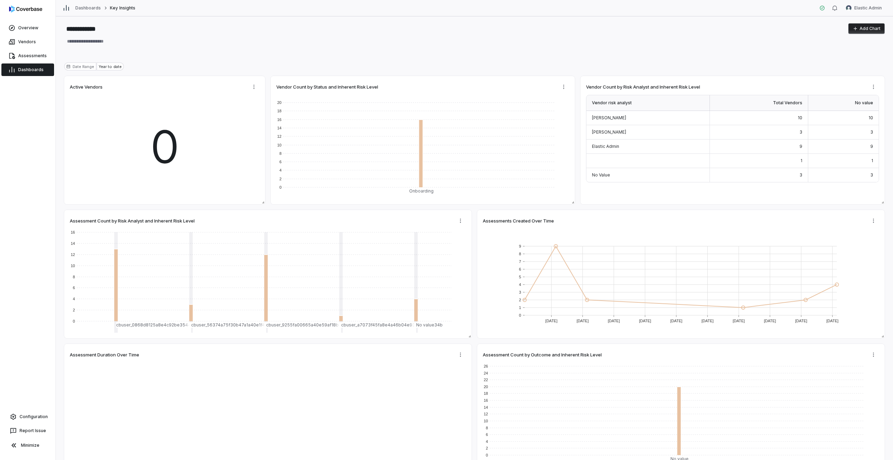
type textarea "*"
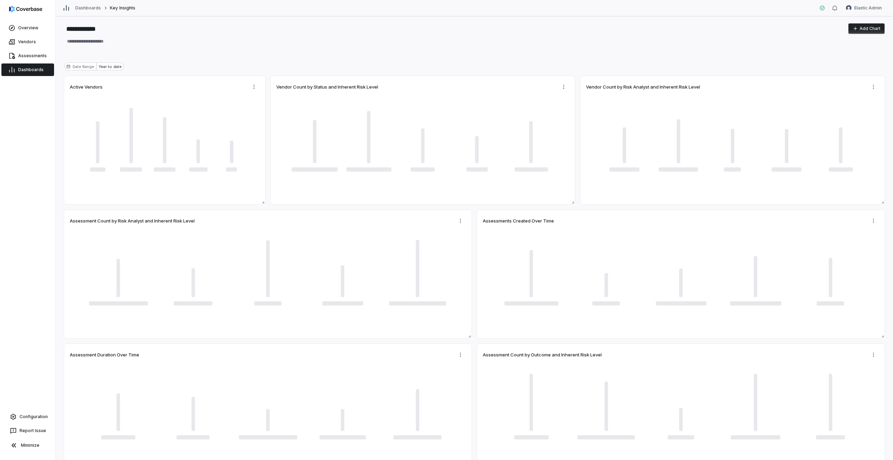
type textarea "*"
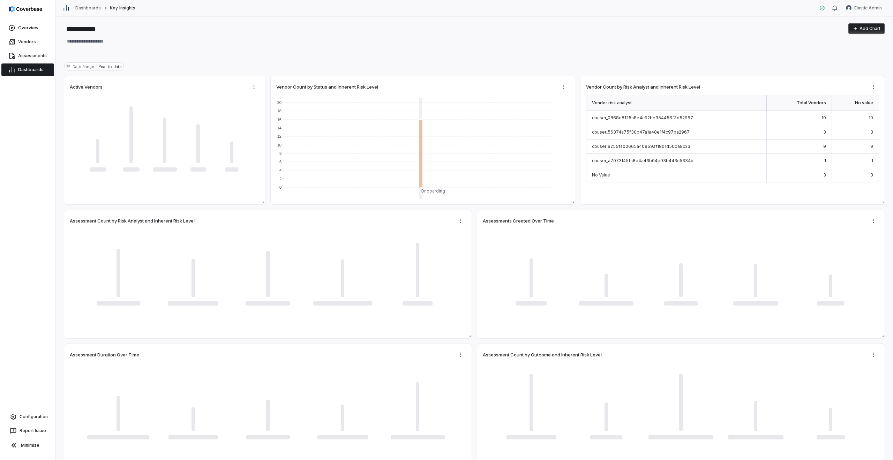
type textarea "*"
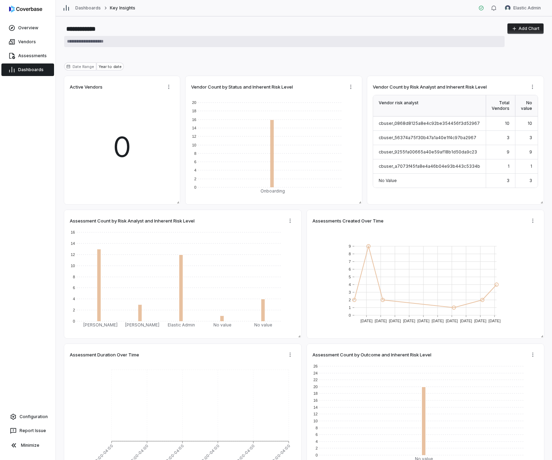
click at [469, 44] on textarea at bounding box center [284, 41] width 441 height 11
type textarea "*"
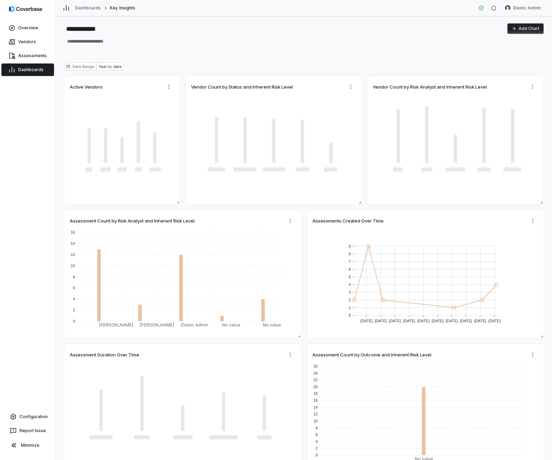
type textarea "*"
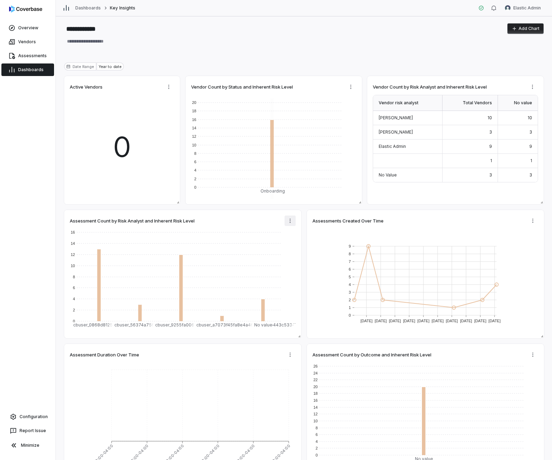
click at [292, 220] on html "**********" at bounding box center [276, 230] width 552 height 460
type textarea "*"
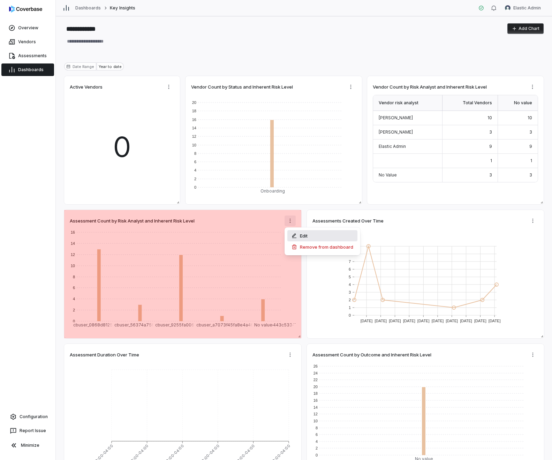
click at [298, 232] on div "Edit" at bounding box center [323, 235] width 70 height 11
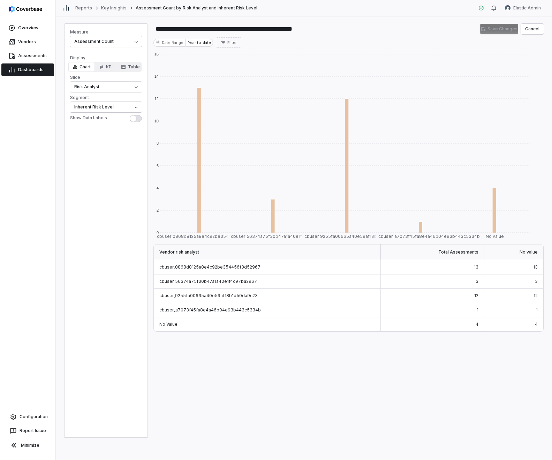
click at [299, 346] on div "0 2 4 6 8 10 12 14 16 cbuser_0868d8125a8e4c92be354456f3d52967 cbuser_56374a75f3…" at bounding box center [349, 244] width 391 height 387
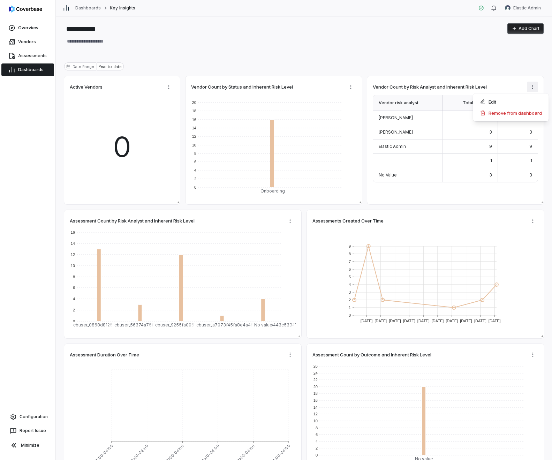
click at [538, 87] on html "**********" at bounding box center [276, 230] width 552 height 460
type textarea "*"
click at [534, 103] on div "Edit" at bounding box center [511, 101] width 70 height 11
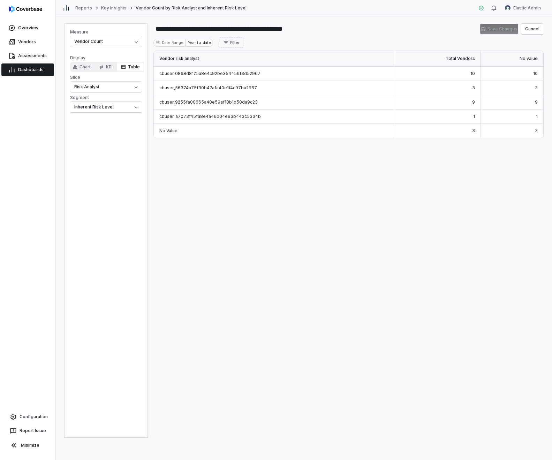
drag, startPoint x: 261, startPoint y: 117, endPoint x: 161, endPoint y: 119, distance: 100.2
click at [161, 119] on div "cbuser_a7073f45fa8e4a46b04e93b443c5334b" at bounding box center [274, 117] width 240 height 14
click at [471, 164] on div "Vendor risk analyst Total Vendors No value cbuser_0868d8125a8e4c92be354456f3d52…" at bounding box center [349, 244] width 391 height 387
click at [517, 9] on html "**********" at bounding box center [276, 230] width 552 height 460
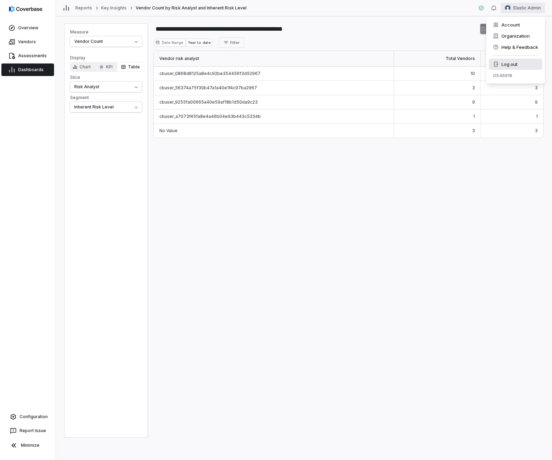
click at [517, 59] on div "Log out" at bounding box center [515, 64] width 53 height 11
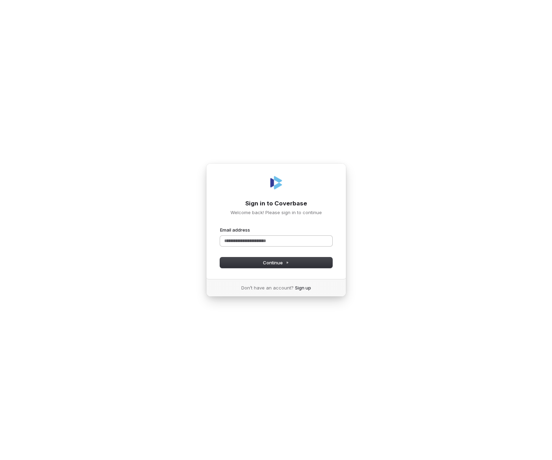
click at [317, 245] on input "Email address" at bounding box center [276, 241] width 112 height 10
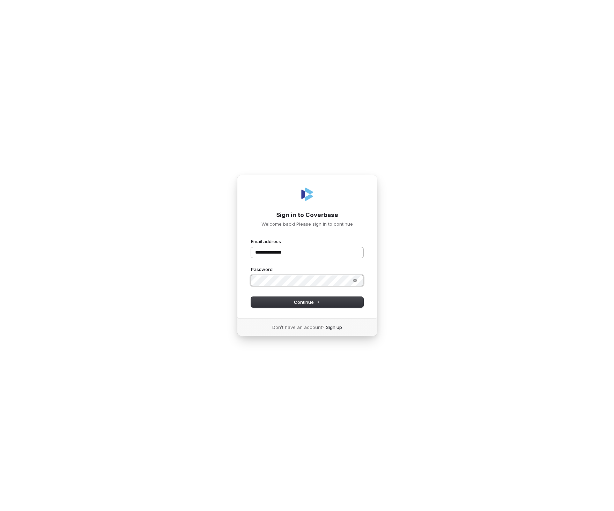
click at [251, 238] on button "submit" at bounding box center [251, 238] width 0 height 0
type input "**********"
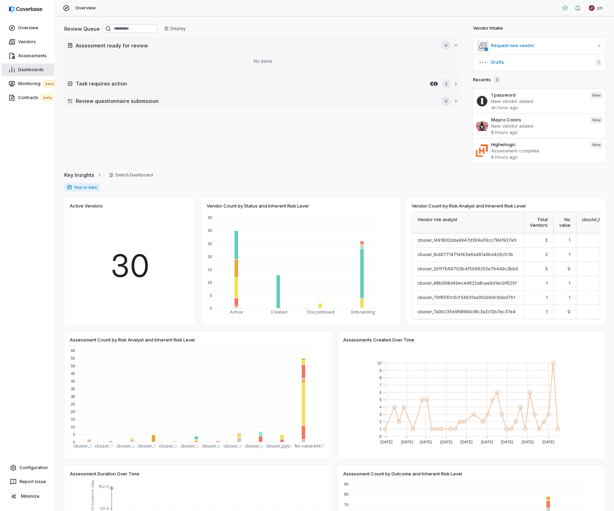
click at [18, 72] on span "Dashboards" at bounding box center [30, 70] width 25 height 6
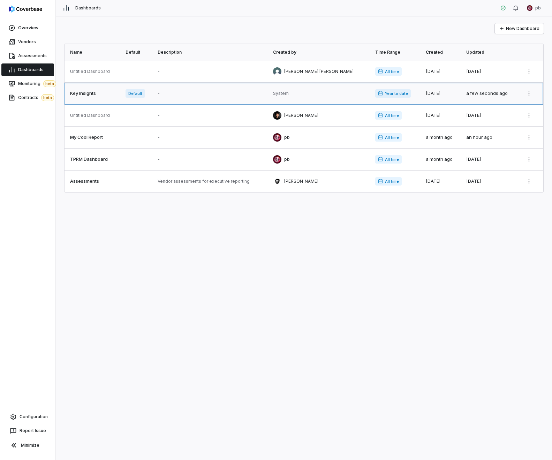
click at [109, 95] on link at bounding box center [93, 94] width 57 height 22
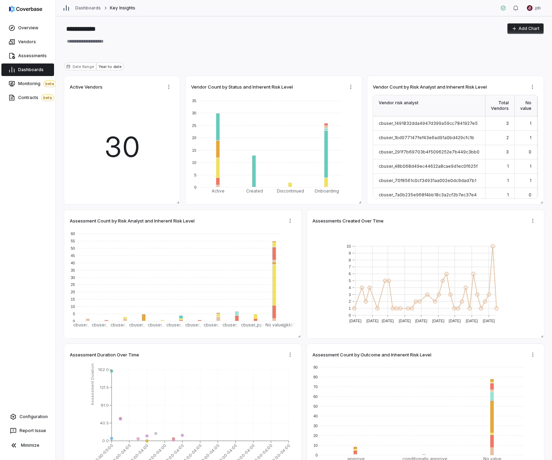
type textarea "*"
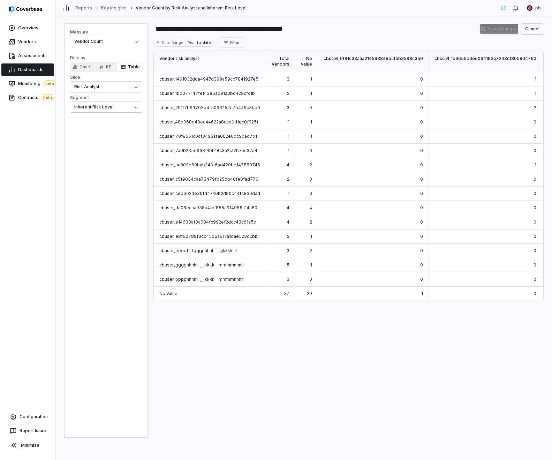
click at [528, 28] on button "Cancel" at bounding box center [532, 29] width 23 height 10
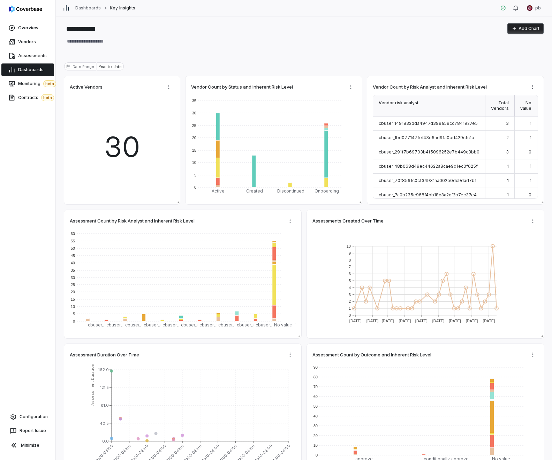
type textarea "*"
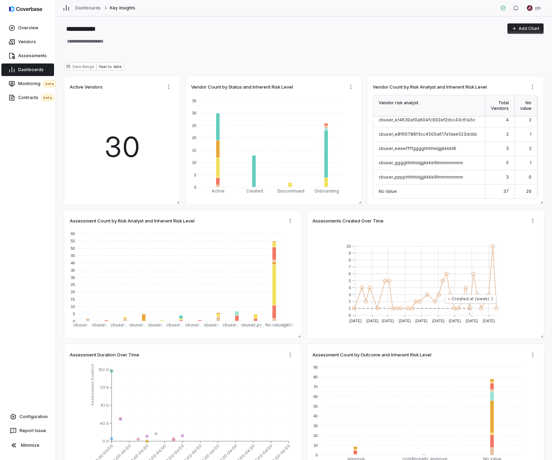
scroll to position [40, 0]
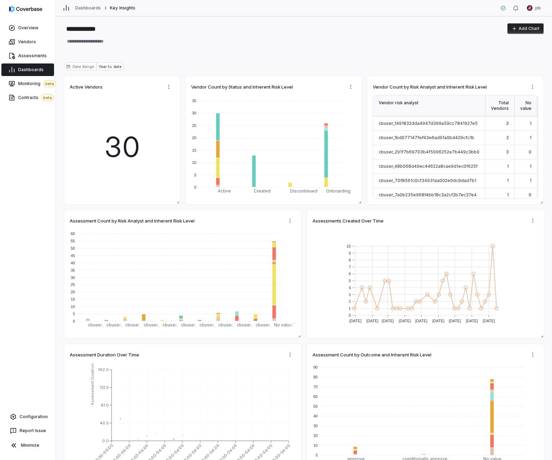
type textarea "*"
click at [533, 84] on html "**********" at bounding box center [276, 230] width 552 height 460
click at [520, 97] on div "Edit" at bounding box center [511, 101] width 70 height 11
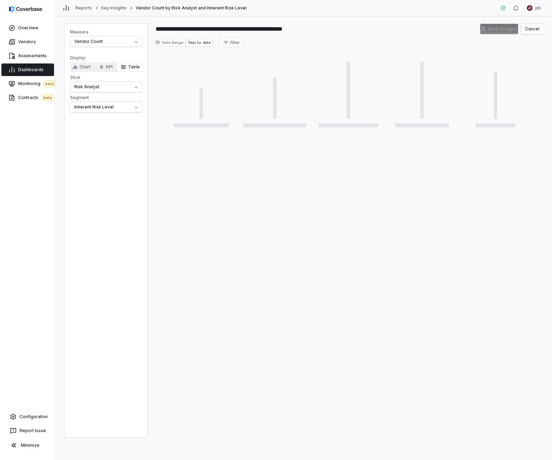
click at [49, 69] on link "Dashboards" at bounding box center [27, 70] width 53 height 13
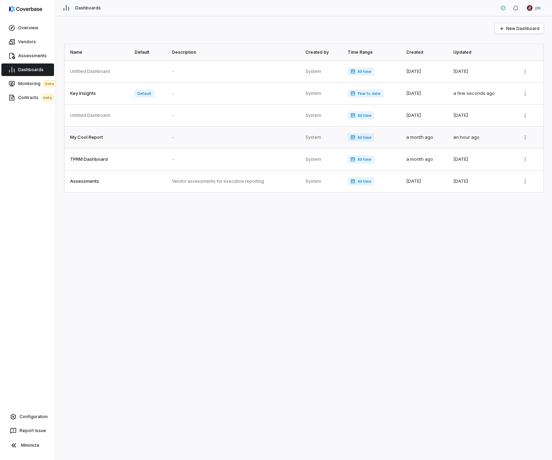
click at [105, 138] on link at bounding box center [98, 138] width 66 height 22
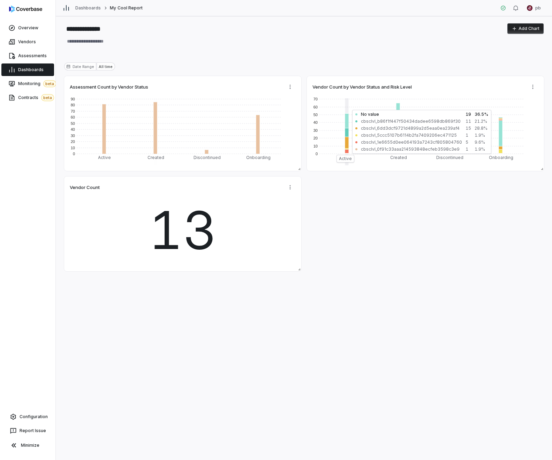
click at [50, 69] on link "Dashboards" at bounding box center [27, 70] width 53 height 13
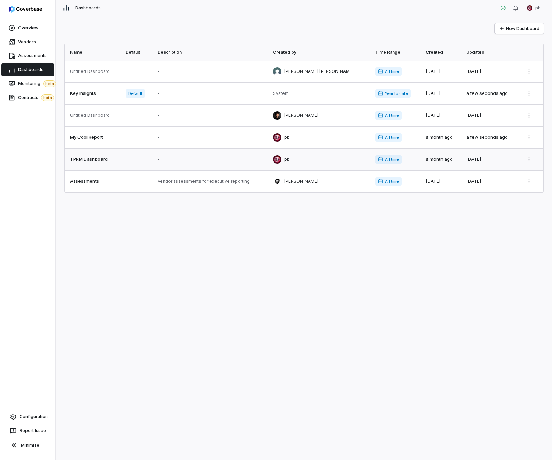
click at [121, 152] on link at bounding box center [93, 160] width 57 height 22
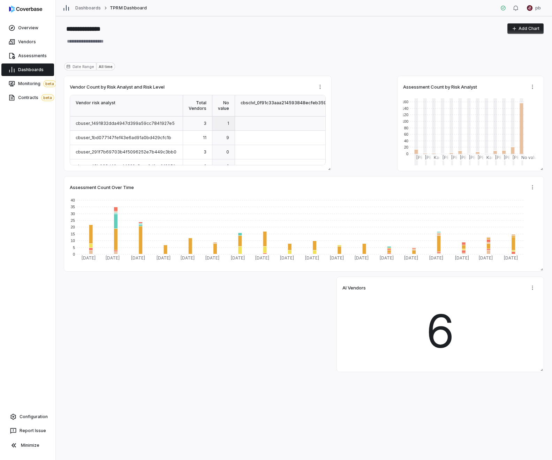
type textarea "*"
click at [322, 83] on html "**********" at bounding box center [276, 230] width 552 height 460
click at [326, 98] on div "Edit" at bounding box center [353, 101] width 70 height 11
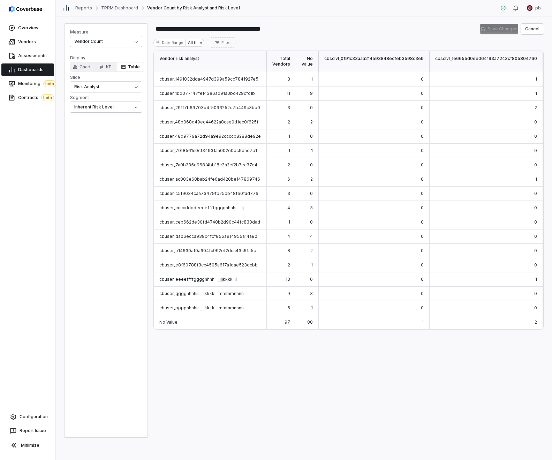
click at [311, 341] on div "Vendor risk analyst Total Vendors No value cbsclvl_0f91c33aaa214593848ecfeb3598…" at bounding box center [349, 244] width 391 height 387
click at [32, 59] on link "Assessments" at bounding box center [27, 56] width 53 height 13
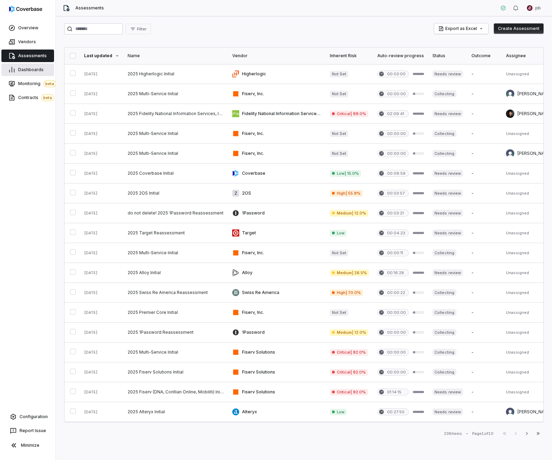
click at [29, 71] on span "Dashboards" at bounding box center [30, 70] width 25 height 6
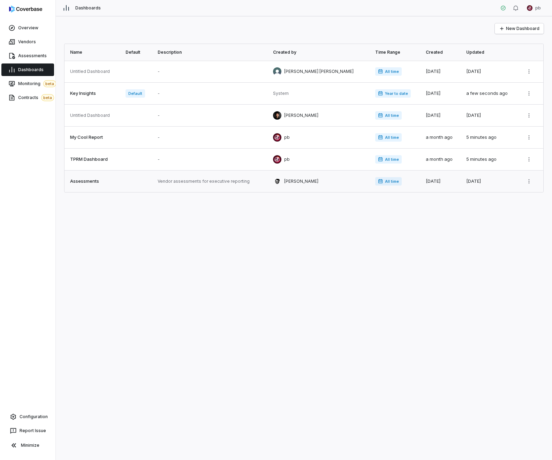
click at [102, 179] on link at bounding box center [93, 182] width 57 height 22
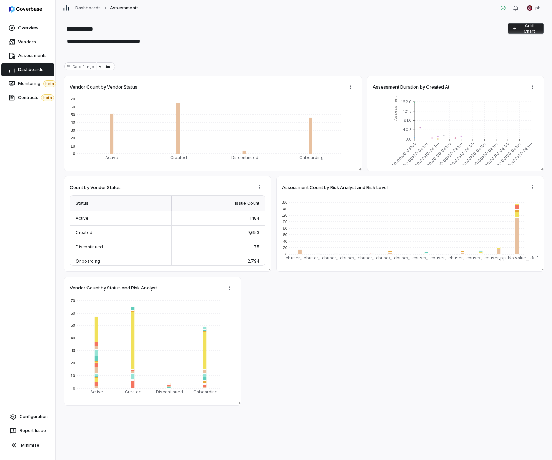
type textarea "*"
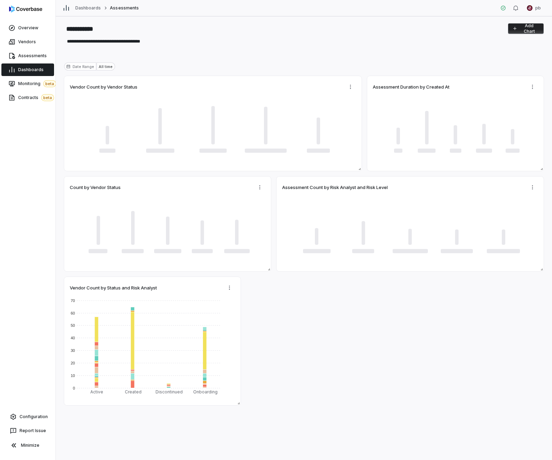
type textarea "*"
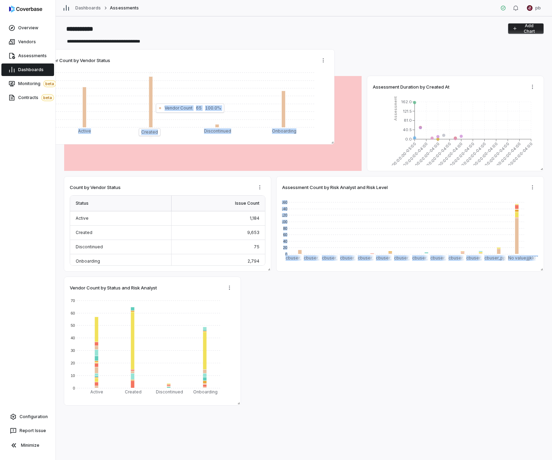
click at [123, 129] on rect at bounding box center [149, 107] width 66 height 70
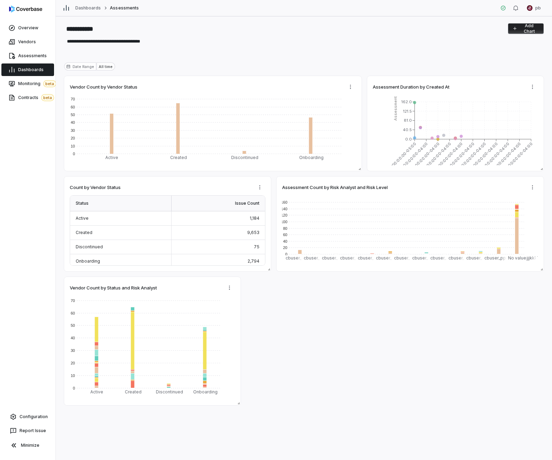
click at [44, 71] on link "Dashboards" at bounding box center [27, 70] width 53 height 13
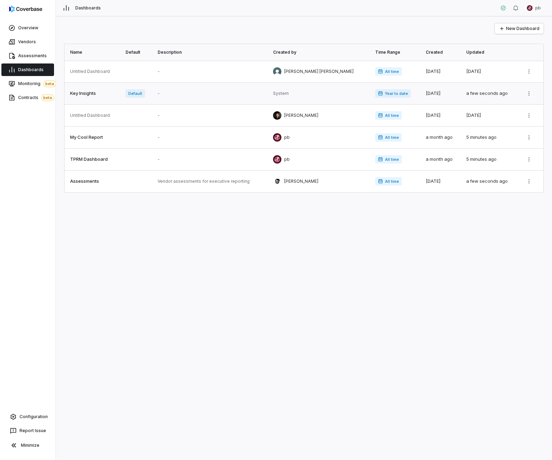
click at [191, 97] on link at bounding box center [212, 94] width 116 height 22
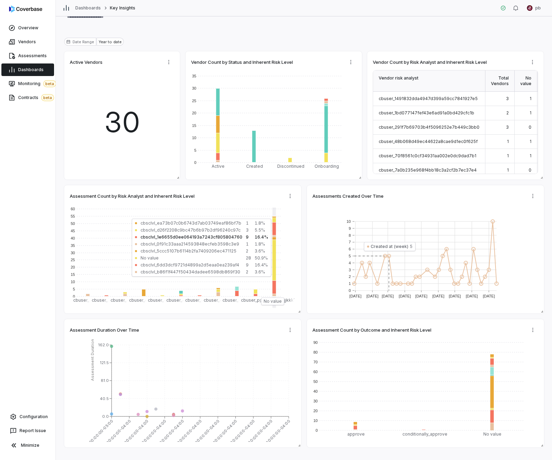
scroll to position [40, 0]
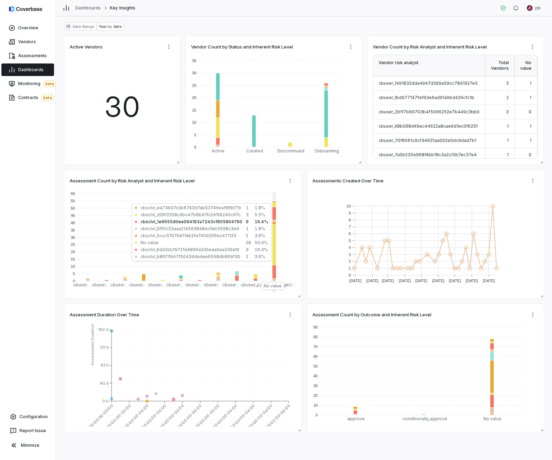
type textarea "*"
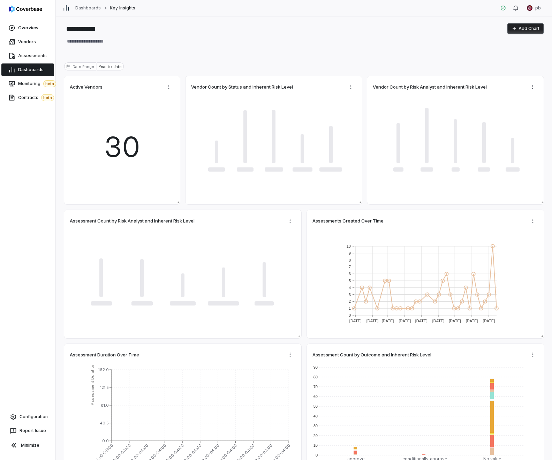
type textarea "*"
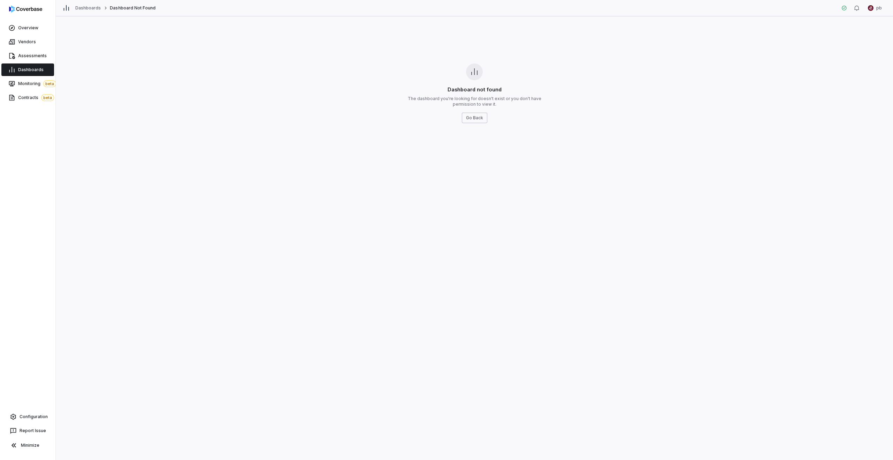
click at [43, 65] on link "Dashboards" at bounding box center [27, 70] width 53 height 13
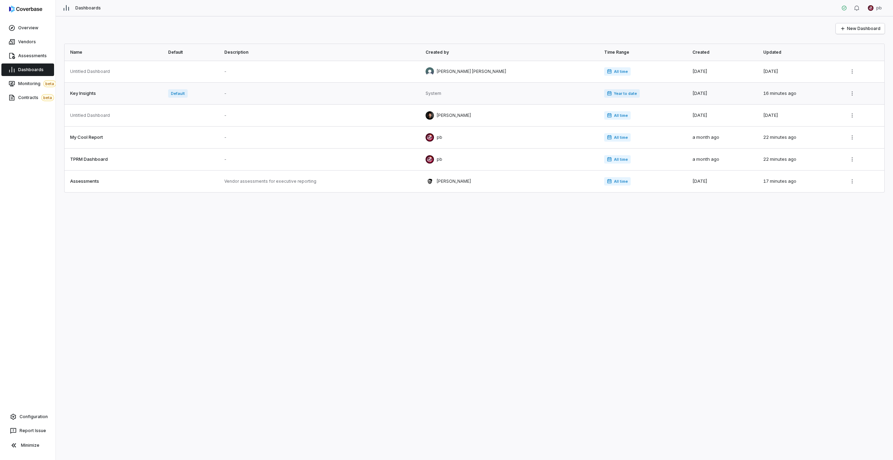
click at [117, 89] on link at bounding box center [114, 94] width 99 height 22
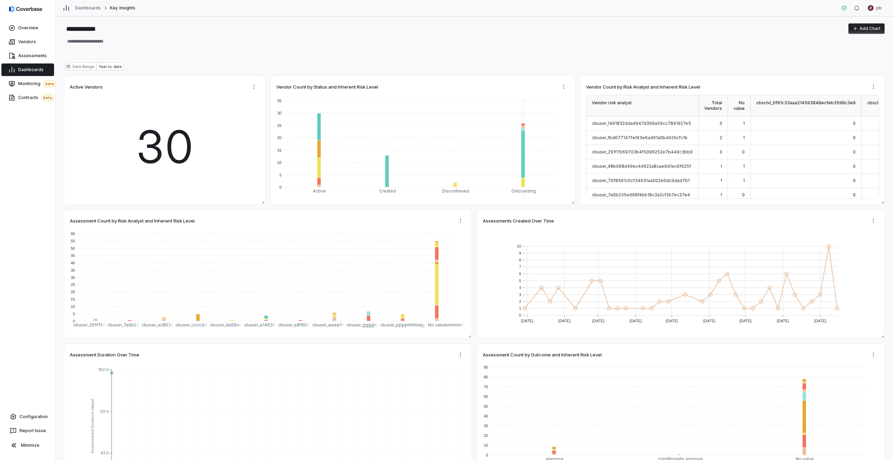
type textarea "*"
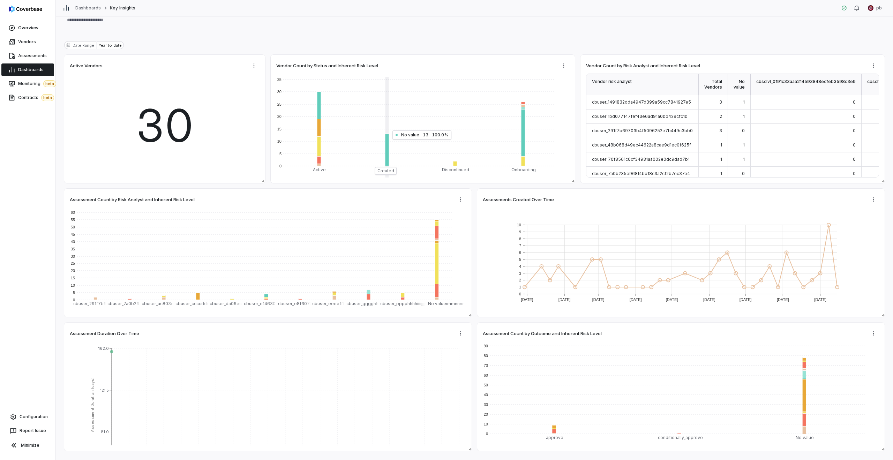
scroll to position [40, 0]
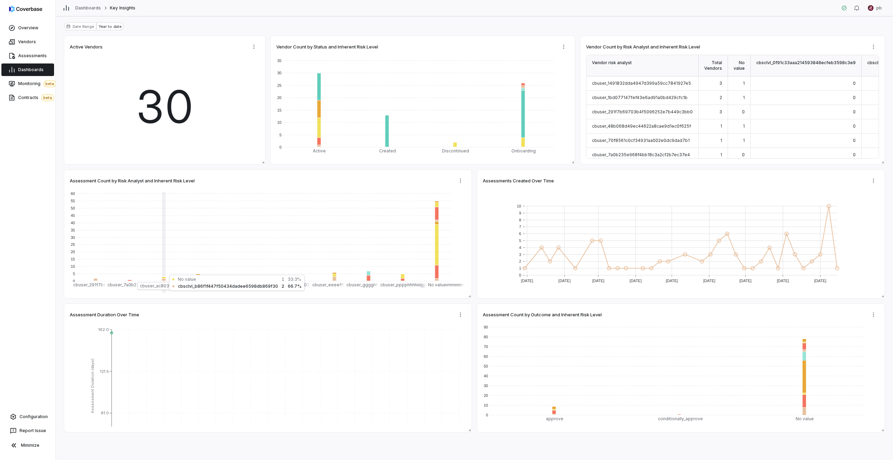
type textarea "*"
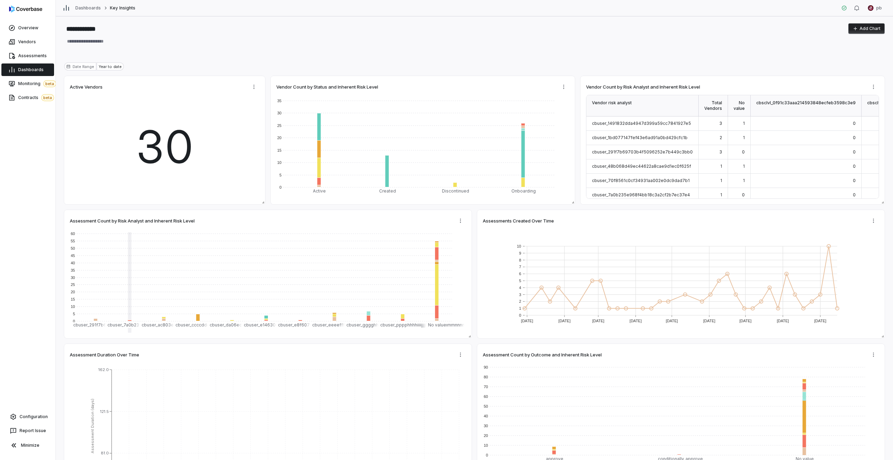
scroll to position [40, 0]
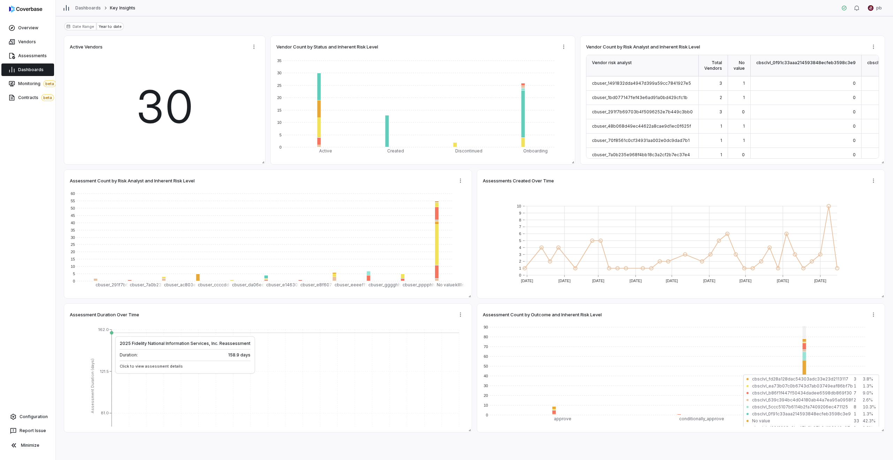
type textarea "*"
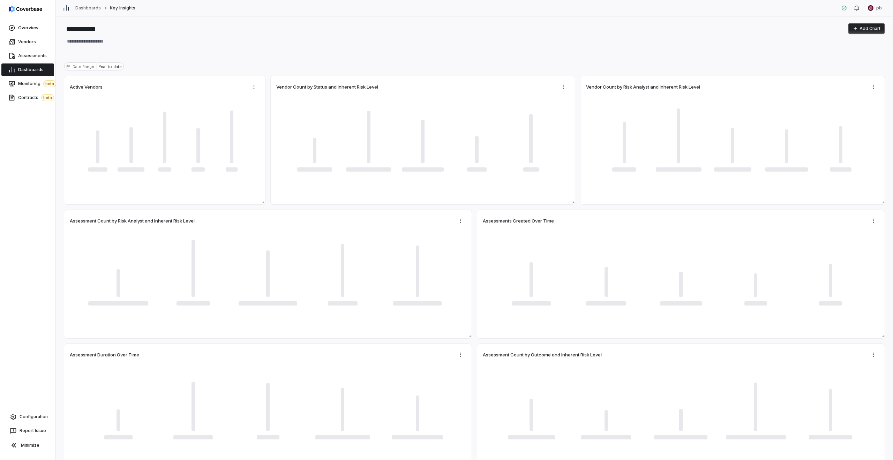
type textarea "*"
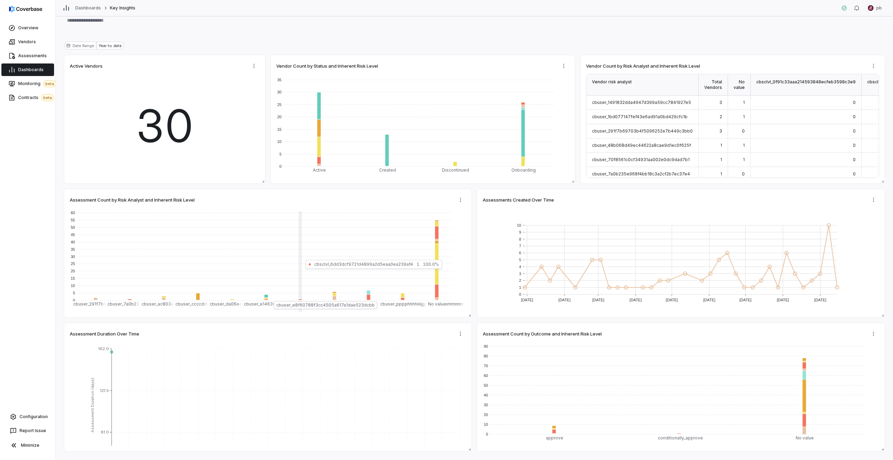
scroll to position [40, 0]
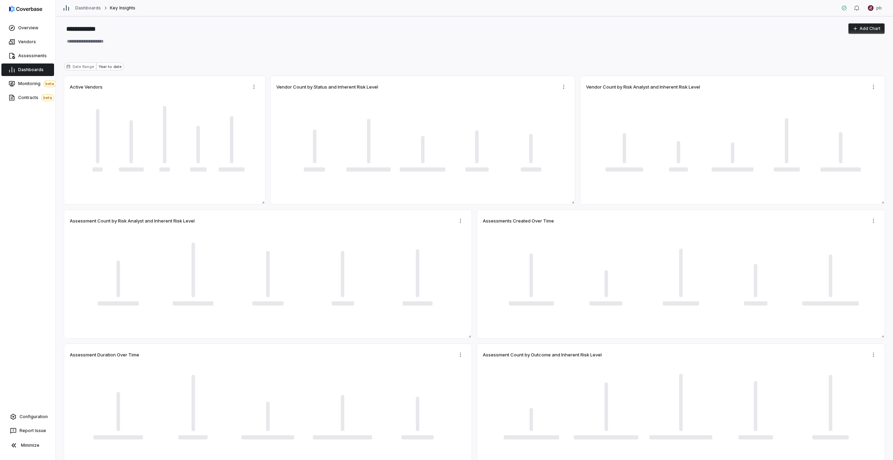
type textarea "*"
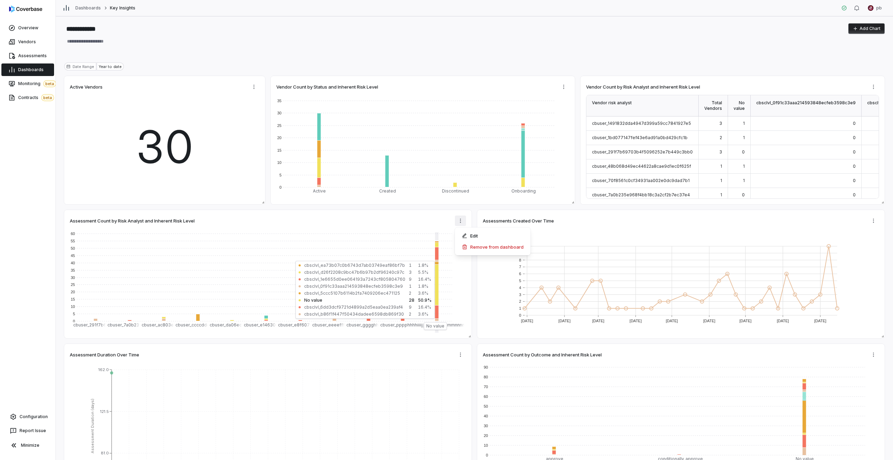
click at [460, 222] on html "**********" at bounding box center [446, 230] width 893 height 460
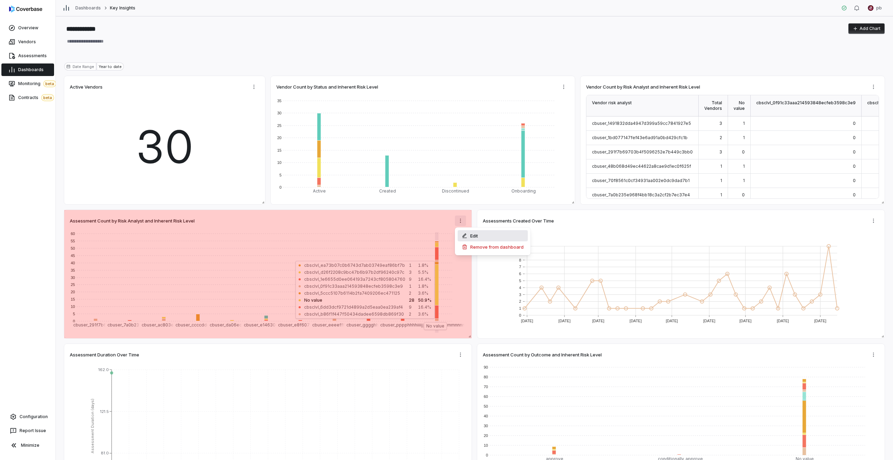
click at [464, 231] on div "Edit" at bounding box center [493, 235] width 70 height 11
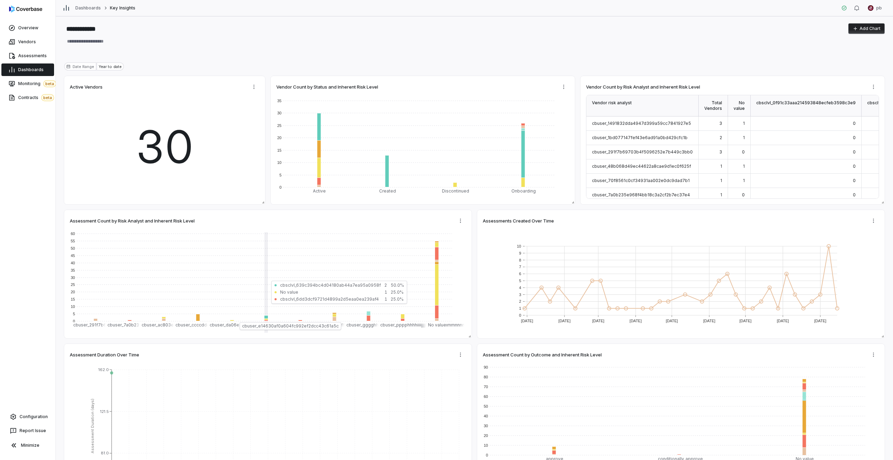
type textarea "*"
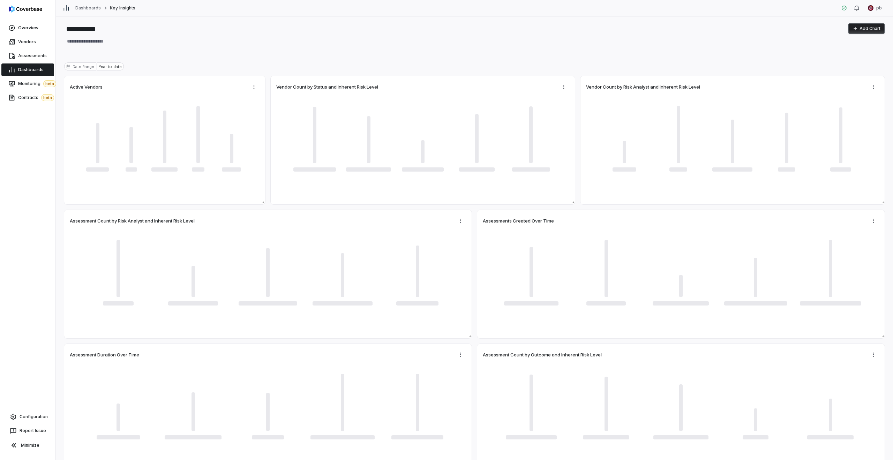
type textarea "*"
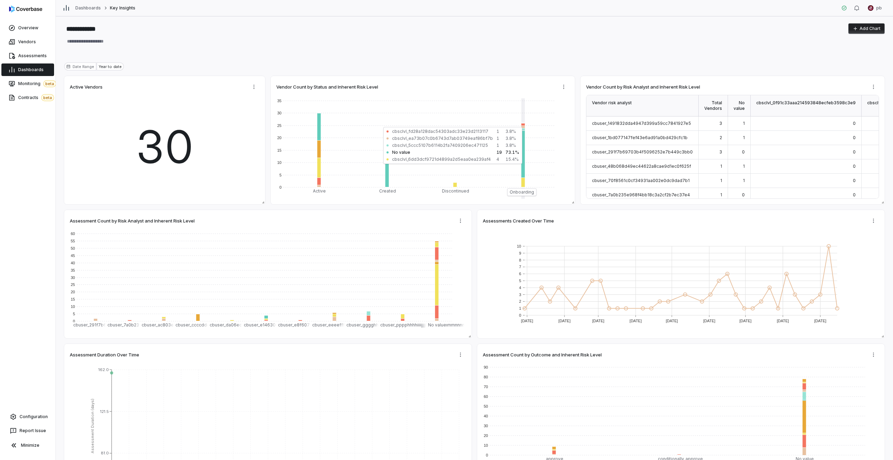
type textarea "*"
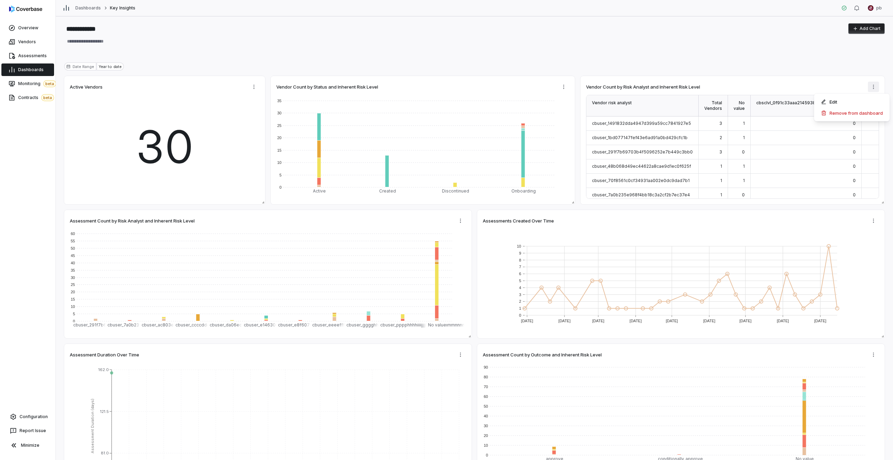
click at [879, 91] on html "**********" at bounding box center [446, 230] width 893 height 460
click at [861, 104] on div "Edit" at bounding box center [852, 101] width 70 height 11
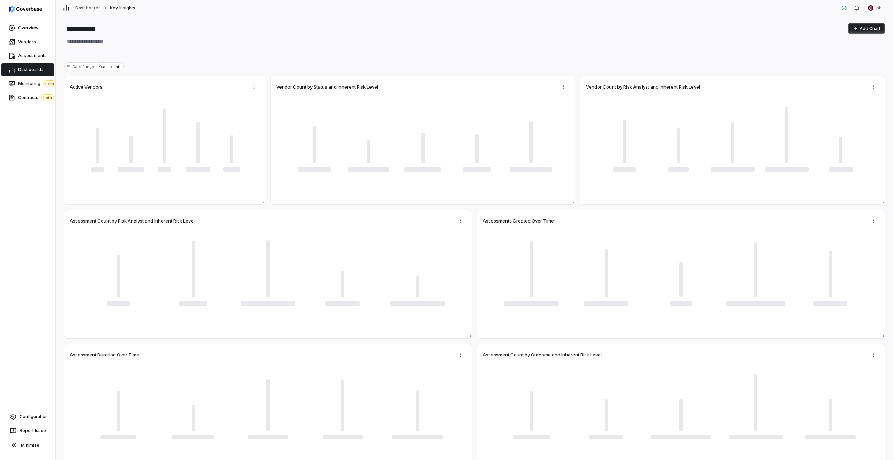
type textarea "*"
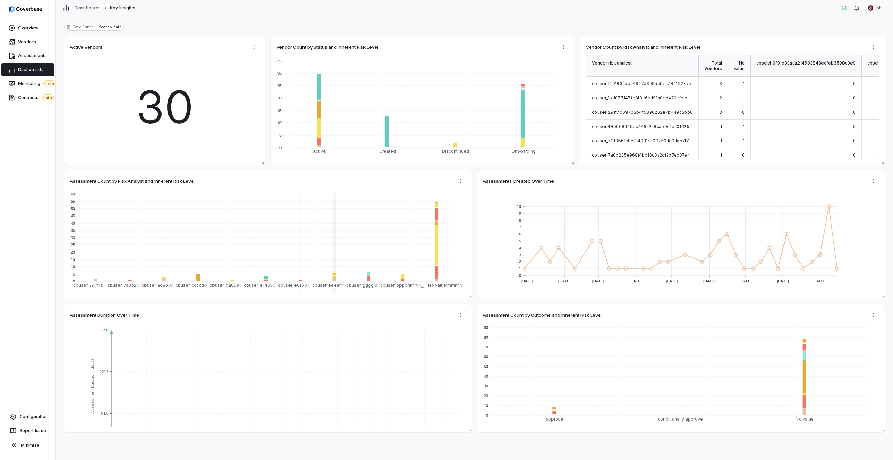
scroll to position [40, 0]
click at [465, 319] on html "**********" at bounding box center [446, 230] width 893 height 460
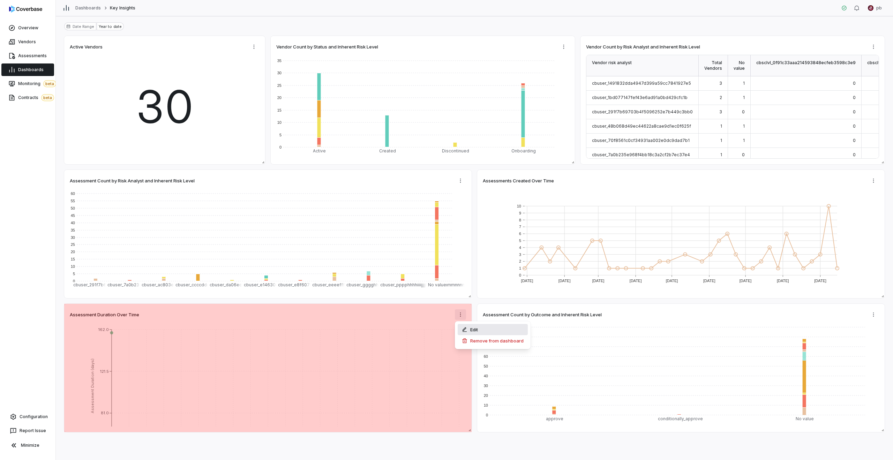
click at [469, 329] on div "Edit" at bounding box center [493, 329] width 70 height 11
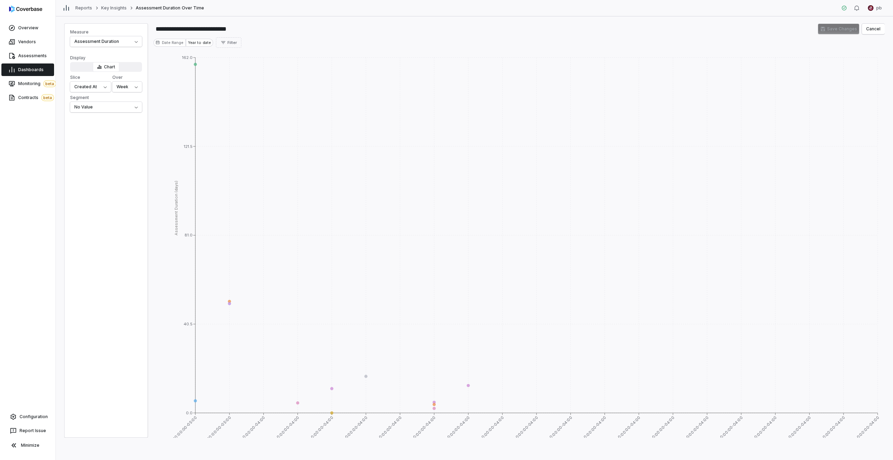
click at [19, 64] on link "Dashboards" at bounding box center [27, 70] width 53 height 13
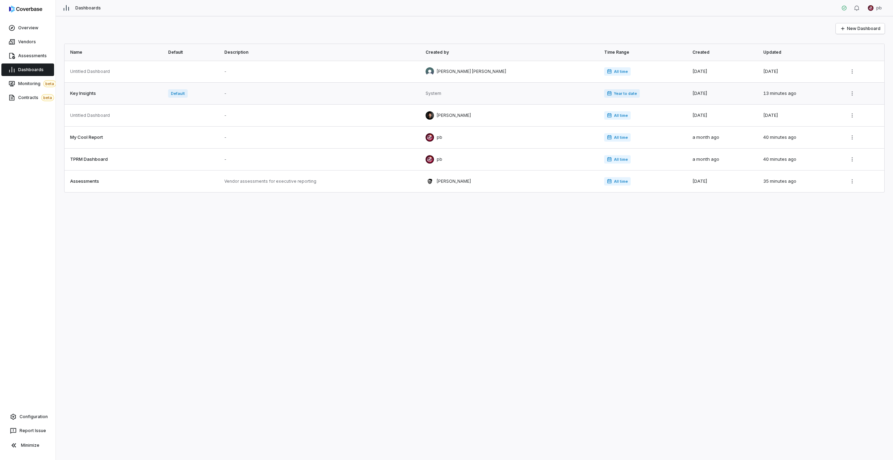
click at [123, 98] on link at bounding box center [114, 94] width 99 height 22
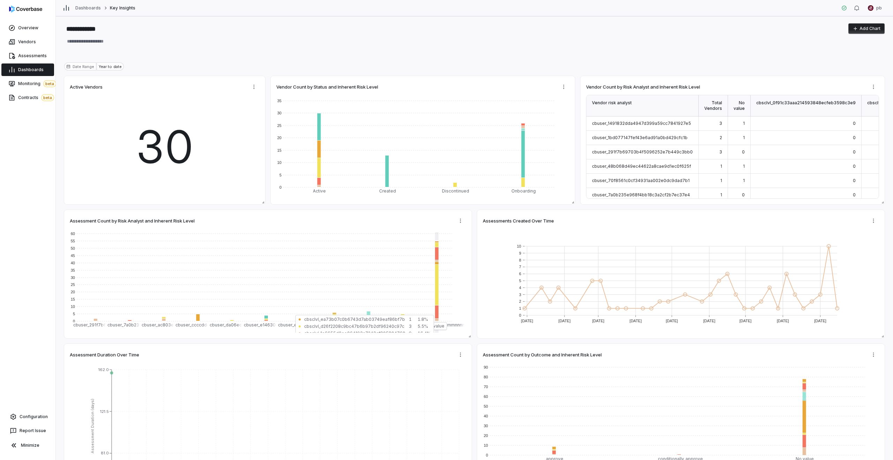
scroll to position [40, 0]
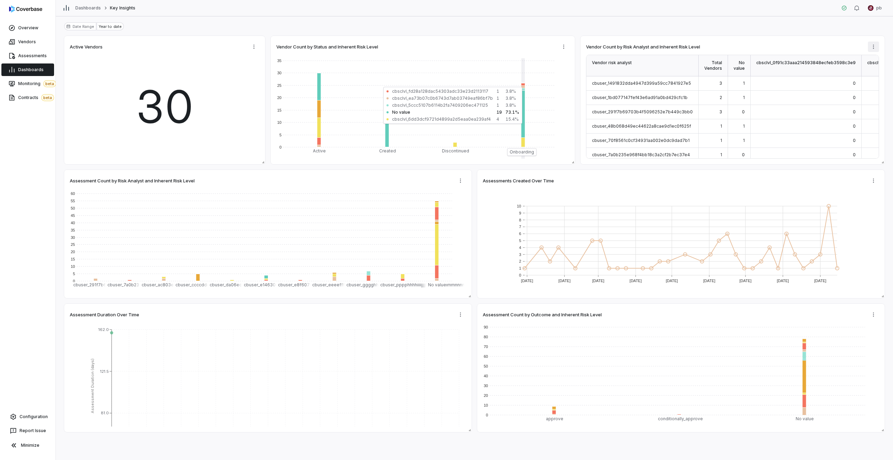
click at [872, 47] on html "**********" at bounding box center [446, 230] width 893 height 460
click at [869, 57] on div "Edit" at bounding box center [852, 61] width 70 height 11
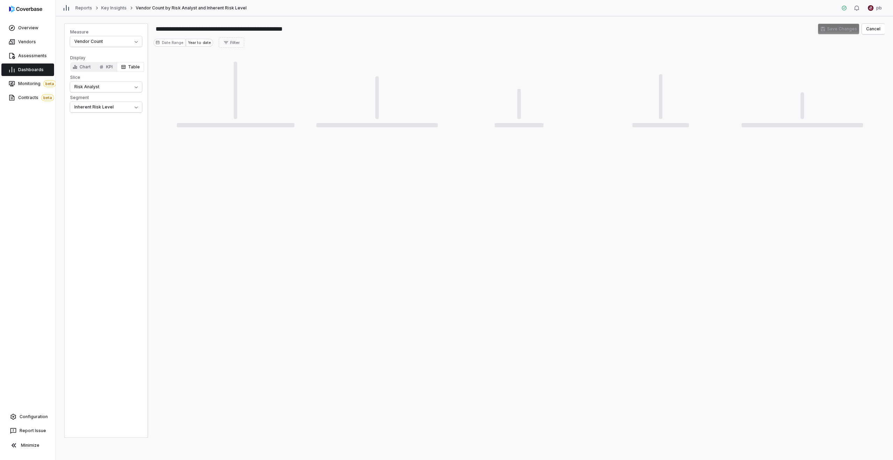
click at [699, 40] on div "Date Range Year to date Filter" at bounding box center [519, 42] width 731 height 10
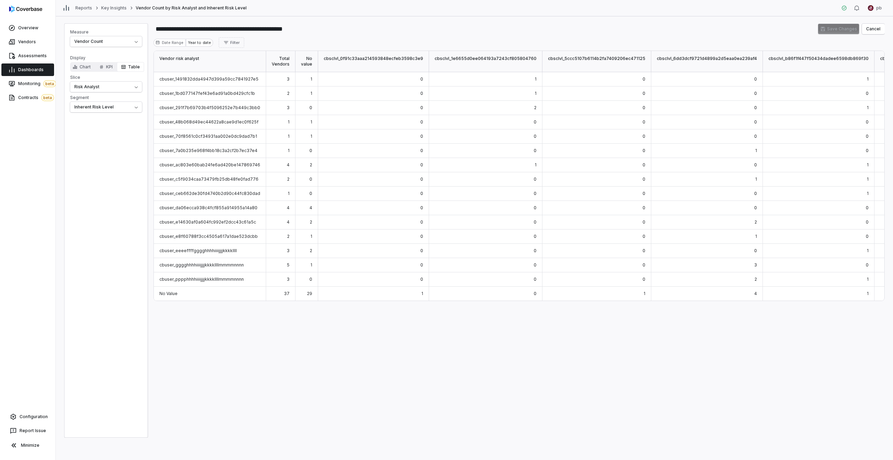
click at [124, 12] on div "Reports Key Insights Vendor Count by Risk Analyst and Inherent Risk Level pb" at bounding box center [475, 8] width 838 height 16
click at [121, 8] on link "Key Insights" at bounding box center [113, 8] width 25 height 6
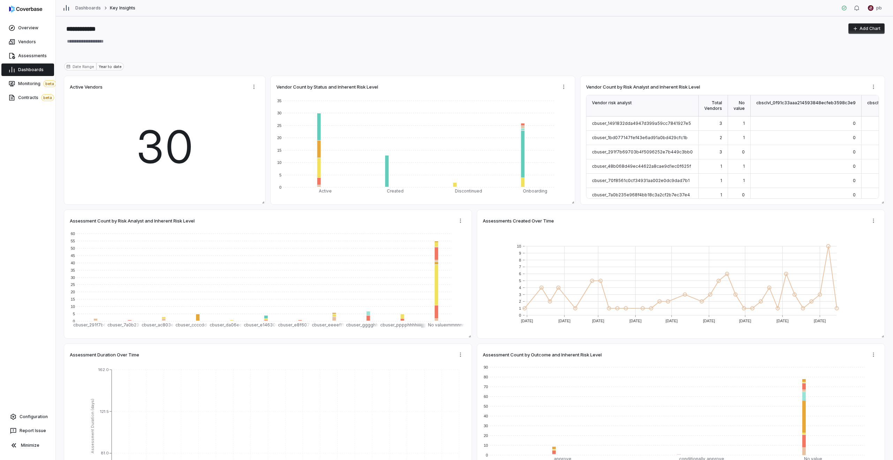
type textarea "*"
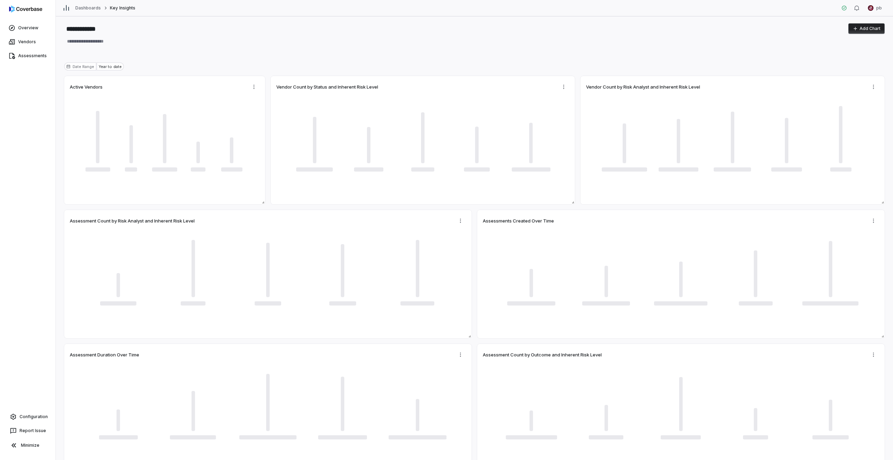
type textarea "*"
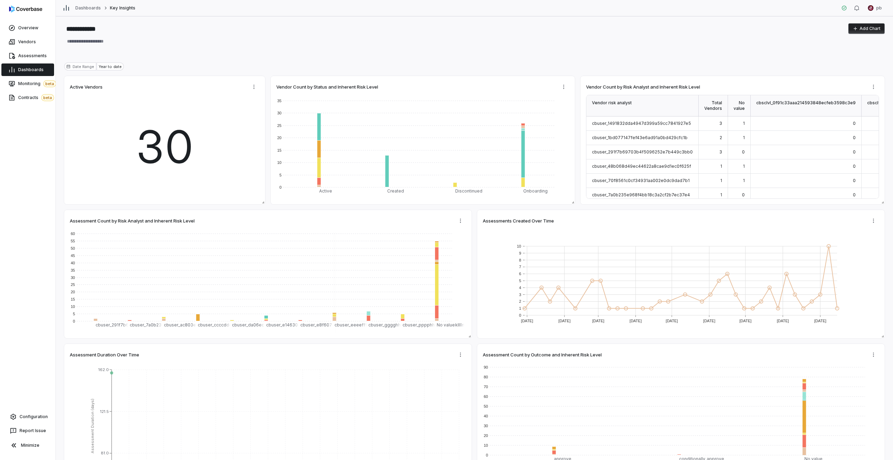
type textarea "*"
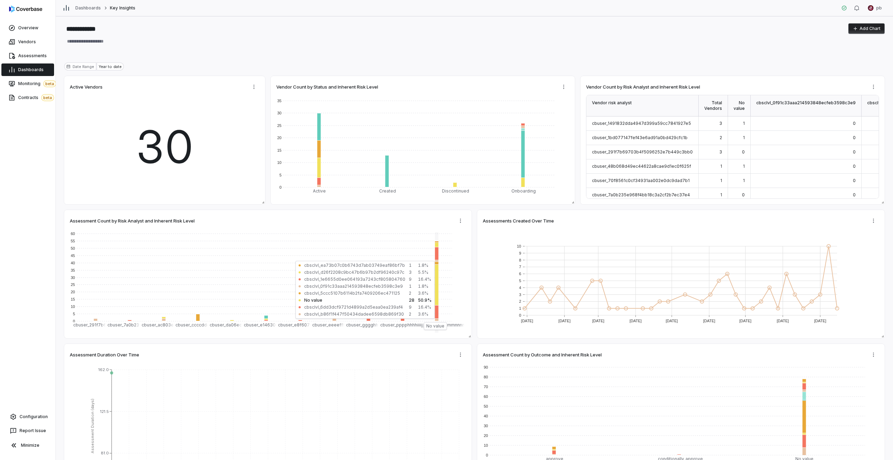
type textarea "*"
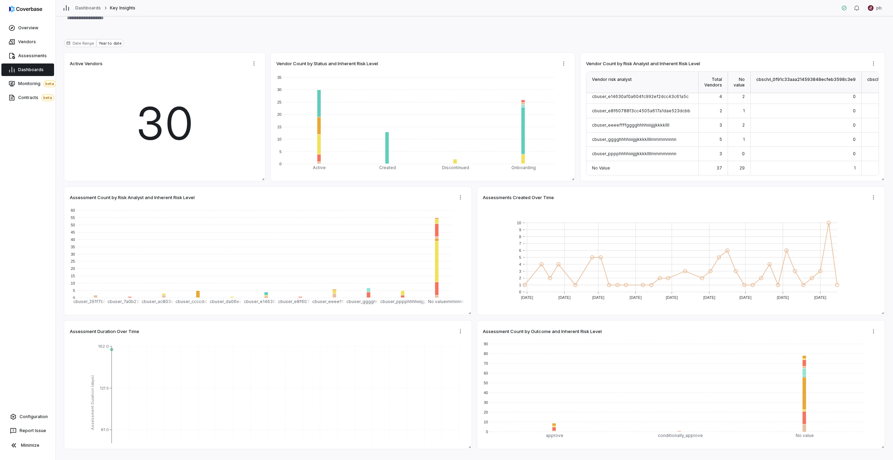
scroll to position [40, 0]
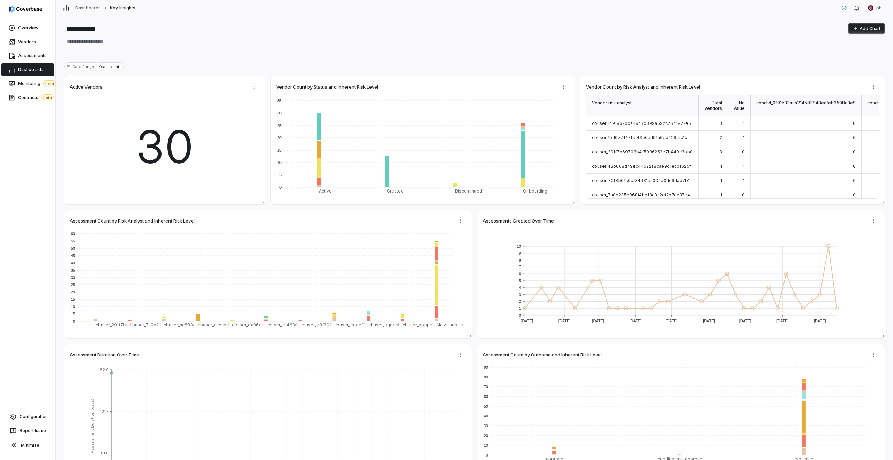
type textarea "*"
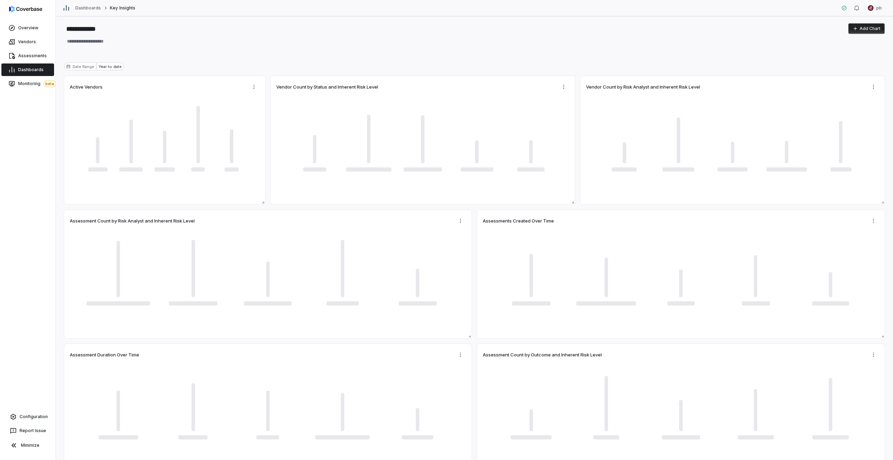
type textarea "*"
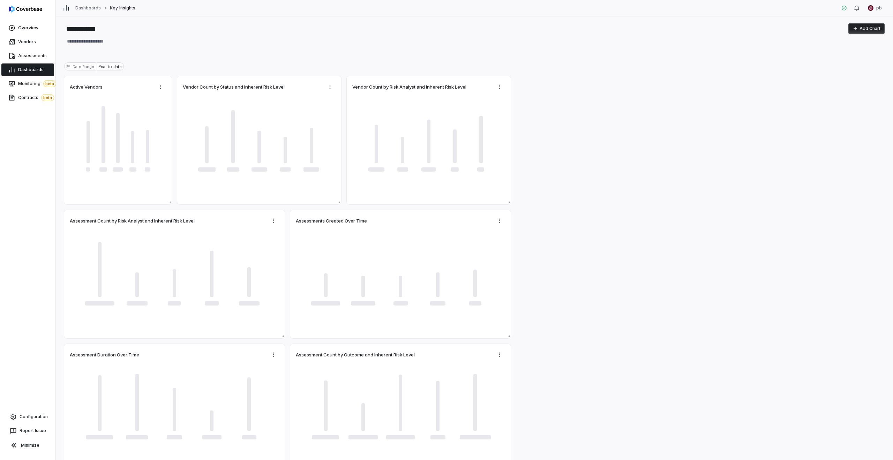
type textarea "*"
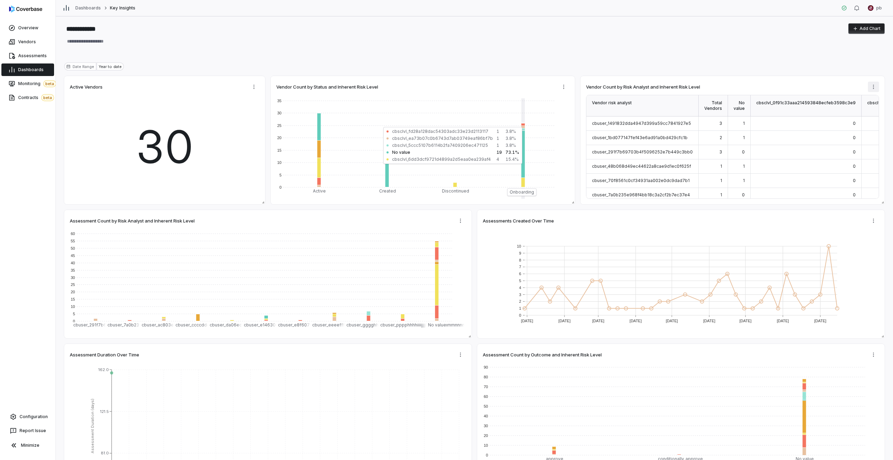
click at [877, 89] on html "**********" at bounding box center [446, 230] width 893 height 460
click at [862, 101] on div "Edit" at bounding box center [852, 101] width 70 height 11
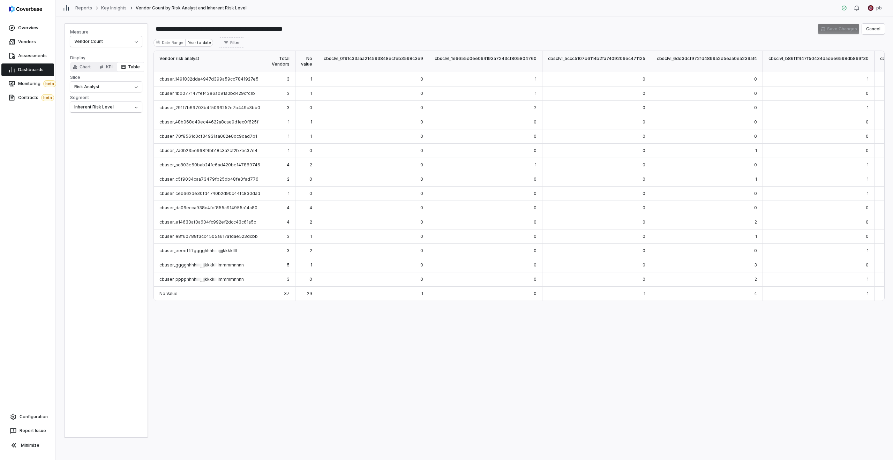
click at [206, 223] on span "cbuser_e14630af0a604fc992ef2dcc43c61a5c" at bounding box center [207, 222] width 97 height 5
click at [253, 339] on div "Vendor risk analyst Total Vendors No value cbsclvl_0f91c33aaa214593848ecfeb3598…" at bounding box center [519, 244] width 731 height 387
click at [685, 102] on div "0" at bounding box center [708, 108] width 112 height 14
click at [672, 104] on div "0" at bounding box center [708, 108] width 112 height 14
click at [33, 73] on link "Dashboards" at bounding box center [27, 70] width 53 height 13
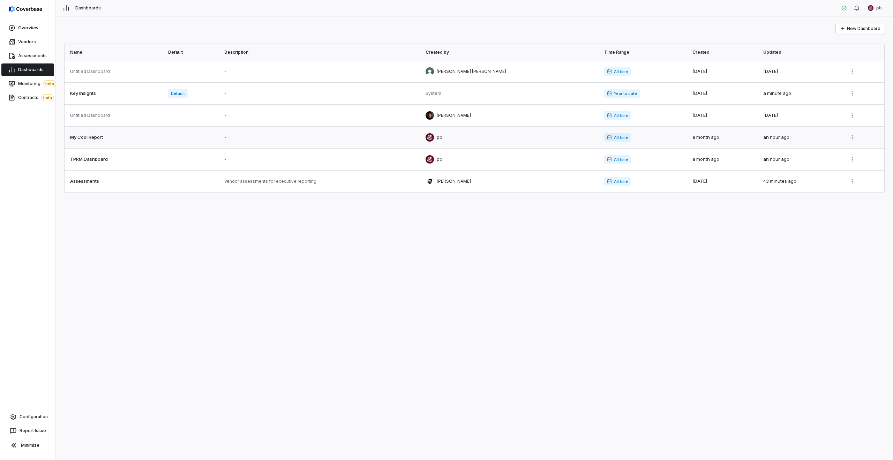
click at [120, 143] on link at bounding box center [114, 138] width 99 height 22
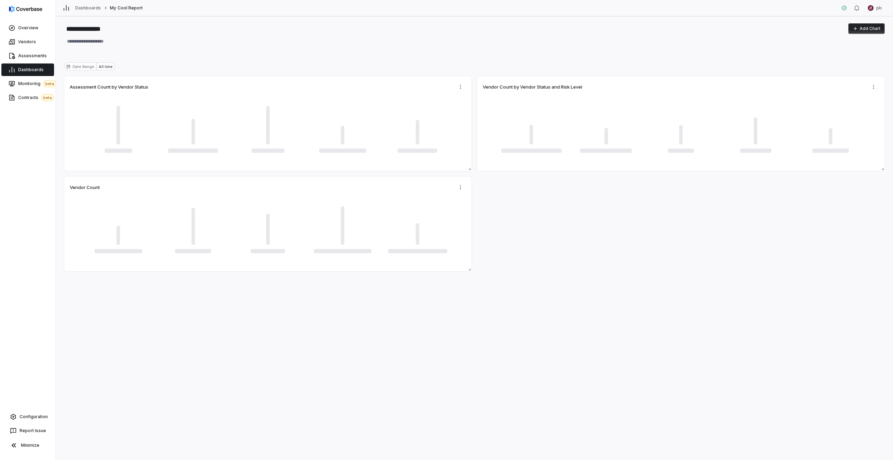
type textarea "*"
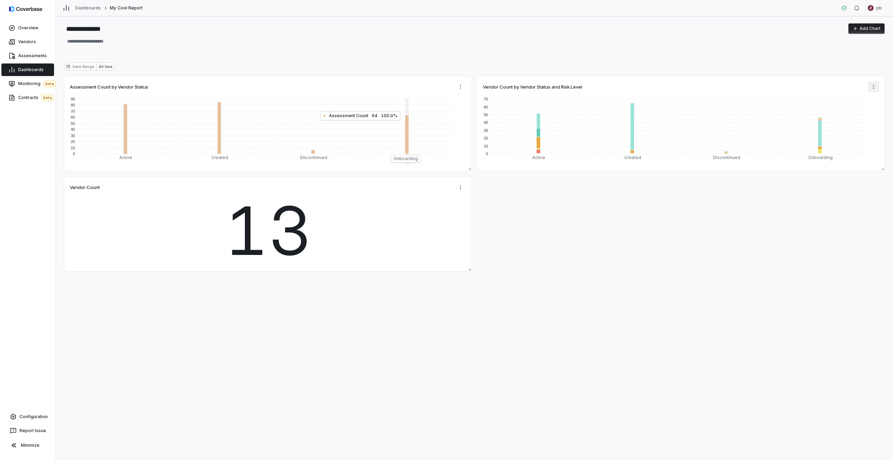
click at [874, 86] on html "**********" at bounding box center [446, 230] width 893 height 460
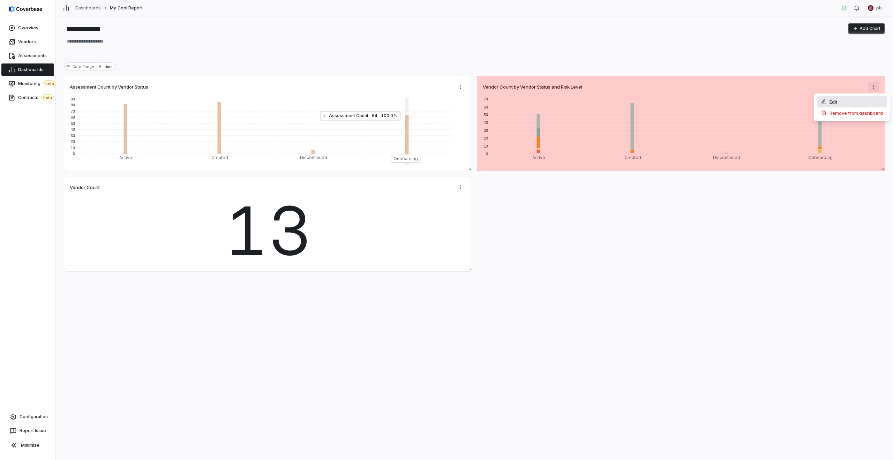
click at [867, 102] on div "Edit" at bounding box center [852, 101] width 70 height 11
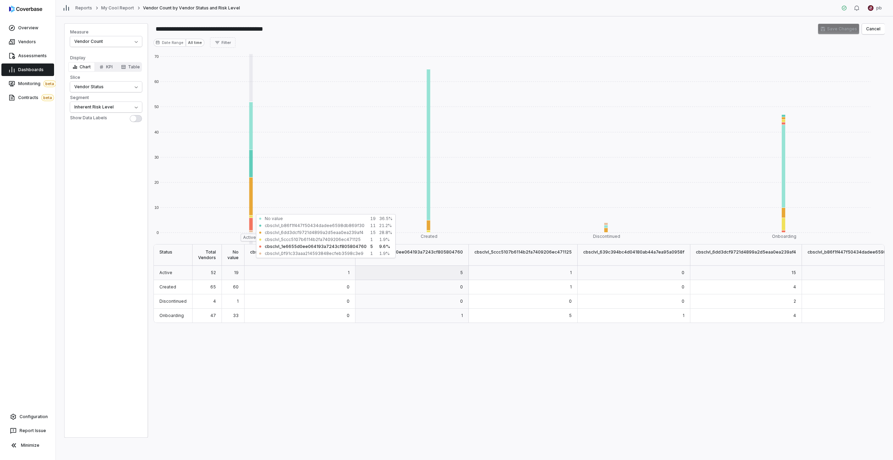
click at [35, 66] on link "Dashboards" at bounding box center [27, 70] width 53 height 13
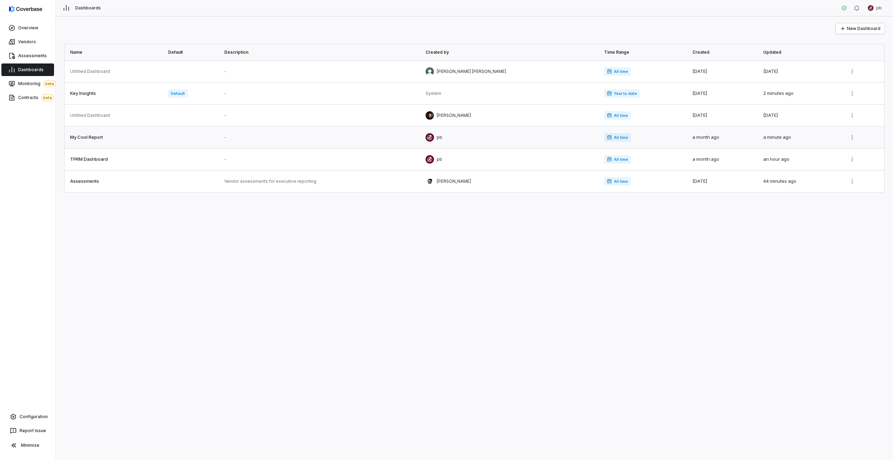
click at [132, 140] on link at bounding box center [114, 138] width 99 height 22
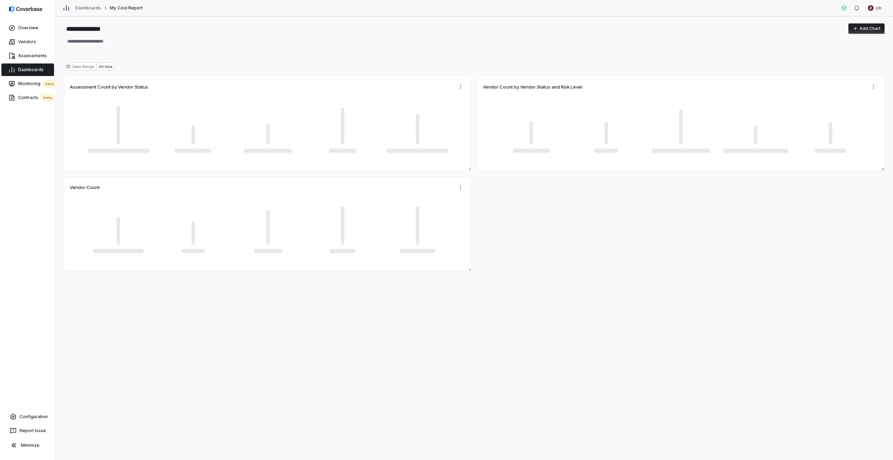
type textarea "*"
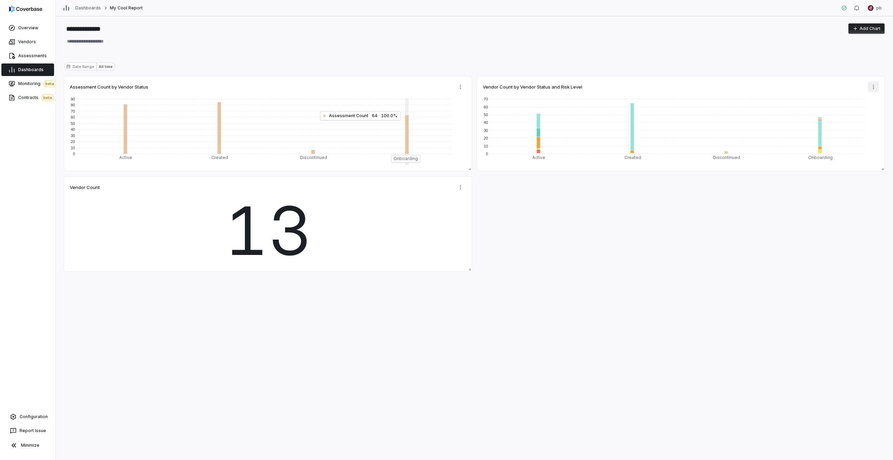
click at [871, 86] on html "**********" at bounding box center [446, 230] width 893 height 460
click at [864, 97] on div "Edit" at bounding box center [852, 101] width 70 height 11
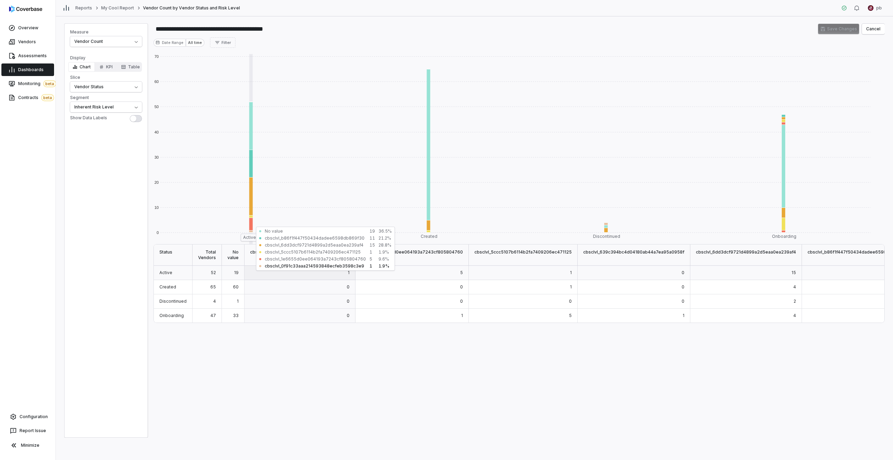
click at [317, 273] on div "1" at bounding box center [300, 273] width 111 height 14
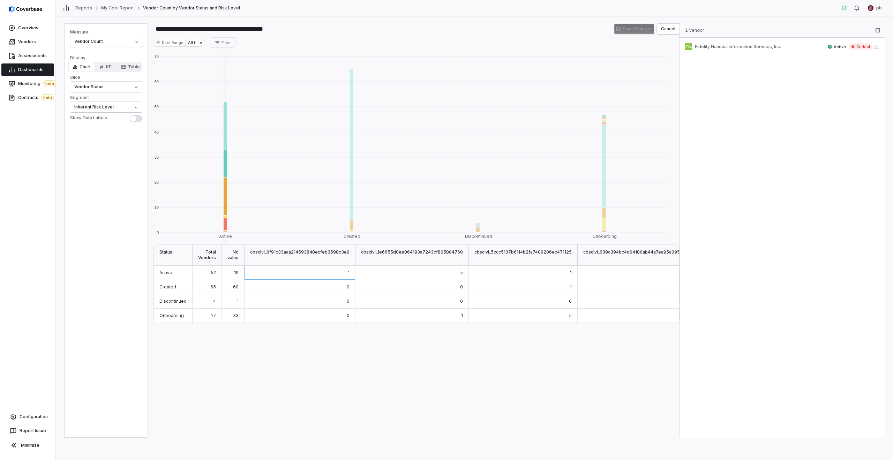
click at [302, 287] on div "0" at bounding box center [300, 287] width 111 height 14
click at [296, 304] on div "0" at bounding box center [300, 302] width 111 height 14
click at [289, 264] on div "cbsclvl_0f91c33aaa214593848ecfeb3598c3e9" at bounding box center [300, 255] width 111 height 21
click at [287, 274] on div "1" at bounding box center [300, 273] width 111 height 14
click at [42, 70] on span "Dashboards" at bounding box center [30, 70] width 25 height 6
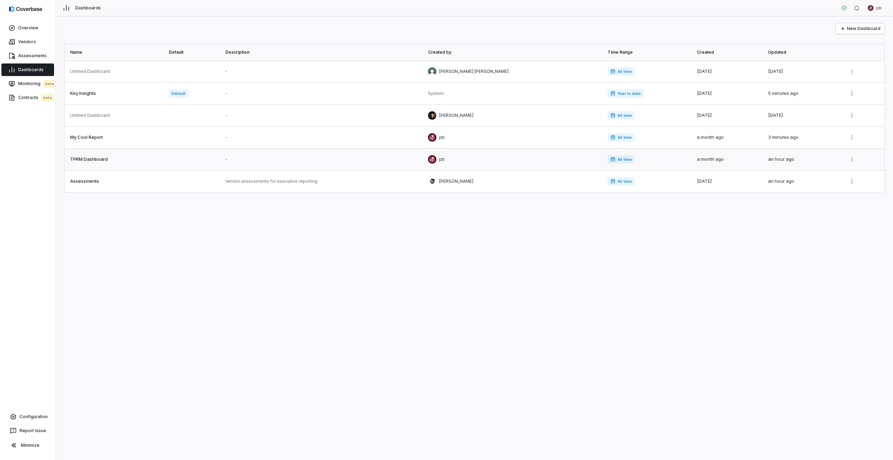
click at [205, 153] on link at bounding box center [193, 160] width 57 height 22
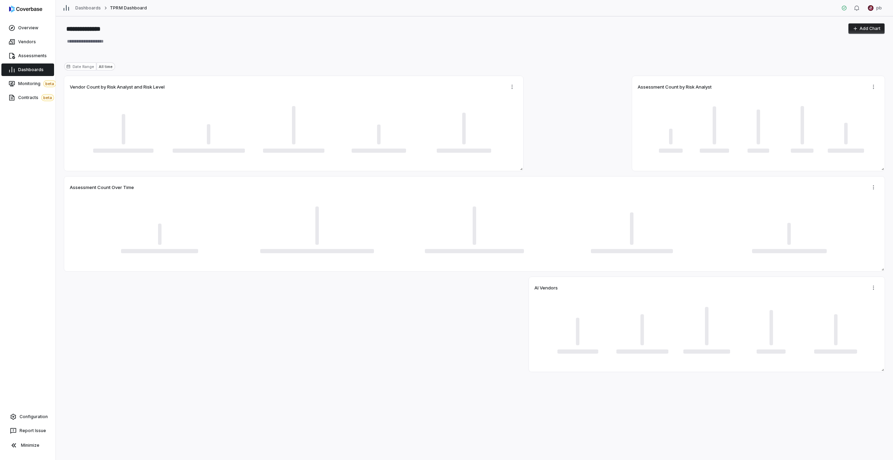
type textarea "*"
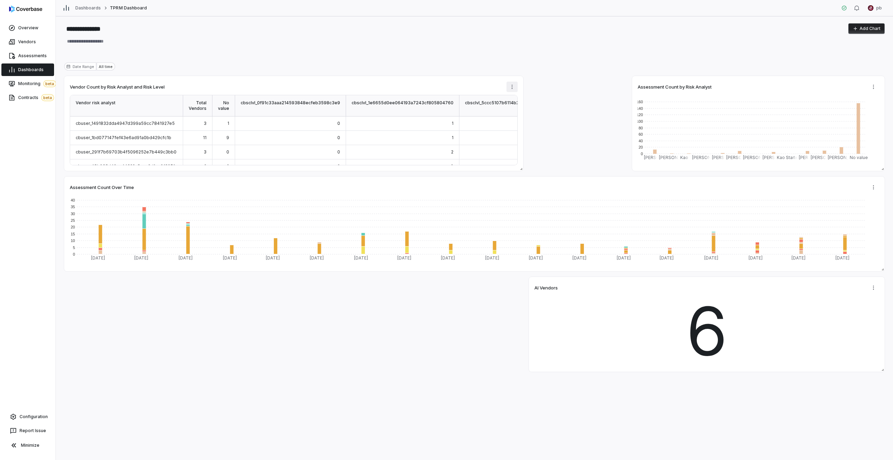
click at [513, 89] on html "**********" at bounding box center [446, 230] width 893 height 460
click at [520, 100] on div "Edit" at bounding box center [545, 101] width 70 height 11
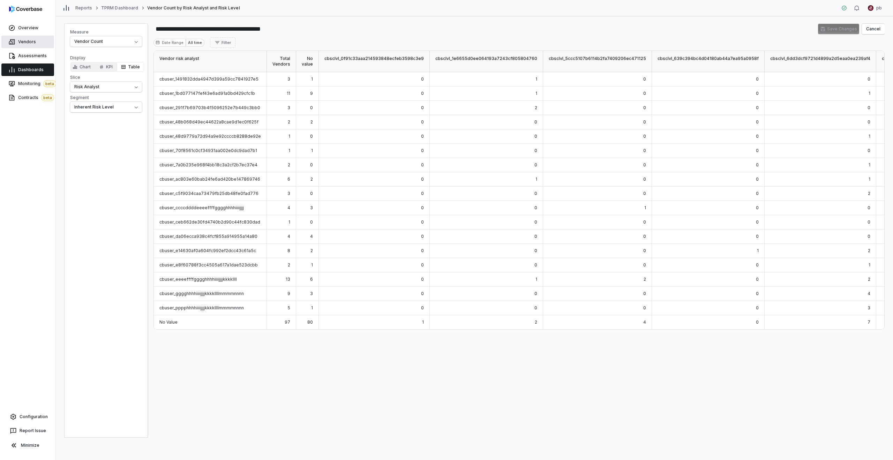
click at [34, 38] on link "Vendors" at bounding box center [27, 42] width 53 height 13
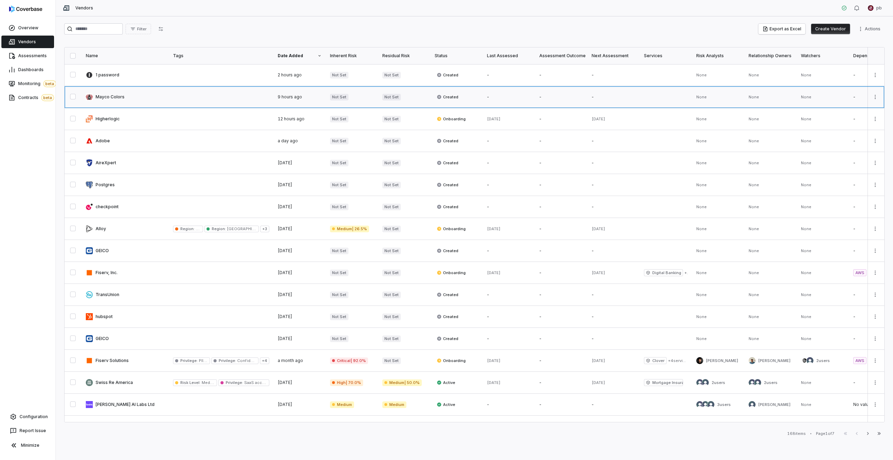
click link
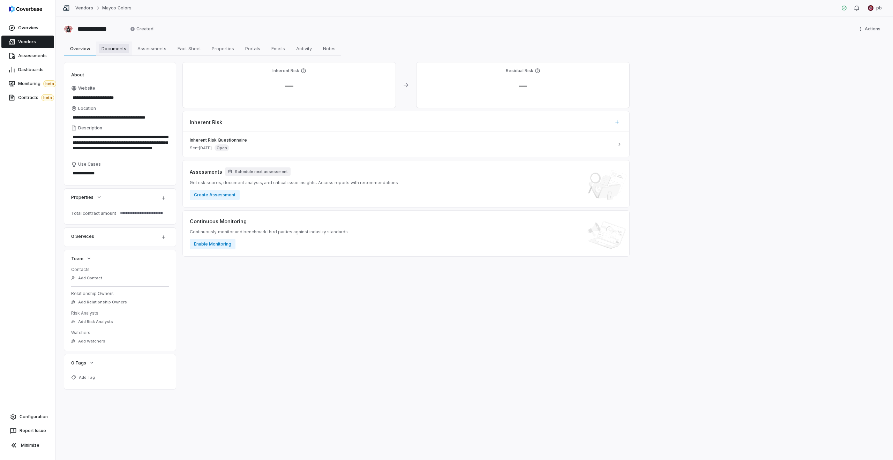
click link "Documents Documents"
type textarea "*"
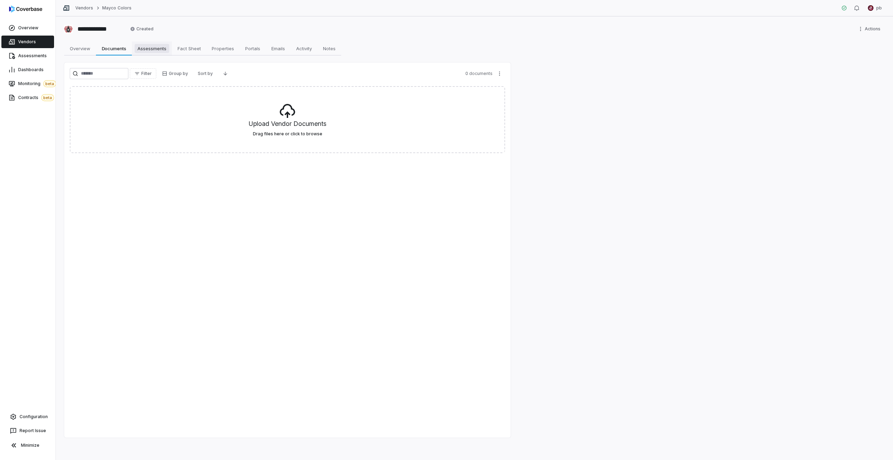
click span "Assessments"
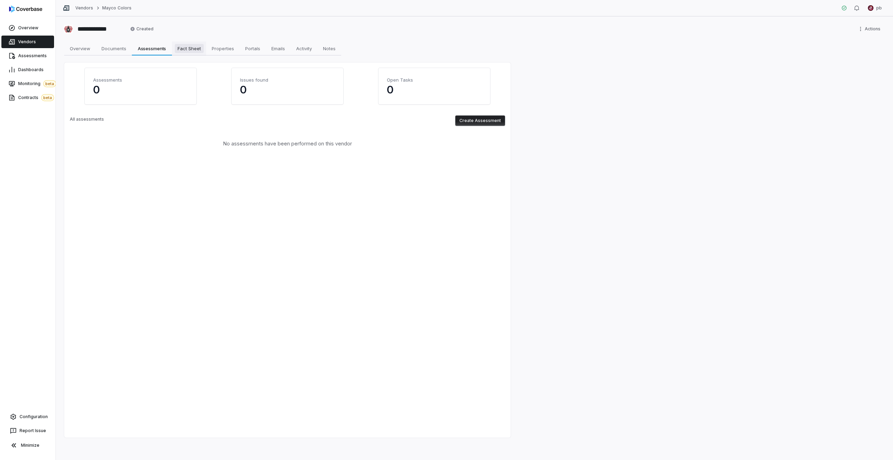
click span "Fact Sheet"
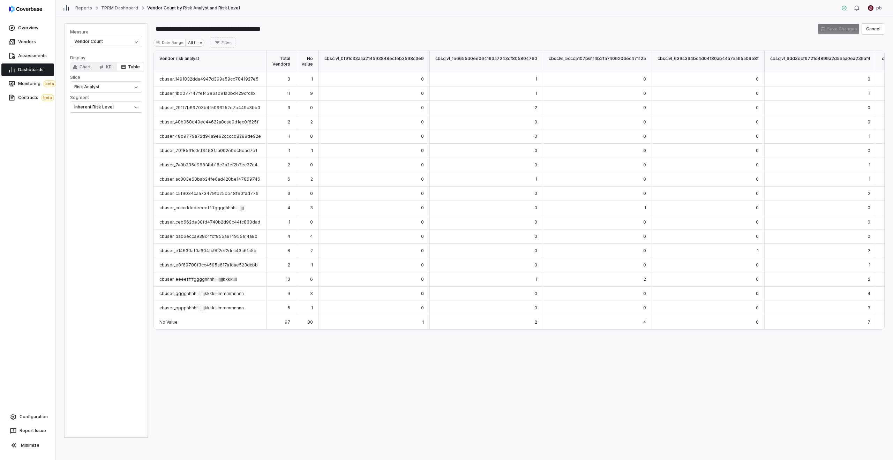
click at [34, 67] on span "Dashboards" at bounding box center [30, 70] width 25 height 6
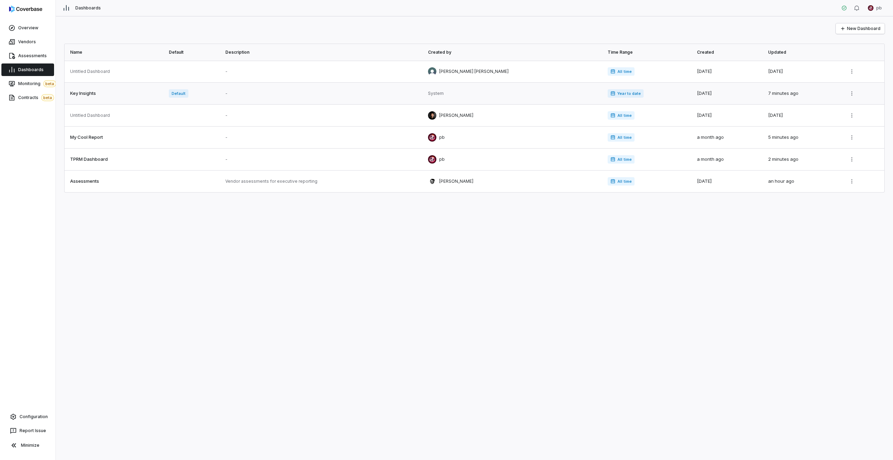
click at [95, 92] on link at bounding box center [115, 94] width 100 height 22
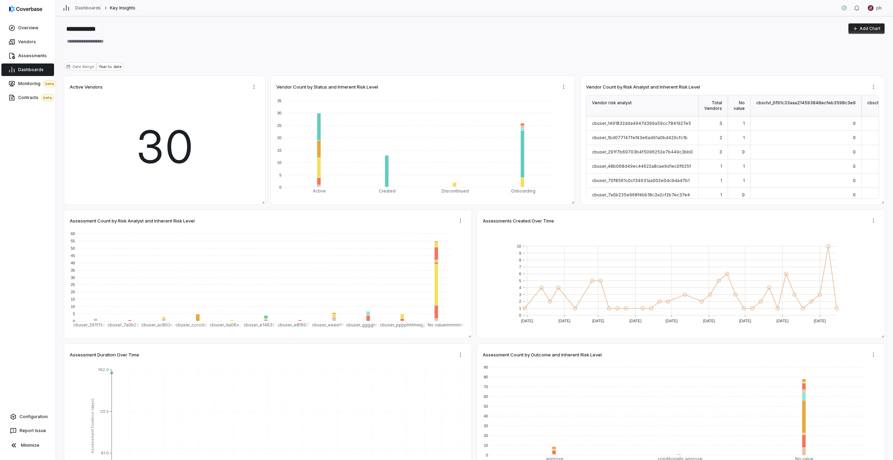
type textarea "*"
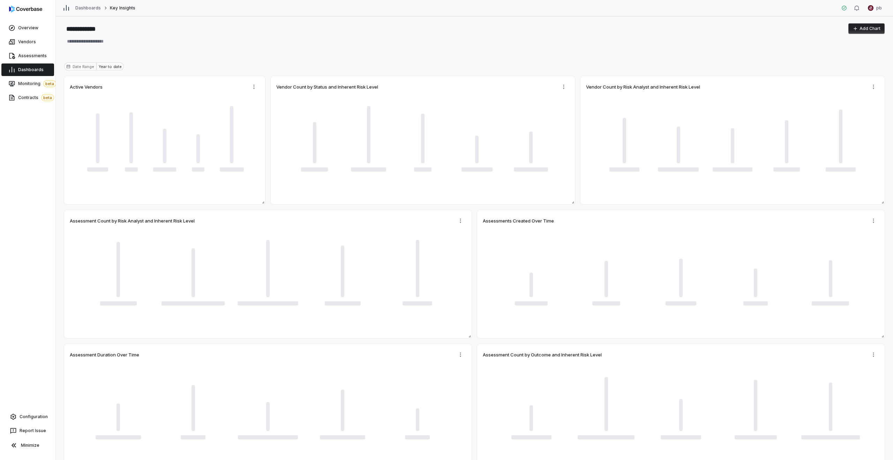
type textarea "*"
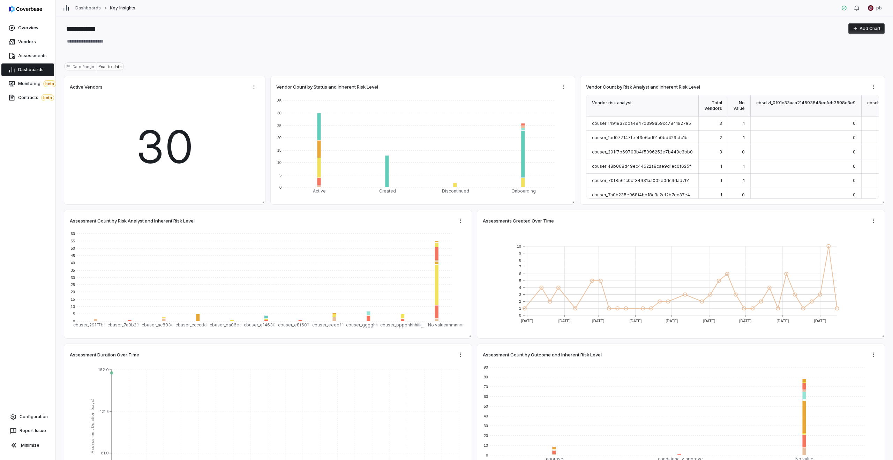
type textarea "*"
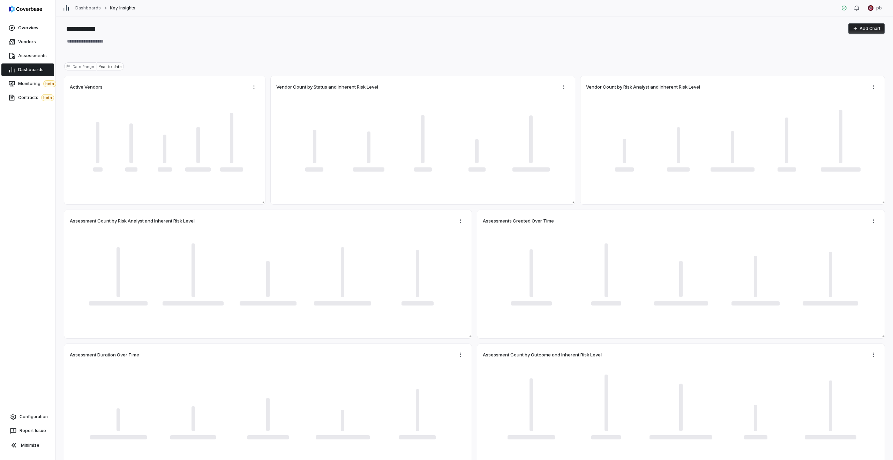
type textarea "*"
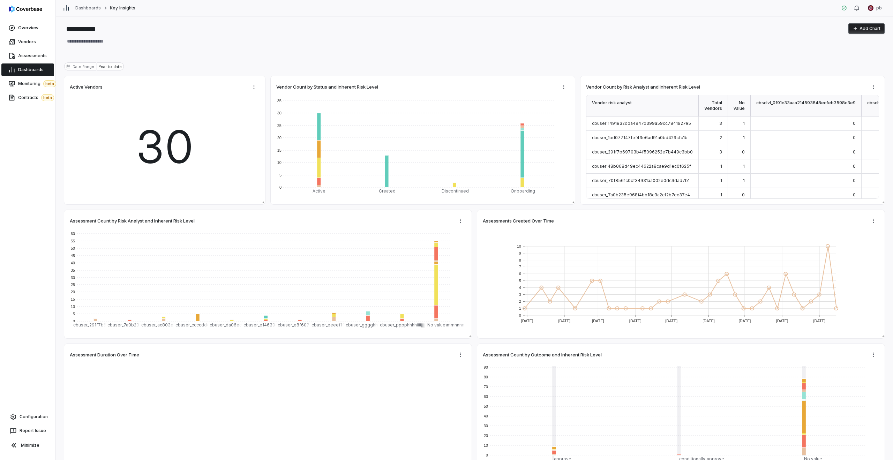
type textarea "*"
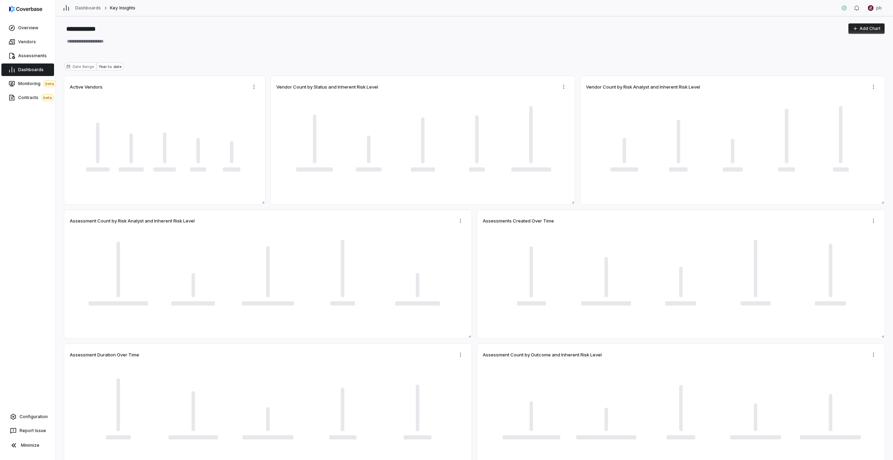
type textarea "*"
